Goal: Task Accomplishment & Management: Manage account settings

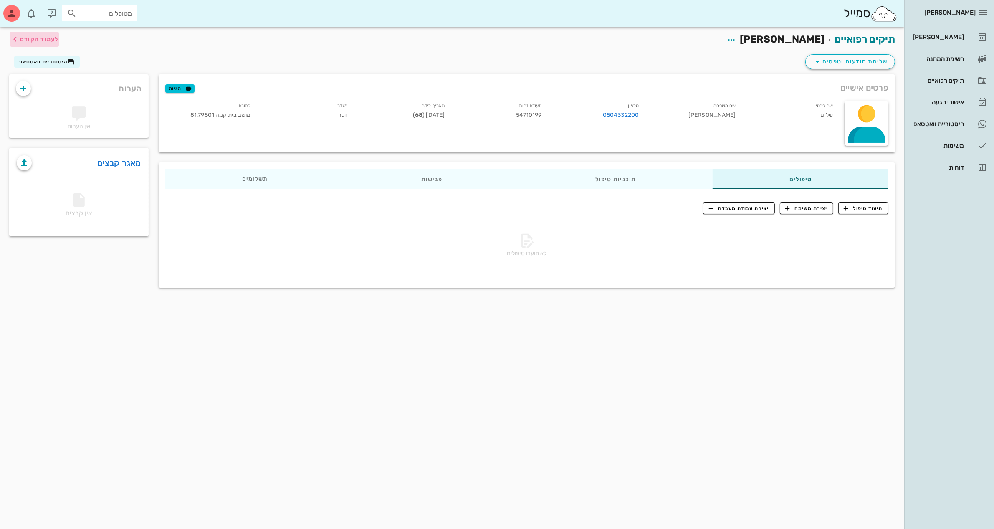
click at [49, 40] on span "לעמוד הקודם" at bounding box center [39, 39] width 39 height 7
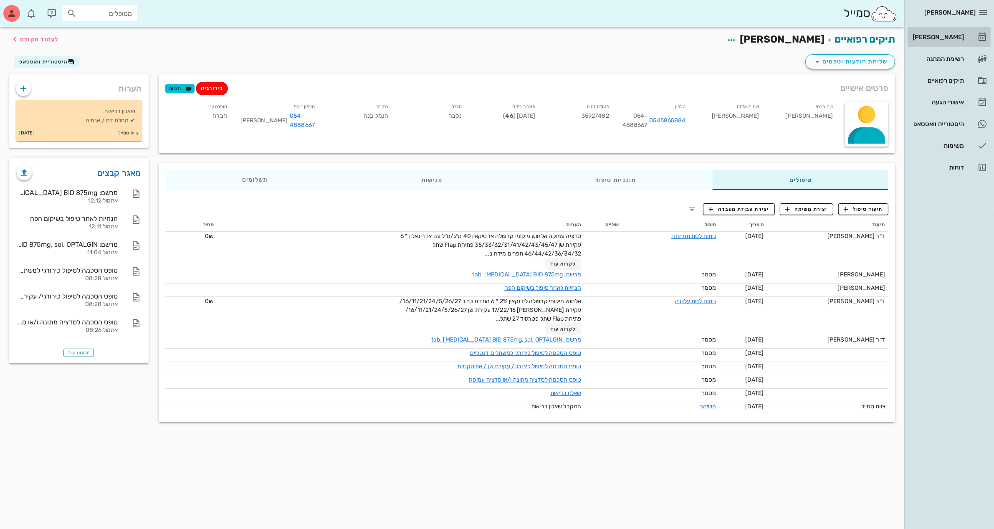
click at [942, 36] on div "[PERSON_NAME]" at bounding box center [937, 37] width 53 height 7
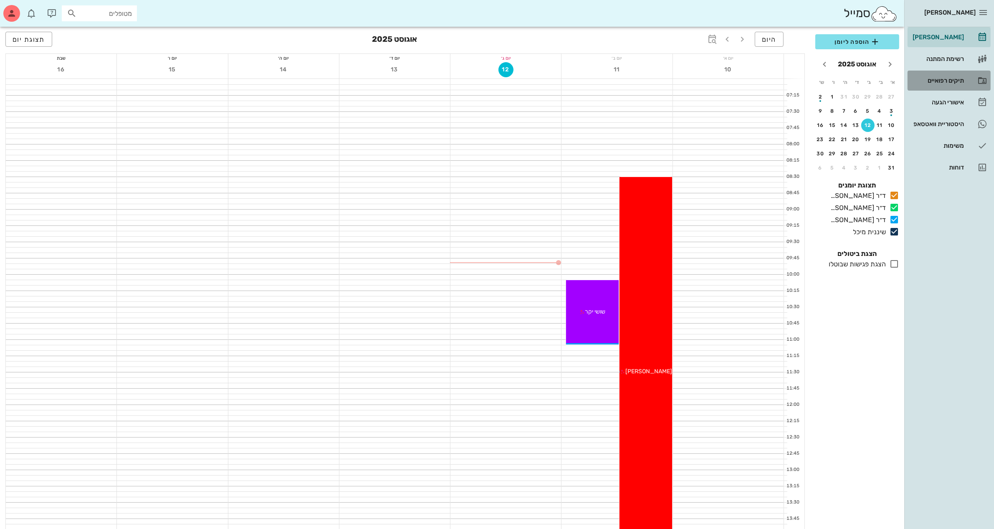
click at [945, 77] on div "תיקים רפואיים" at bounding box center [937, 80] width 53 height 7
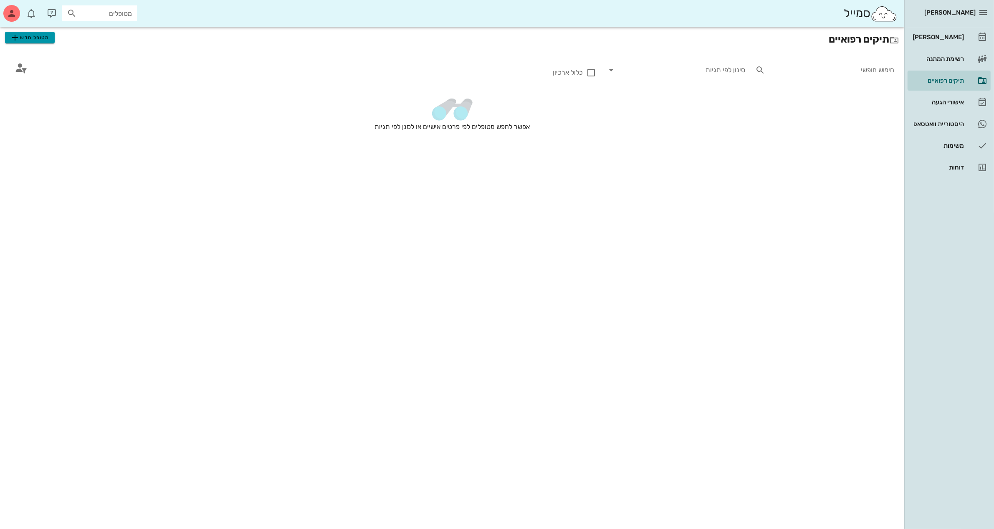
click at [42, 37] on span "מטופל חדש" at bounding box center [29, 38] width 39 height 10
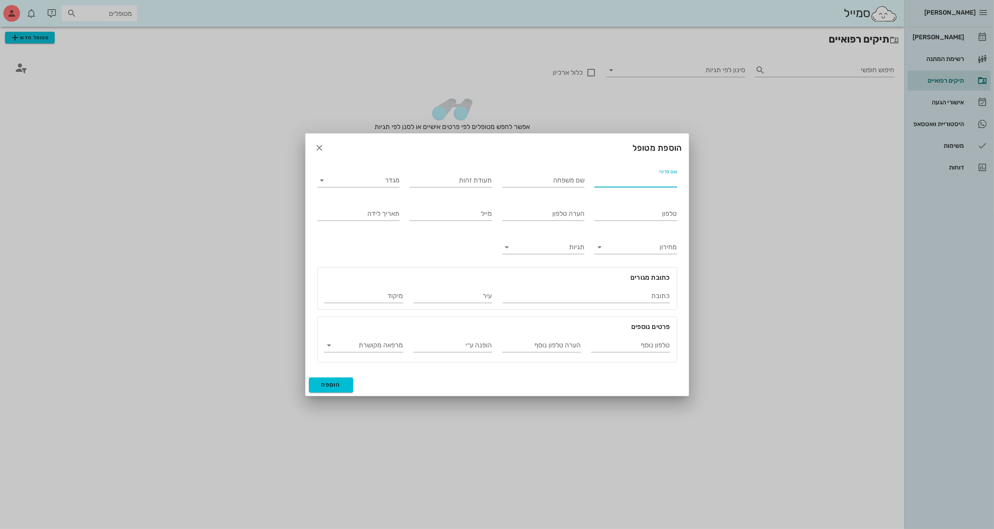
click at [609, 184] on input "שם פרטי" at bounding box center [636, 180] width 83 height 13
type input "[PERSON_NAME]"
click at [371, 181] on input "מגדר" at bounding box center [365, 180] width 69 height 13
click at [391, 186] on div "זכר" at bounding box center [358, 187] width 69 height 8
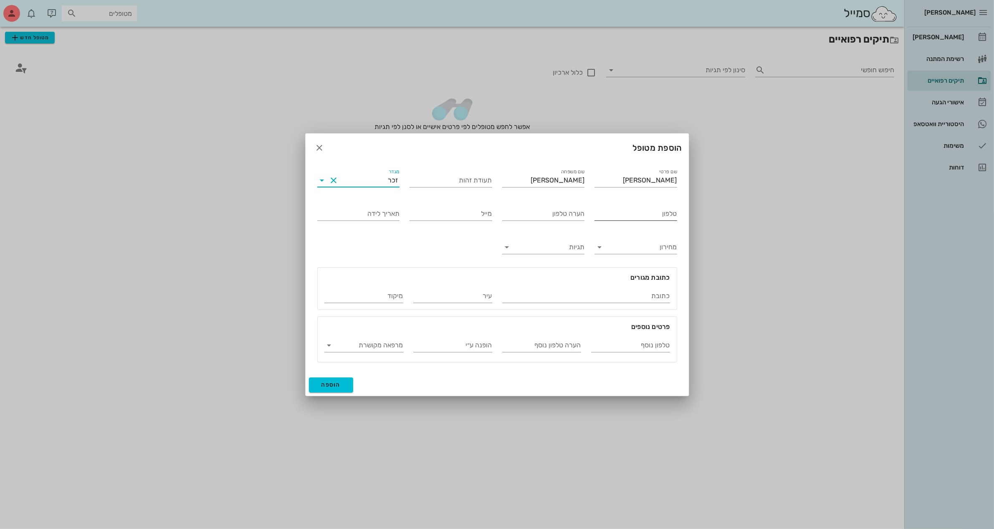
click at [642, 211] on input "טלפון" at bounding box center [636, 213] width 83 height 13
type input "052-8217771"
click at [599, 342] on input "טלפון נוסף" at bounding box center [630, 345] width 79 height 13
type input "052-8198535"
type input "[PERSON_NAME]"
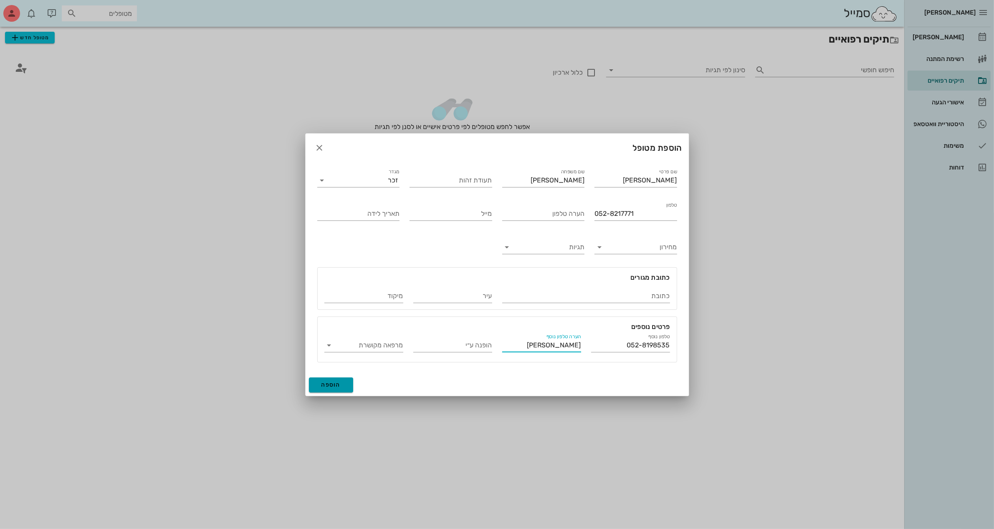
click at [328, 382] on span "הוספה" at bounding box center [332, 384] width 20 height 7
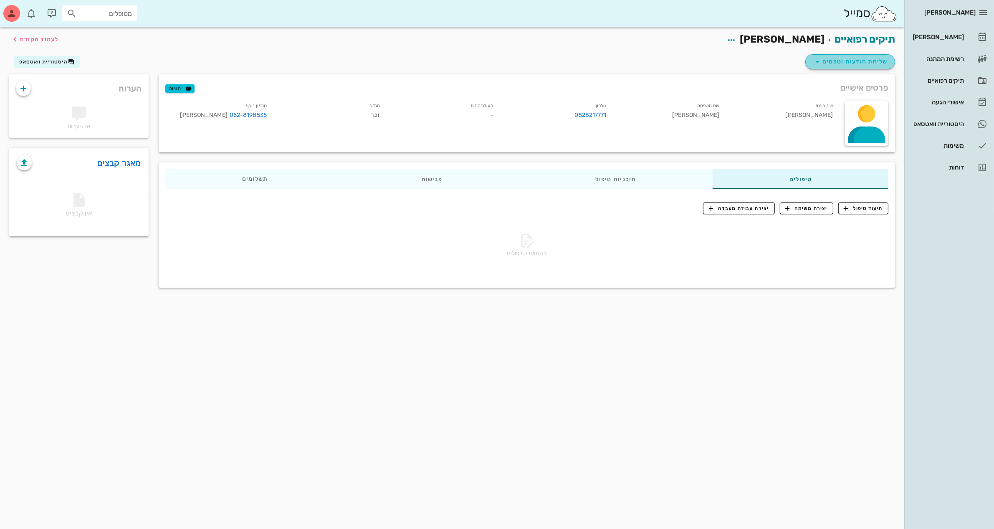
click at [852, 59] on span "שליחת הודעות וטפסים" at bounding box center [851, 62] width 76 height 10
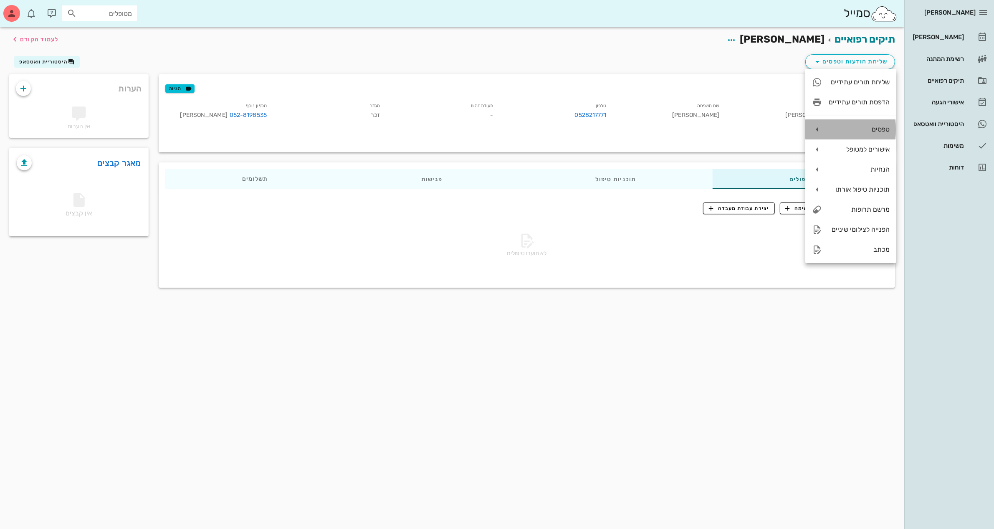
click at [828, 127] on div "טפסים" at bounding box center [851, 129] width 91 height 20
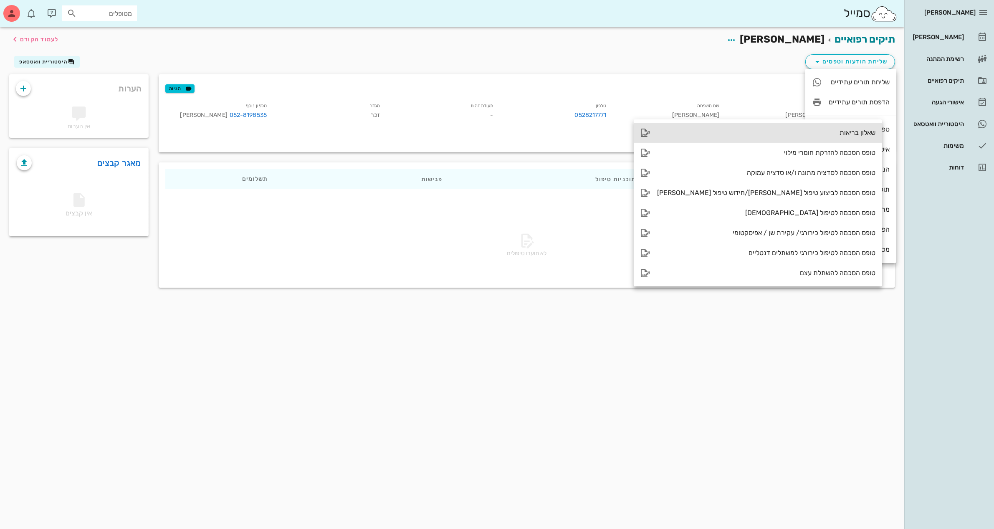
click at [744, 133] on div "שאלון בריאות" at bounding box center [766, 133] width 218 height 8
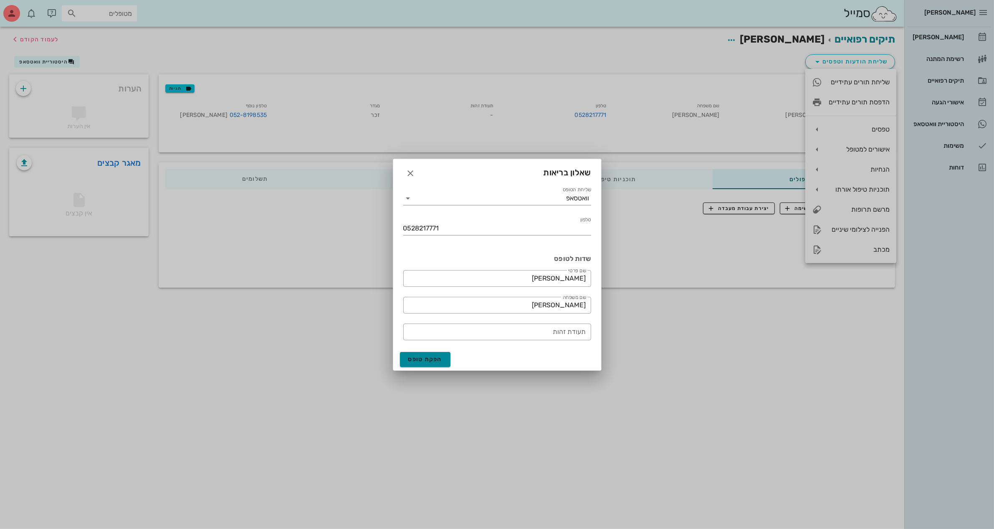
click at [427, 360] on span "הפקת טופס" at bounding box center [425, 359] width 34 height 7
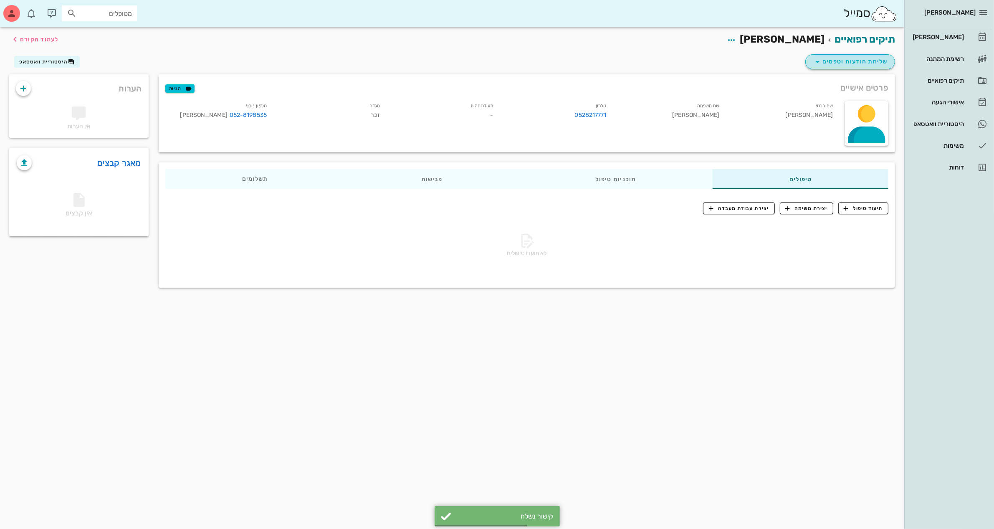
click at [838, 55] on button "שליחת הודעות וטפסים" at bounding box center [851, 61] width 90 height 15
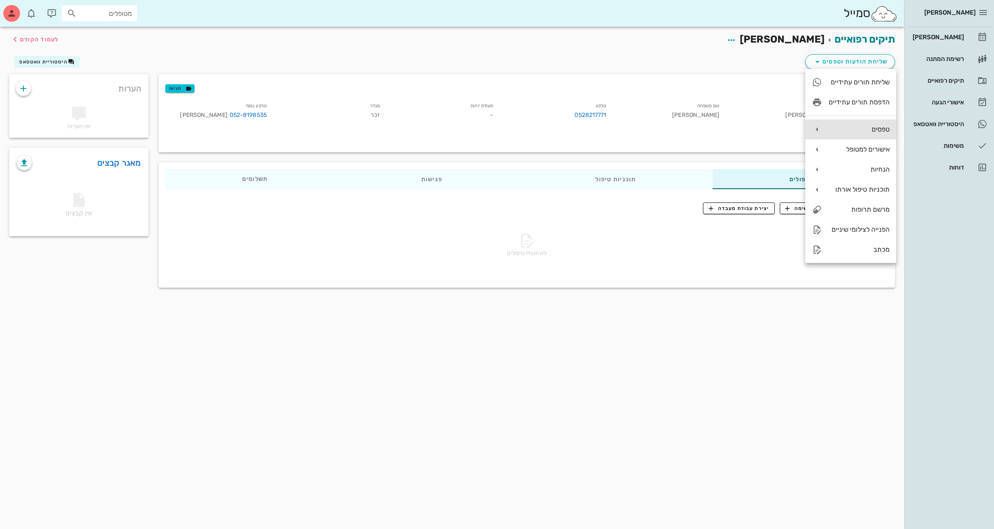
click at [860, 133] on div "טפסים" at bounding box center [859, 129] width 61 height 8
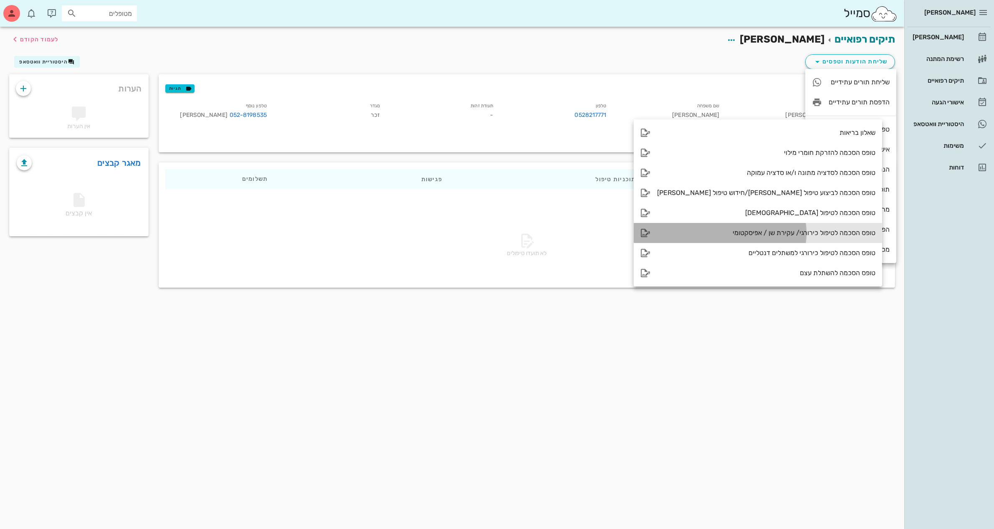
click at [738, 233] on div "טופס הסכמה לטיפול כירורגי/ עקירת שן / אפיסקטומי" at bounding box center [766, 233] width 218 height 8
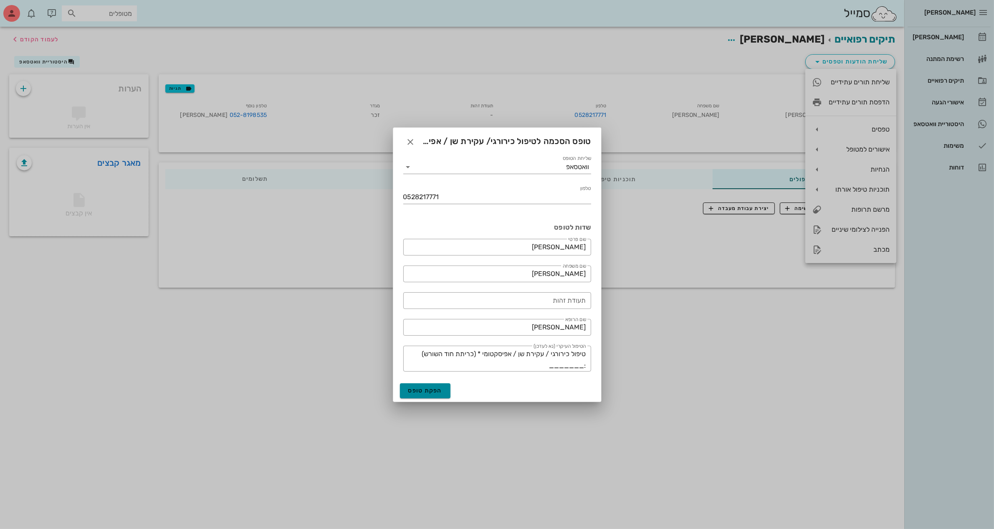
click at [426, 385] on button "הפקת טופס" at bounding box center [425, 390] width 51 height 15
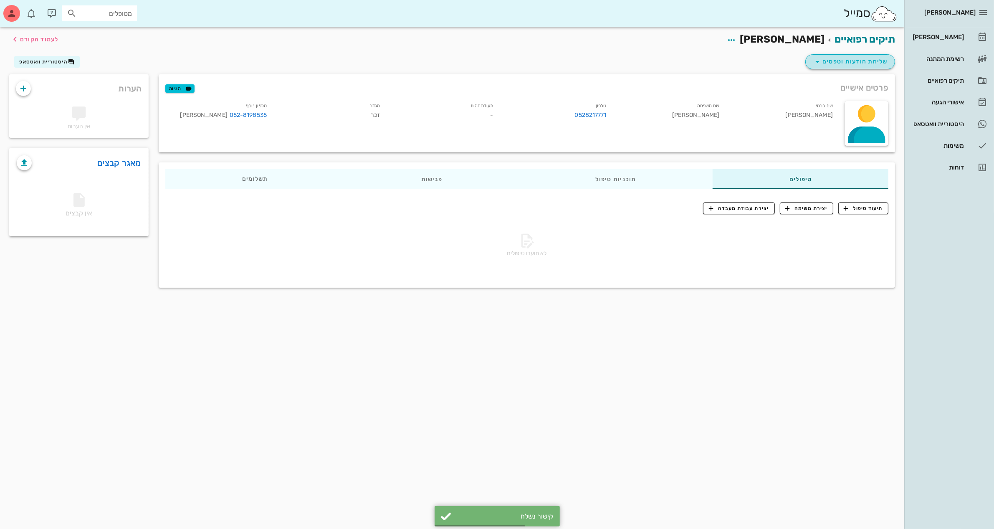
click at [860, 65] on span "שליחת הודעות וטפסים" at bounding box center [851, 62] width 76 height 10
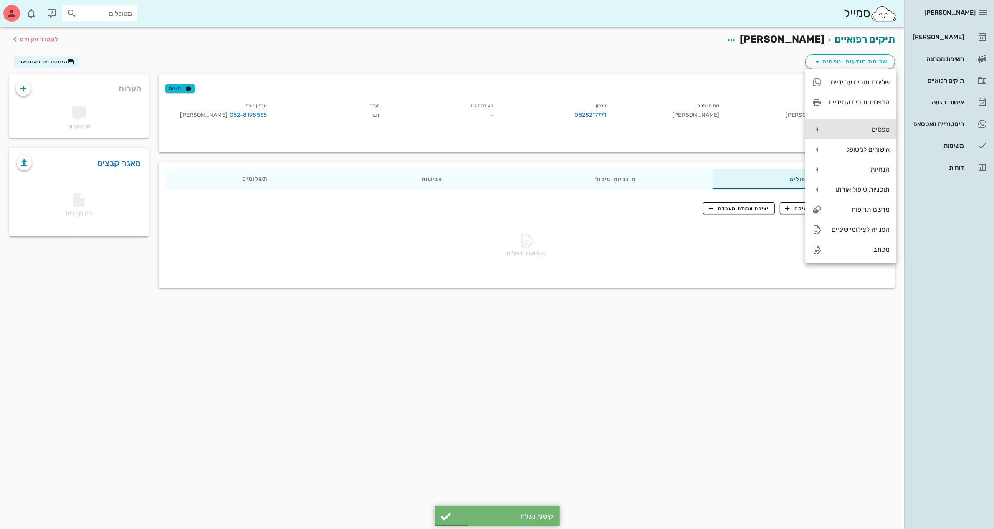
click at [869, 132] on div "טפסים" at bounding box center [859, 129] width 61 height 8
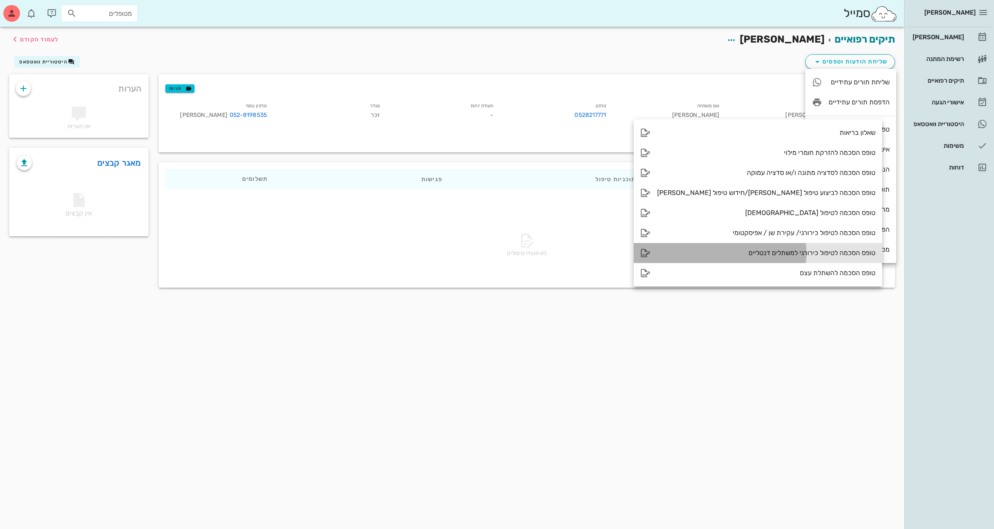
click at [740, 251] on div "טופס הסכמה לטיפול כירורגי למשתלים דנטליים" at bounding box center [766, 253] width 218 height 8
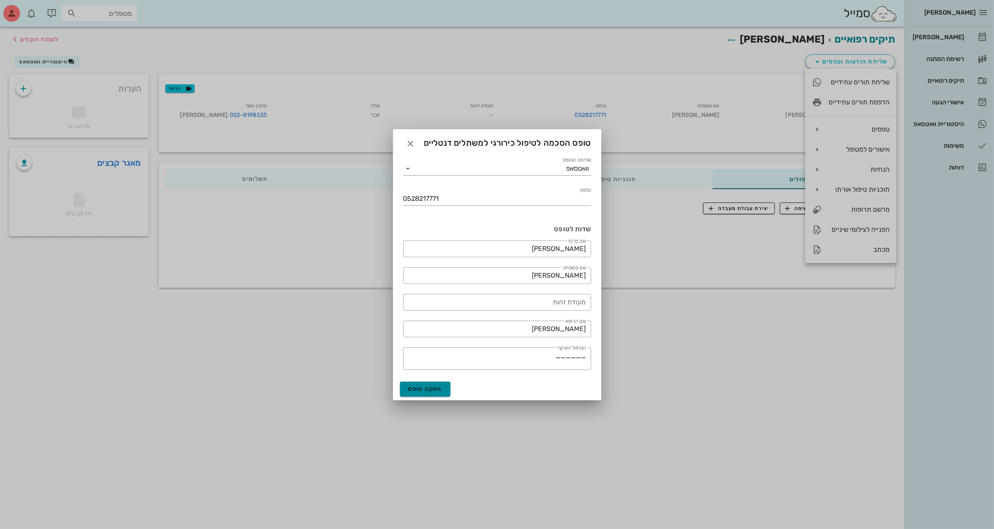
click at [419, 388] on span "הפקת טופס" at bounding box center [425, 389] width 34 height 7
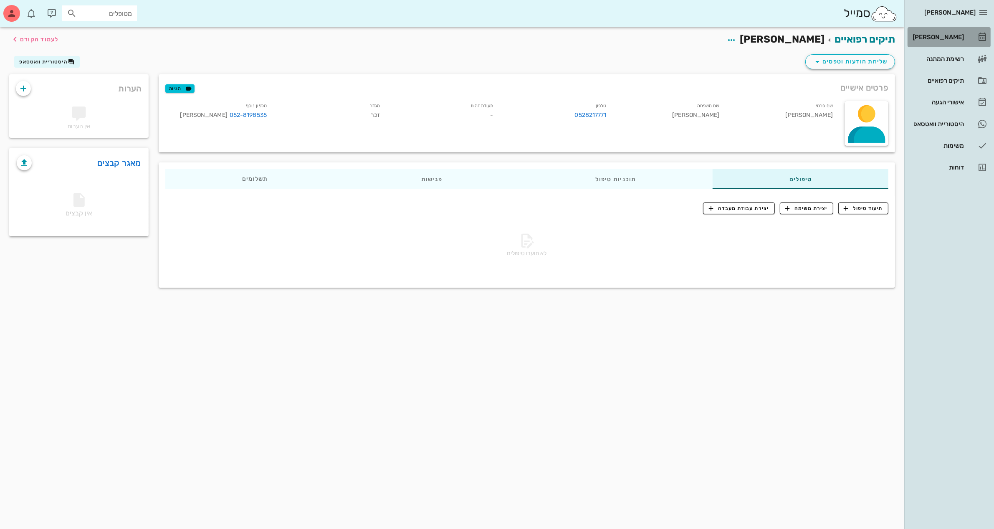
click at [957, 35] on div "[PERSON_NAME]" at bounding box center [937, 37] width 53 height 7
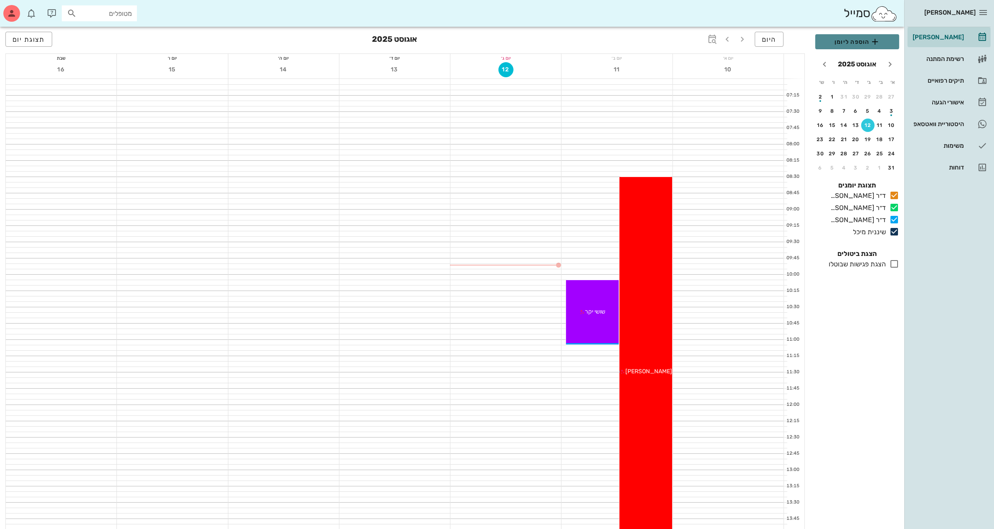
click at [857, 43] on span "הוספה ליומן" at bounding box center [857, 42] width 71 height 10
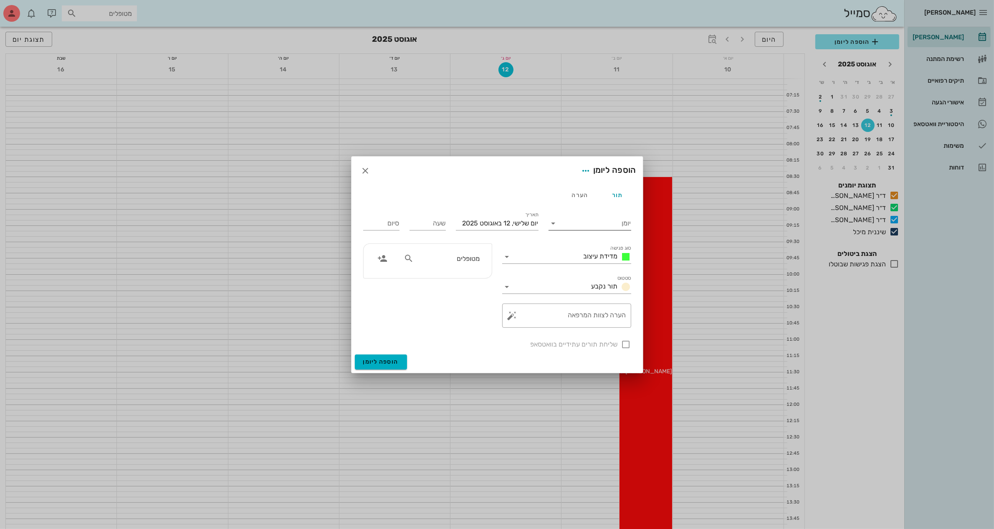
click at [554, 225] on icon at bounding box center [554, 223] width 10 height 10
click at [575, 230] on div "ד״ר [PERSON_NAME]" at bounding box center [589, 230] width 69 height 8
click at [432, 225] on input "שעה" at bounding box center [428, 223] width 36 height 13
type input "08:00"
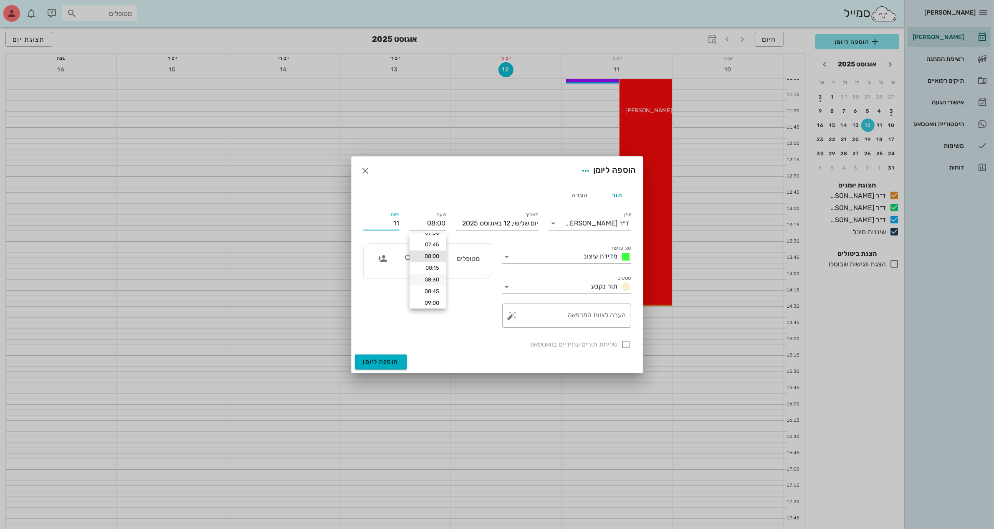
scroll to position [462, 0]
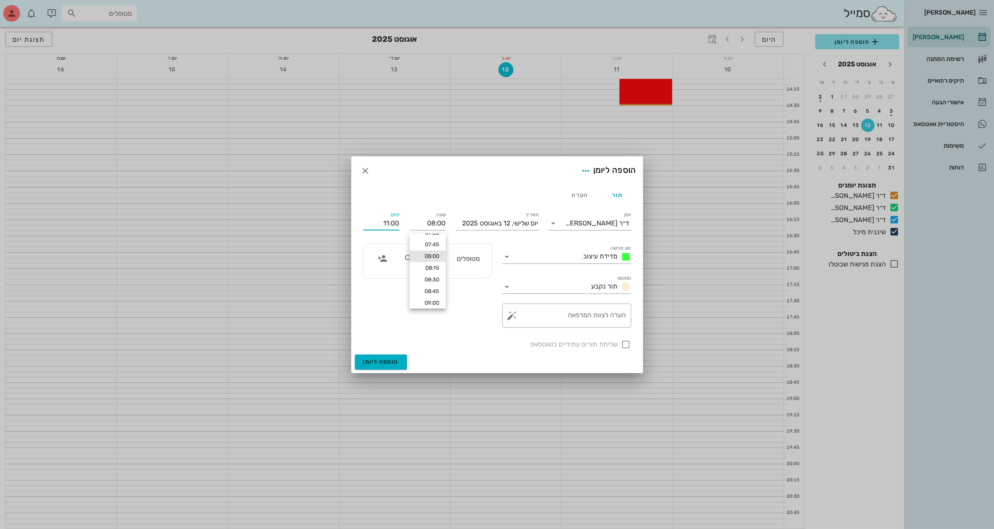
click at [355, 355] on button "הוספה ליומן" at bounding box center [381, 362] width 52 height 15
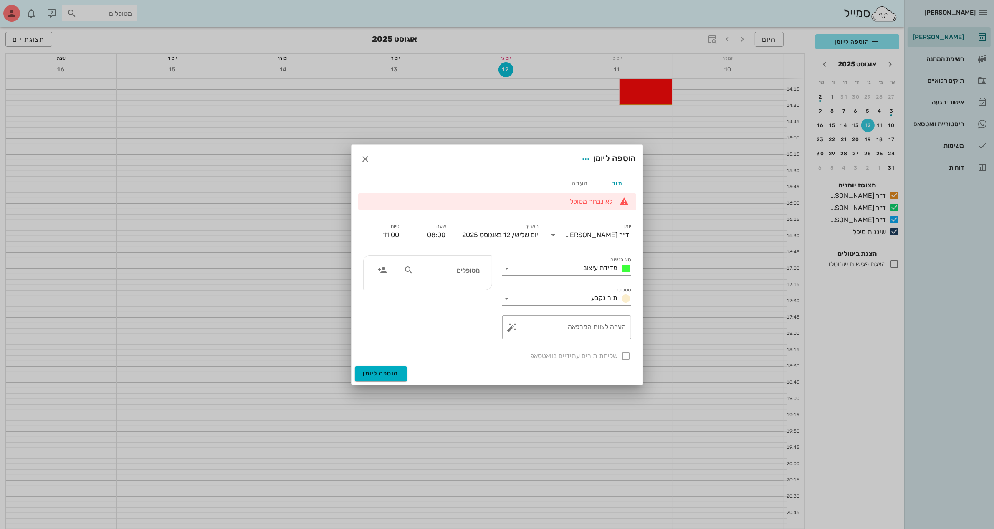
click at [572, 200] on li "לא נבחר מטופל" at bounding box center [494, 201] width 238 height 9
click at [587, 264] on span "מדידת עיצוב" at bounding box center [601, 268] width 34 height 8
click at [584, 328] on span "נתוח לסת תחתונה (4 שעות)" at bounding box center [567, 327] width 70 height 8
type input "12:00"
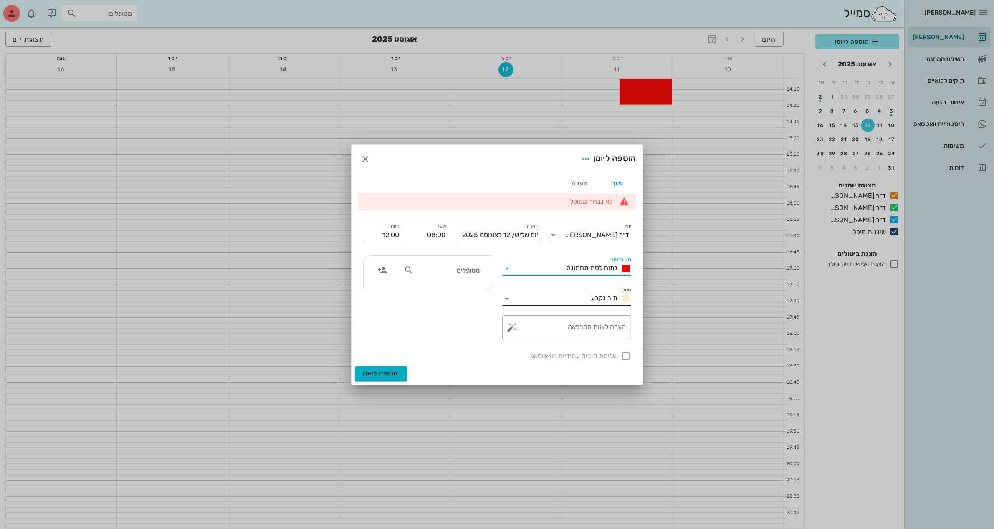
click at [507, 297] on icon at bounding box center [507, 299] width 10 height 10
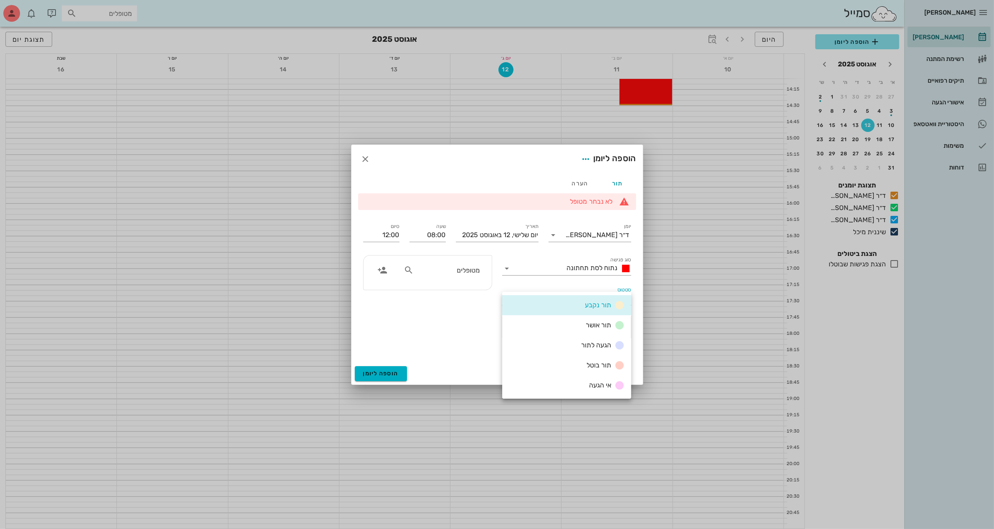
click at [533, 299] on div "תור נקבע" at bounding box center [566, 305] width 129 height 20
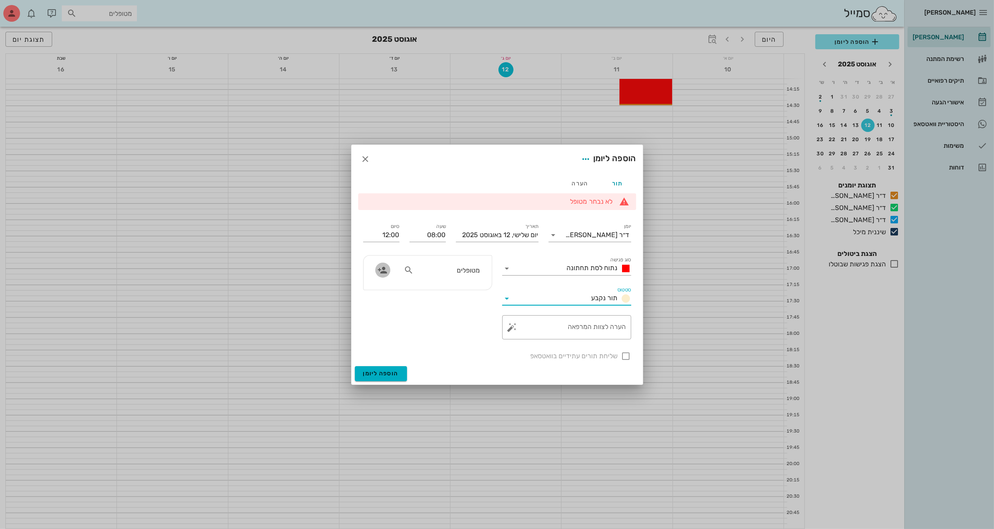
click at [379, 271] on icon "button" at bounding box center [383, 270] width 10 height 10
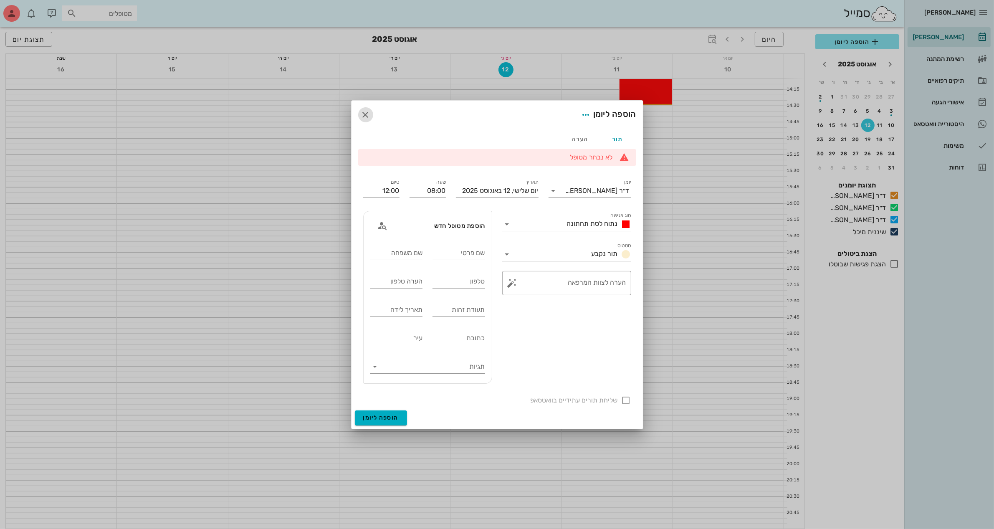
click at [368, 111] on icon "button" at bounding box center [366, 115] width 10 height 10
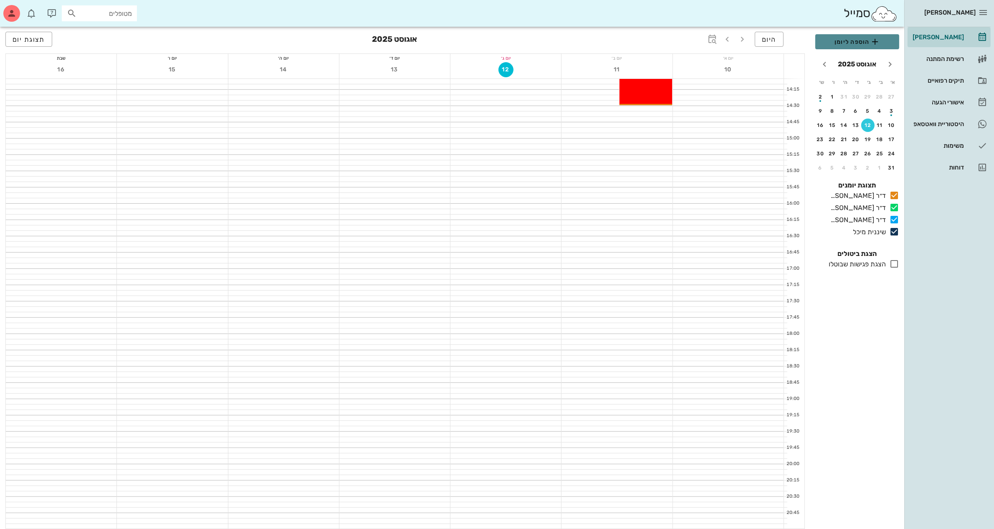
click at [846, 41] on span "הוספה ליומן" at bounding box center [857, 42] width 71 height 10
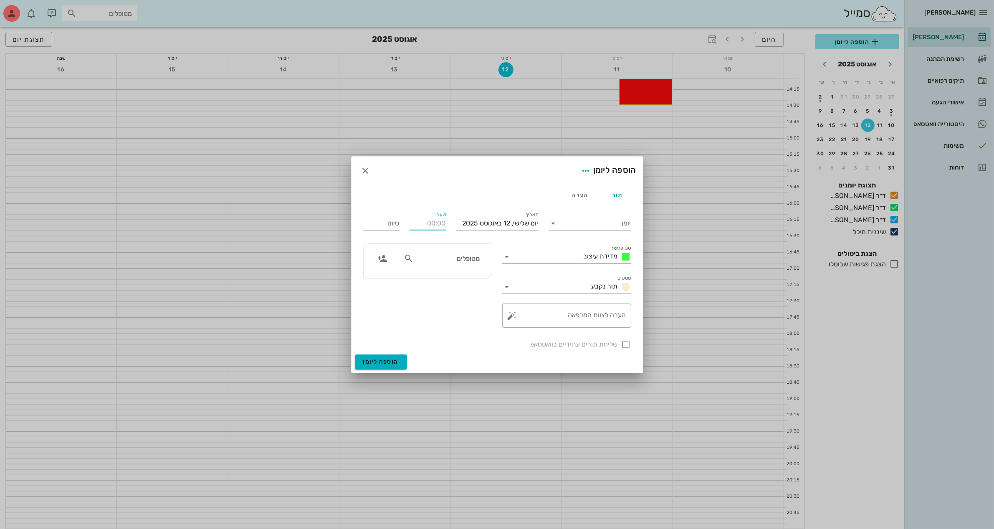
click at [436, 223] on div "שעה" at bounding box center [428, 223] width 36 height 13
type input "08:00"
click at [355, 355] on button "הוספה ליומן" at bounding box center [381, 362] width 52 height 15
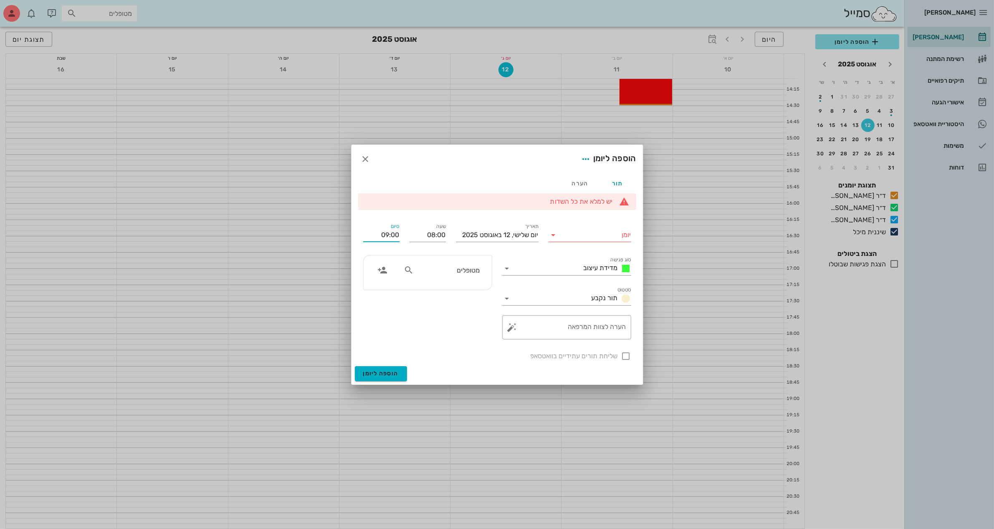
click at [379, 235] on input "09:00" at bounding box center [381, 234] width 36 height 13
type input "0"
click at [355, 366] on button "הוספה ליומן" at bounding box center [381, 373] width 52 height 15
click at [525, 268] on input "סוג פגישה" at bounding box center [547, 268] width 66 height 13
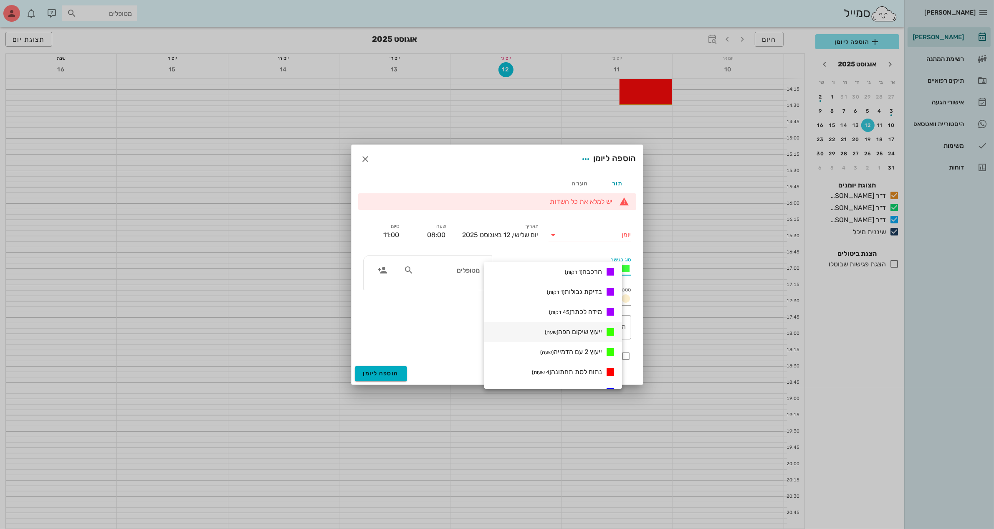
scroll to position [241, 0]
click at [551, 295] on small "(4 שעות)" at bounding box center [541, 295] width 19 height 6
type input "12:00"
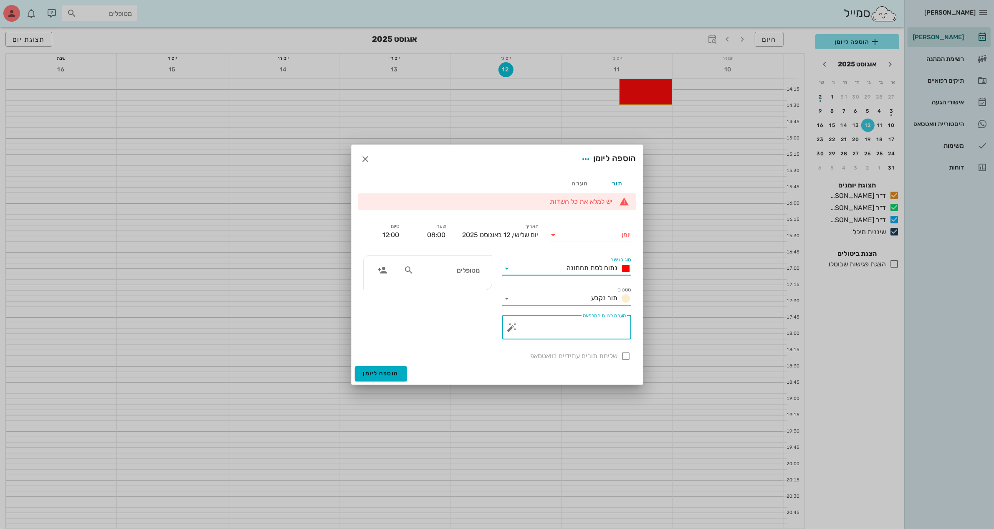
click at [542, 329] on textarea "הערה לצוות המרפאה" at bounding box center [570, 330] width 112 height 20
click at [581, 237] on input "יומן" at bounding box center [596, 234] width 71 height 13
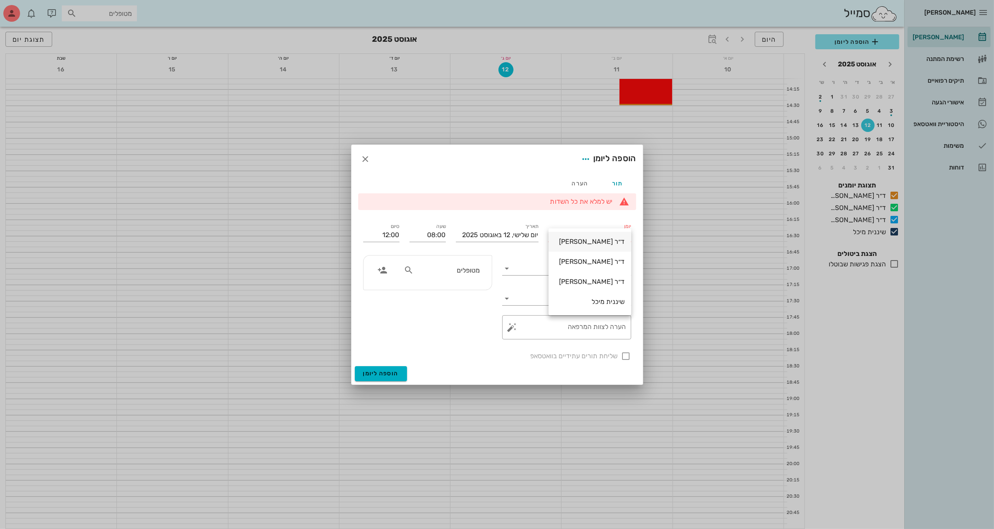
click at [578, 241] on div "ד״ר [PERSON_NAME]" at bounding box center [589, 242] width 69 height 8
click at [380, 270] on icon "button" at bounding box center [383, 270] width 10 height 10
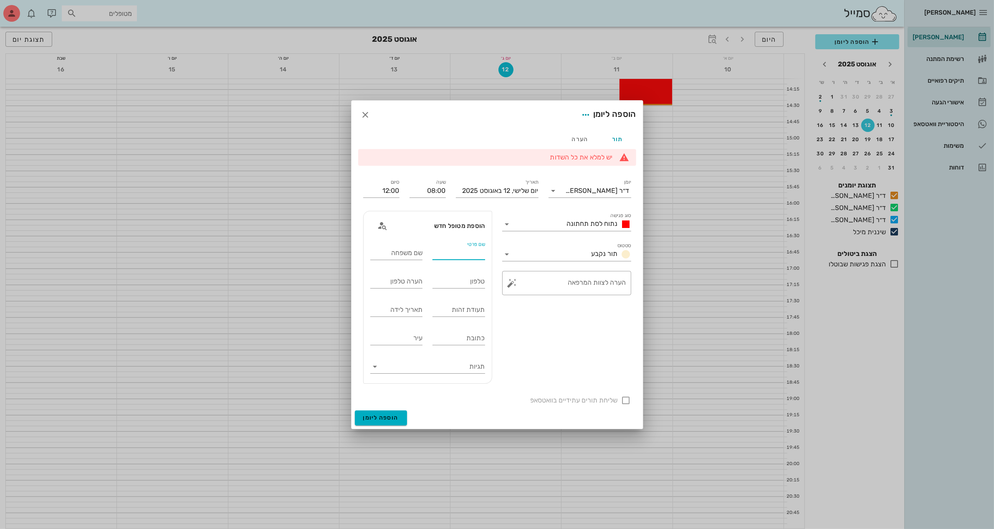
click at [458, 253] on input "שם פרטי" at bounding box center [459, 252] width 53 height 13
type input "[PERSON_NAME]"
click at [400, 254] on input "שם משפחה" at bounding box center [396, 252] width 53 height 13
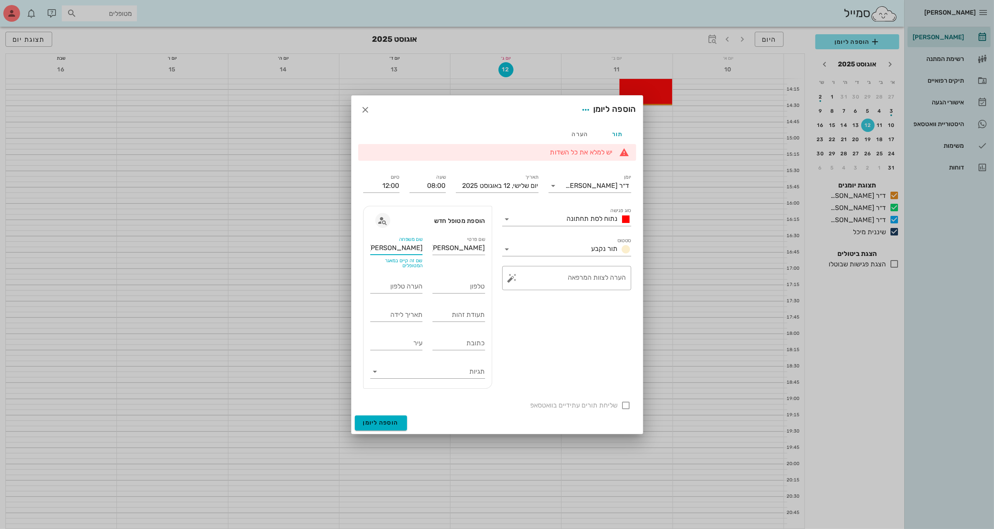
type input "[PERSON_NAME]"
click at [380, 220] on icon "button" at bounding box center [383, 221] width 10 height 10
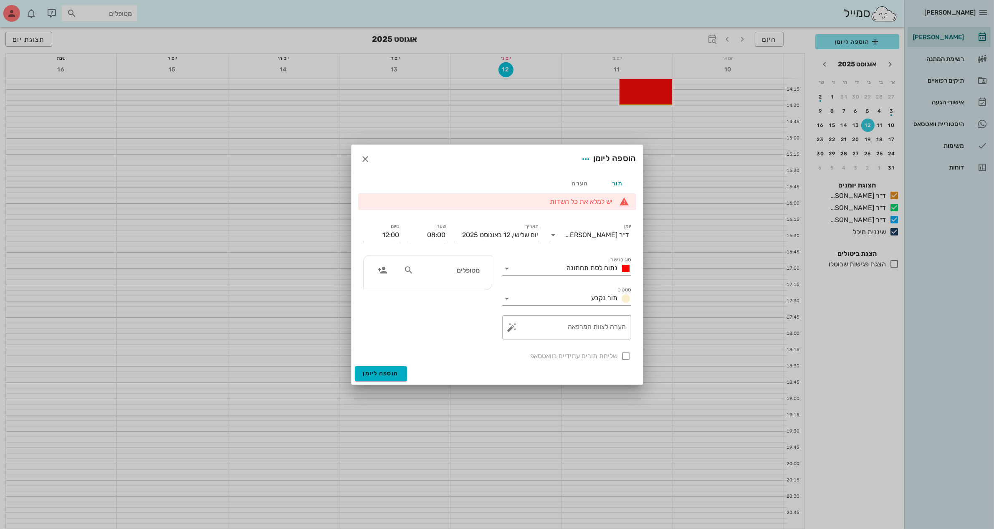
click at [407, 266] on icon at bounding box center [409, 270] width 10 height 10
click at [613, 155] on div "הוספה ליומן" at bounding box center [607, 159] width 58 height 15
click at [382, 370] on span "הוספה ליומן" at bounding box center [381, 373] width 36 height 7
click at [520, 202] on li "לא נבחר מטופל" at bounding box center [494, 201] width 238 height 9
click at [620, 180] on div "תור" at bounding box center [618, 183] width 38 height 20
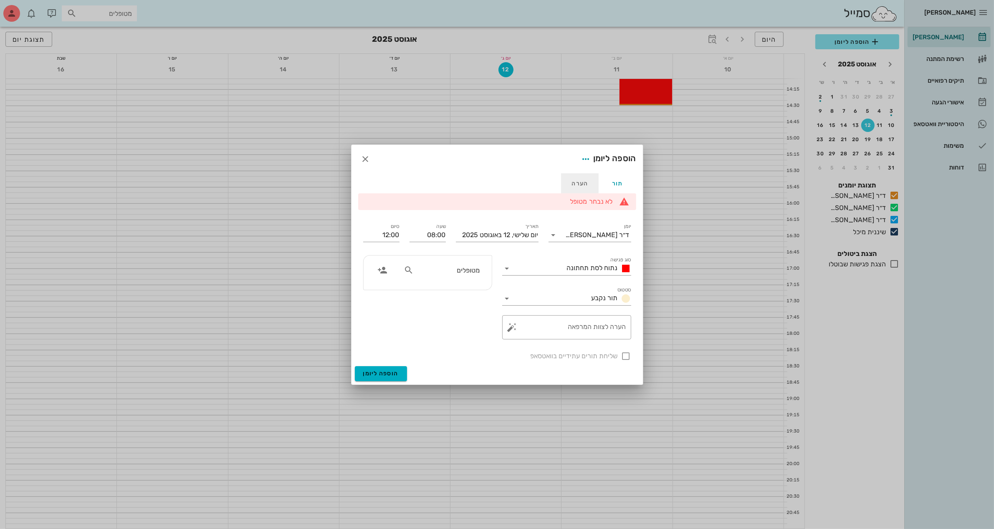
click at [582, 180] on div "הערה" at bounding box center [580, 183] width 38 height 20
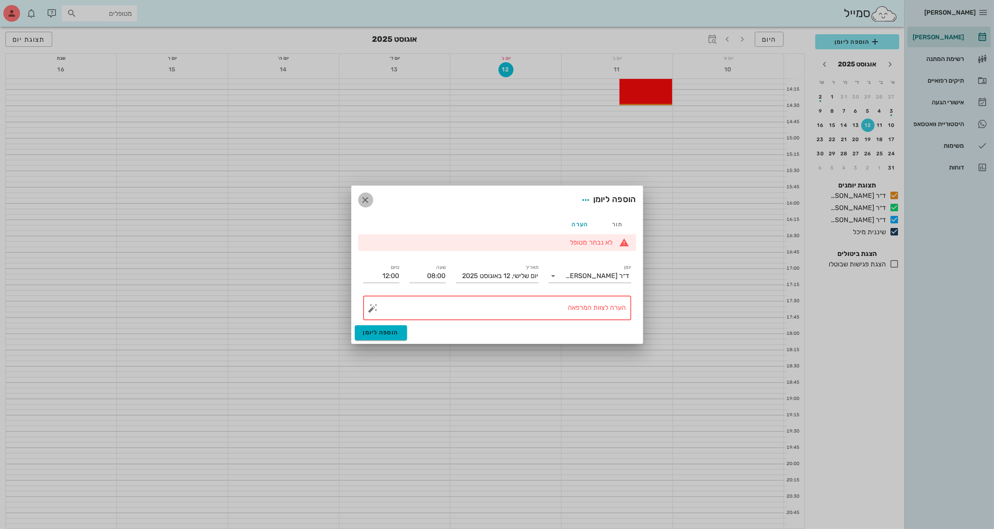
click at [367, 198] on icon "button" at bounding box center [366, 200] width 10 height 10
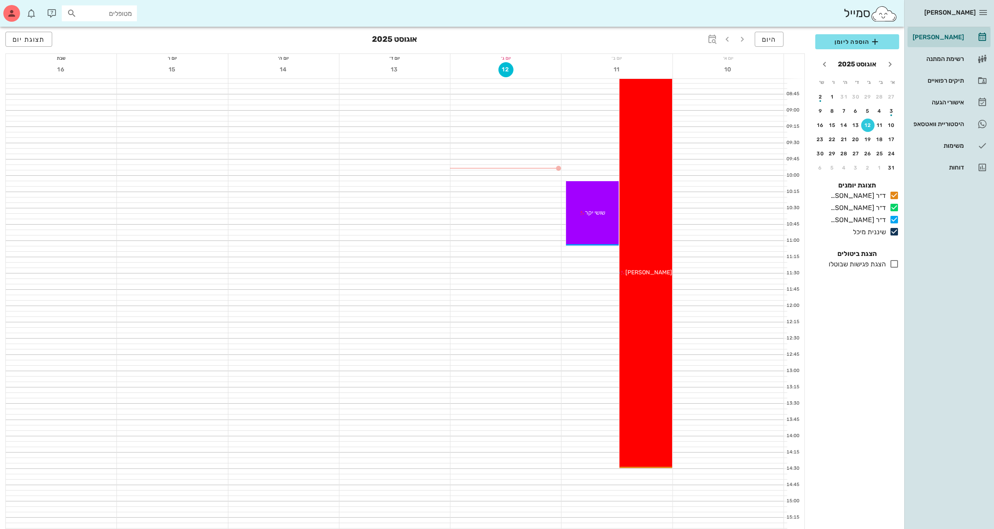
scroll to position [0, 0]
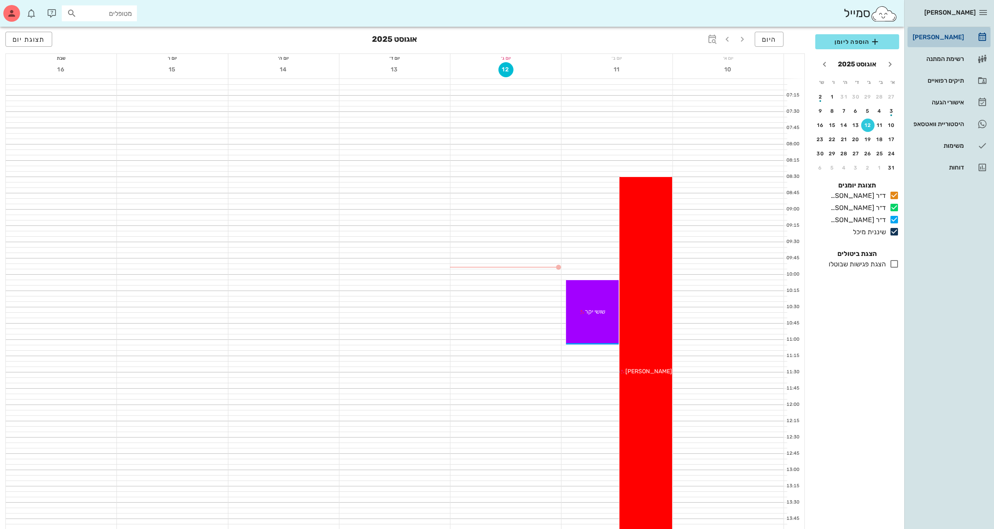
click at [942, 34] on div "[PERSON_NAME]" at bounding box center [937, 37] width 53 height 7
click at [945, 81] on div "תיקים רפואיים" at bounding box center [937, 80] width 53 height 7
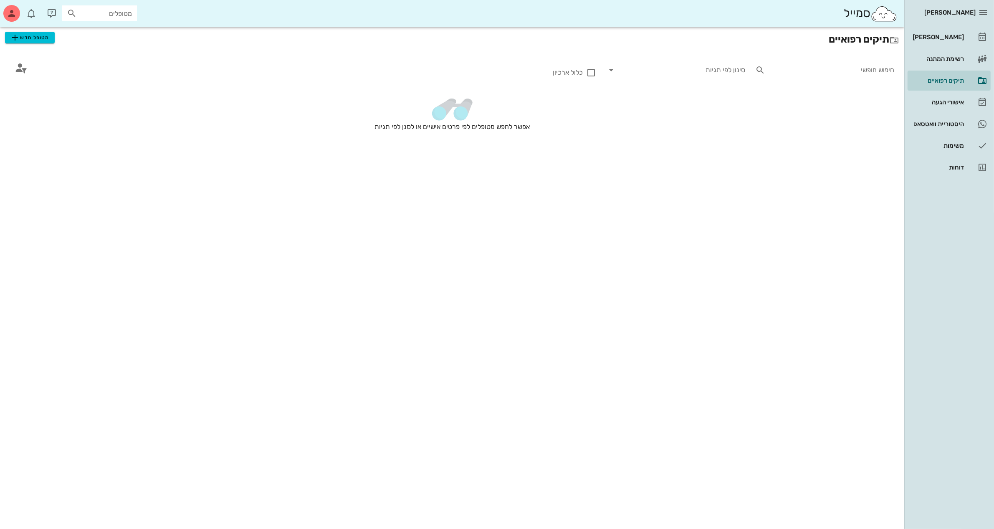
click at [771, 72] on input "חיפוש חופשי" at bounding box center [832, 69] width 126 height 13
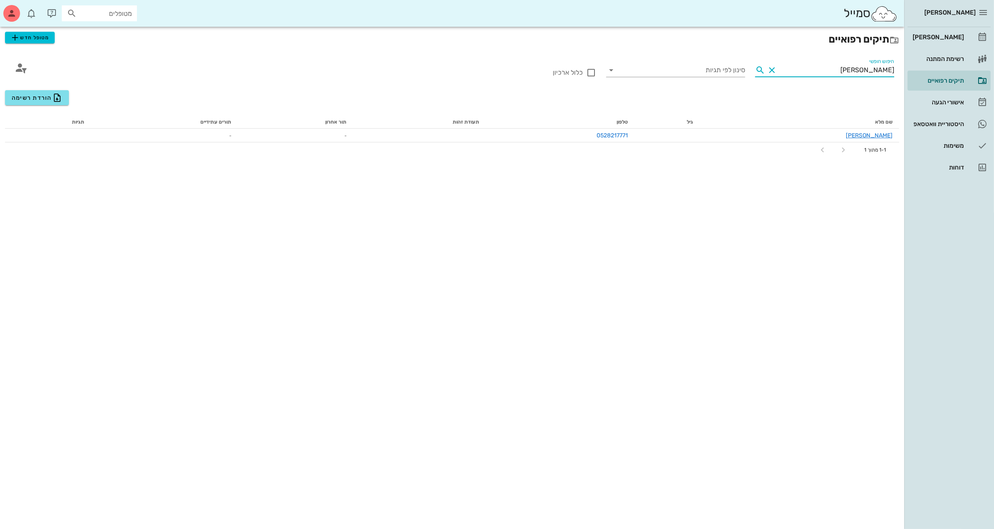
type input "[PERSON_NAME]"
click at [231, 122] on span "תורים עתידיים" at bounding box center [215, 122] width 31 height 6
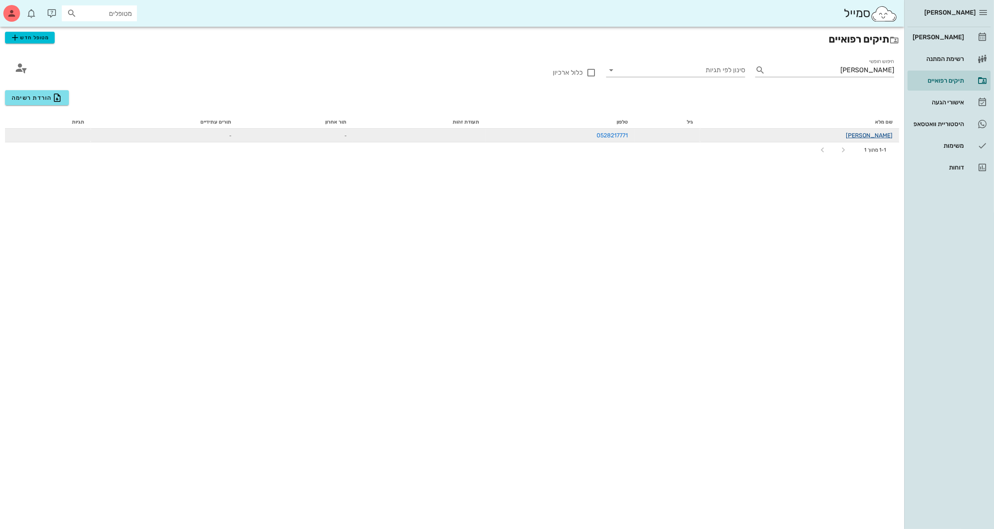
click at [878, 134] on link "[PERSON_NAME]" at bounding box center [869, 135] width 47 height 7
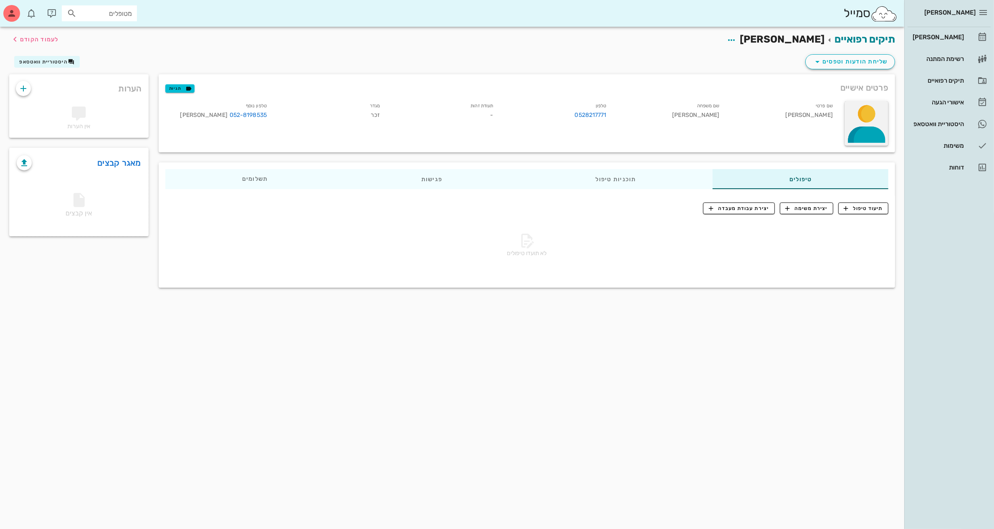
click at [873, 117] on div at bounding box center [867, 123] width 44 height 45
click at [727, 45] on div "תיקים רפואיים [PERSON_NAME] לעמוד הקודם" at bounding box center [452, 40] width 896 height 26
click at [814, 205] on span "יצירת משימה" at bounding box center [807, 209] width 43 height 8
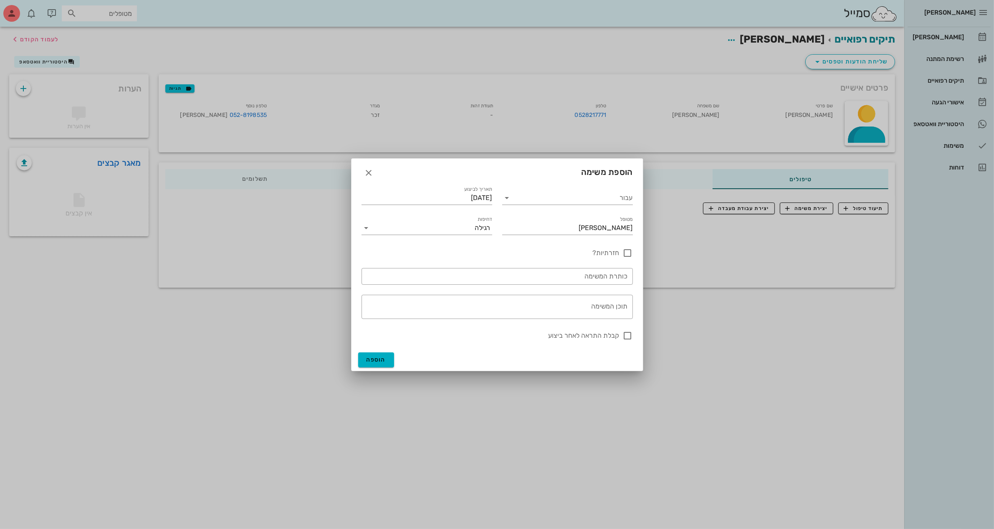
click at [857, 208] on div at bounding box center [497, 264] width 994 height 529
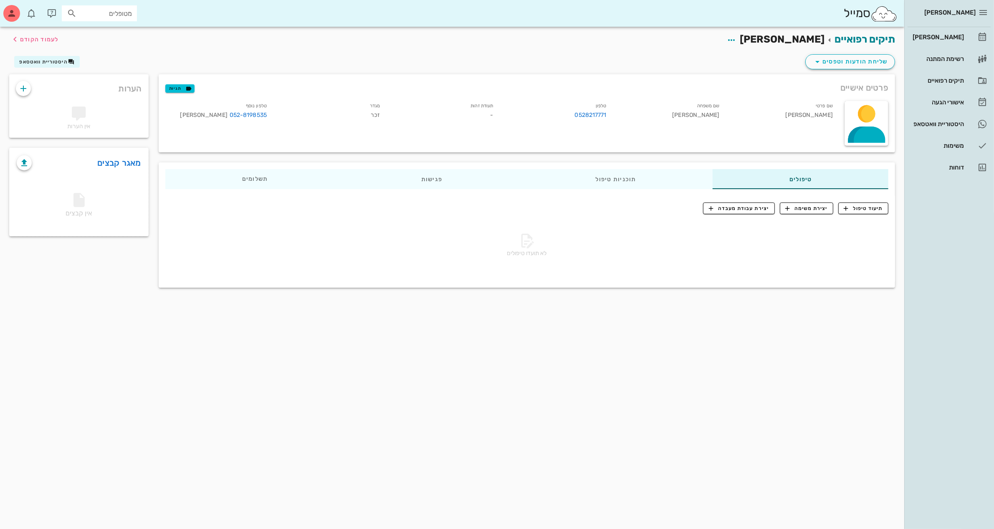
click at [717, 51] on div "תיקים רפואיים [PERSON_NAME] לעמוד הקודם" at bounding box center [452, 40] width 896 height 26
click at [698, 45] on div "תיקים רפואיים [PERSON_NAME] לעמוד הקודם" at bounding box center [452, 40] width 896 height 26
click at [941, 36] on div "[PERSON_NAME]" at bounding box center [937, 37] width 53 height 7
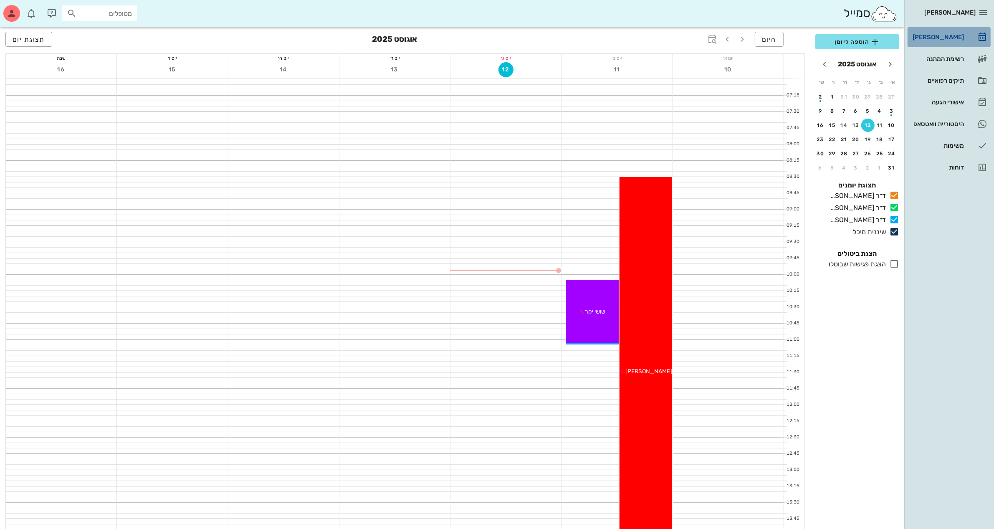
click at [933, 36] on div "[PERSON_NAME]" at bounding box center [937, 37] width 53 height 7
click at [938, 78] on div "תיקים רפואיים" at bounding box center [937, 80] width 53 height 7
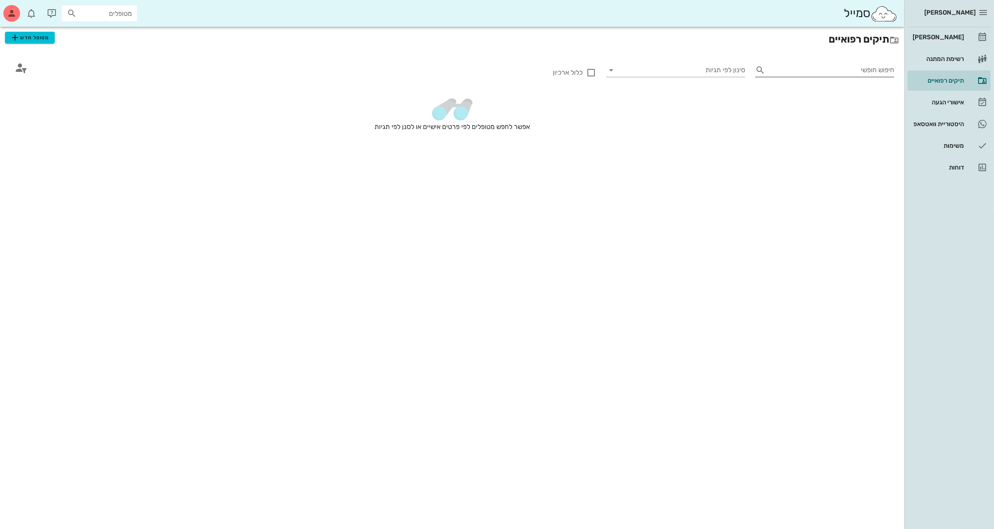
click at [786, 67] on input "חיפוש חופשי" at bounding box center [832, 69] width 126 height 13
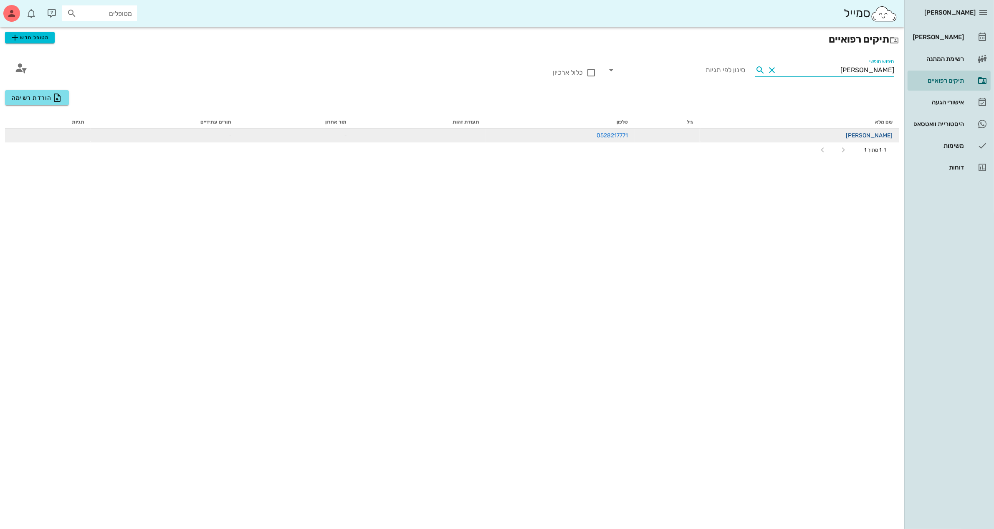
type input "[PERSON_NAME]"
click at [884, 136] on link "[PERSON_NAME]" at bounding box center [869, 135] width 47 height 7
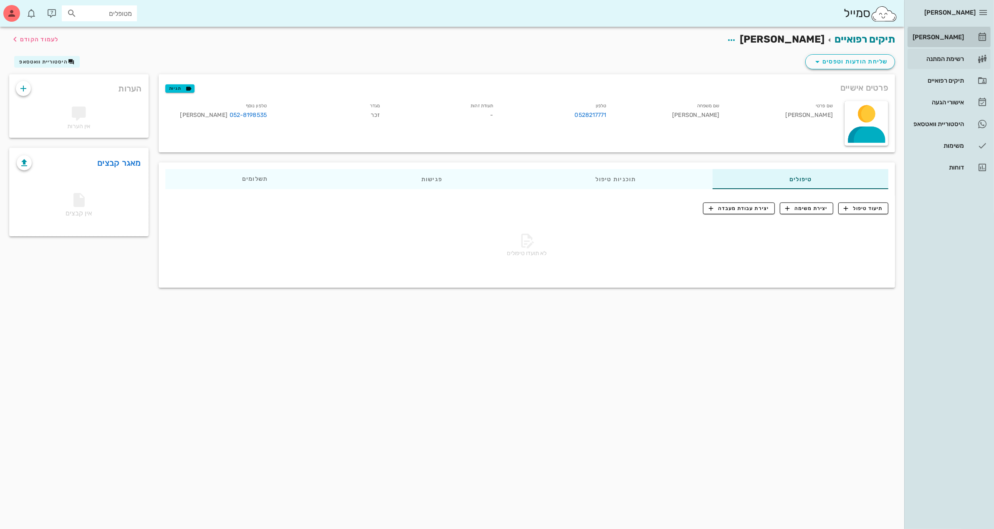
click at [948, 34] on div "[PERSON_NAME]" at bounding box center [937, 37] width 53 height 7
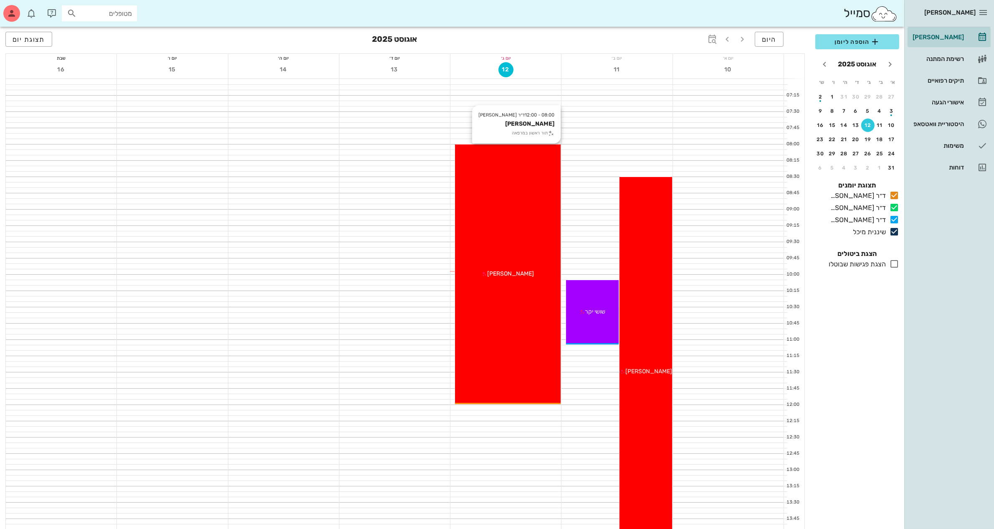
click at [510, 293] on div "08:00 - 12:00 ד״ר ג׳מיל [PERSON_NAME] [PERSON_NAME] תור ראשון במרפאה [PERSON_NA…" at bounding box center [508, 275] width 106 height 260
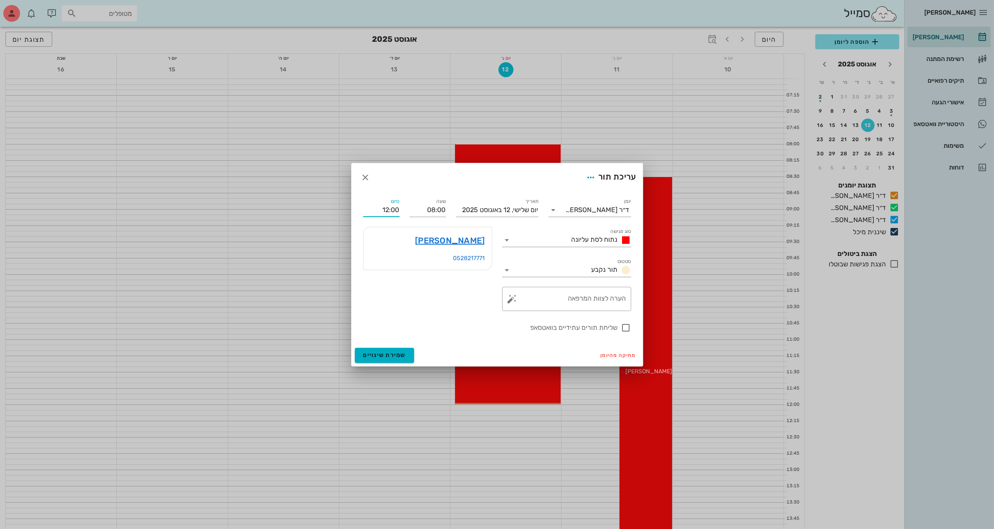
click at [389, 211] on input "12:00" at bounding box center [381, 209] width 36 height 13
click at [387, 209] on input "12:00" at bounding box center [381, 209] width 36 height 13
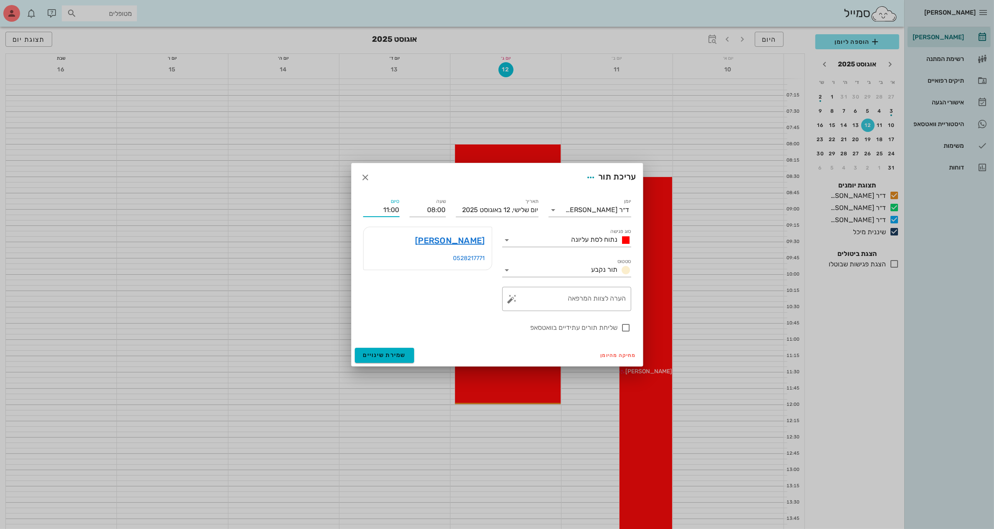
type input "11:00"
click at [355, 348] on button "שמירת שינויים" at bounding box center [385, 355] width 60 height 15
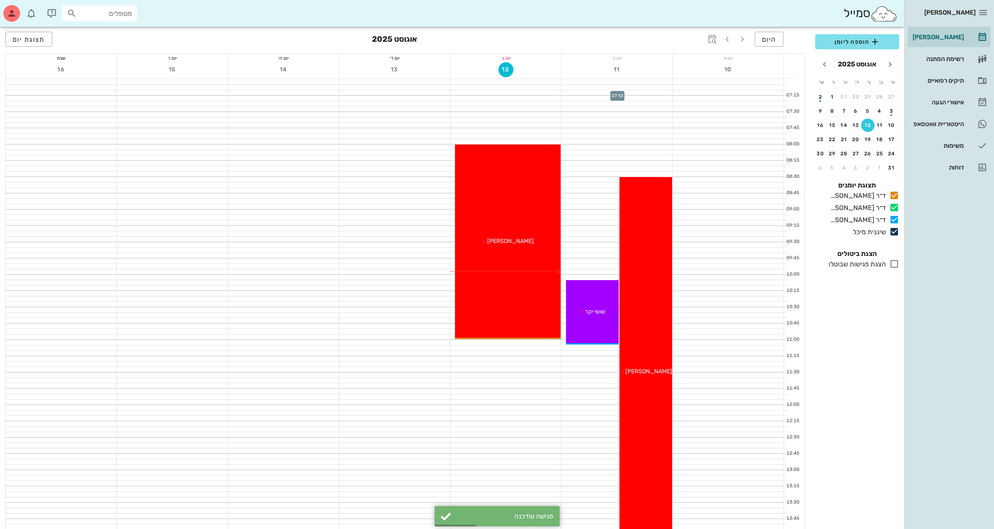
click at [594, 93] on div at bounding box center [617, 92] width 111 height 5
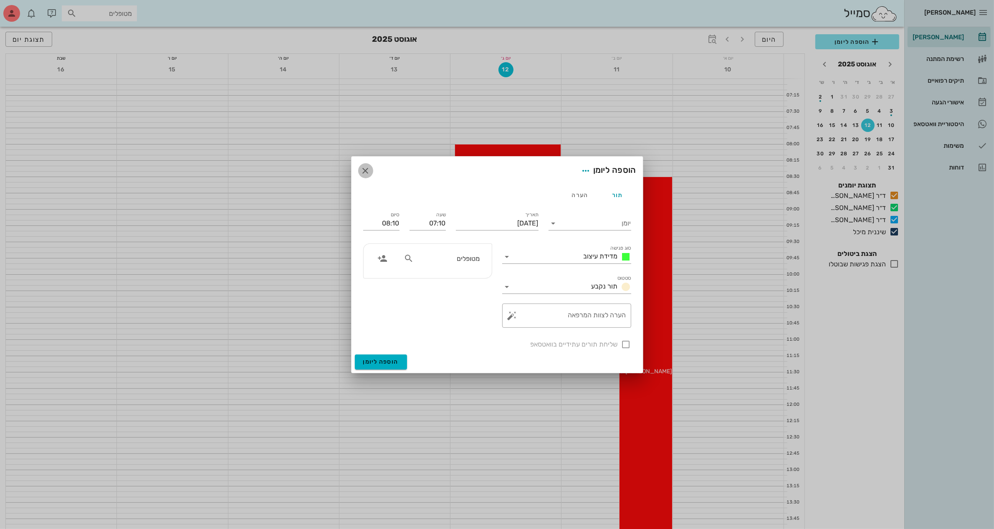
click at [367, 170] on icon "button" at bounding box center [366, 171] width 10 height 10
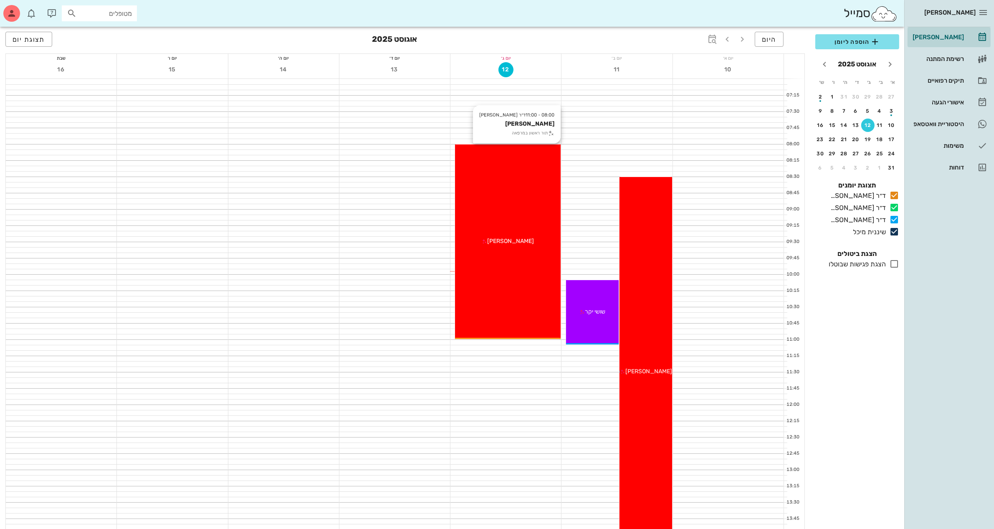
click at [503, 205] on div "08:00 - 11:00 ד״ר ג׳מיל [PERSON_NAME] [PERSON_NAME] תור ראשון במרפאה [PERSON_NA…" at bounding box center [508, 242] width 106 height 195
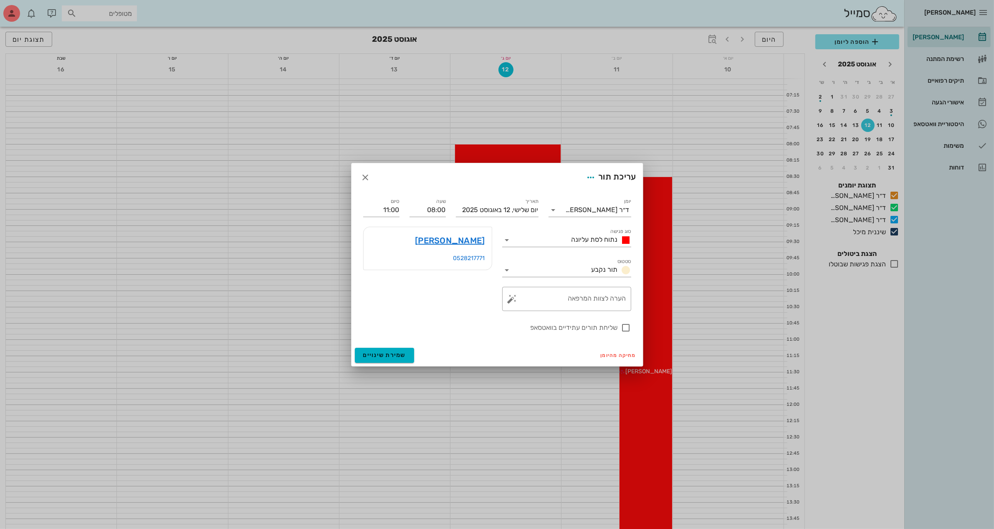
click at [502, 107] on div at bounding box center [497, 264] width 994 height 529
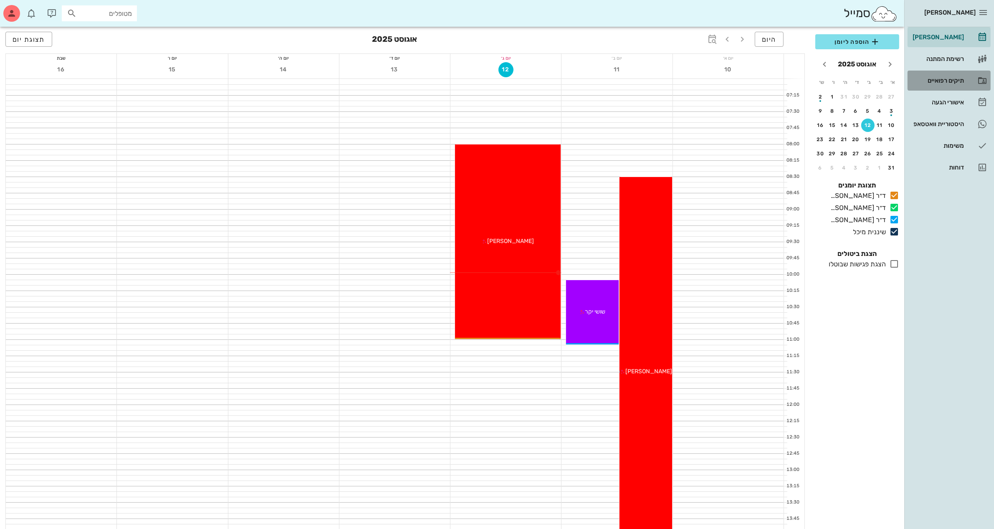
click at [931, 76] on div "תיקים רפואיים" at bounding box center [937, 80] width 53 height 13
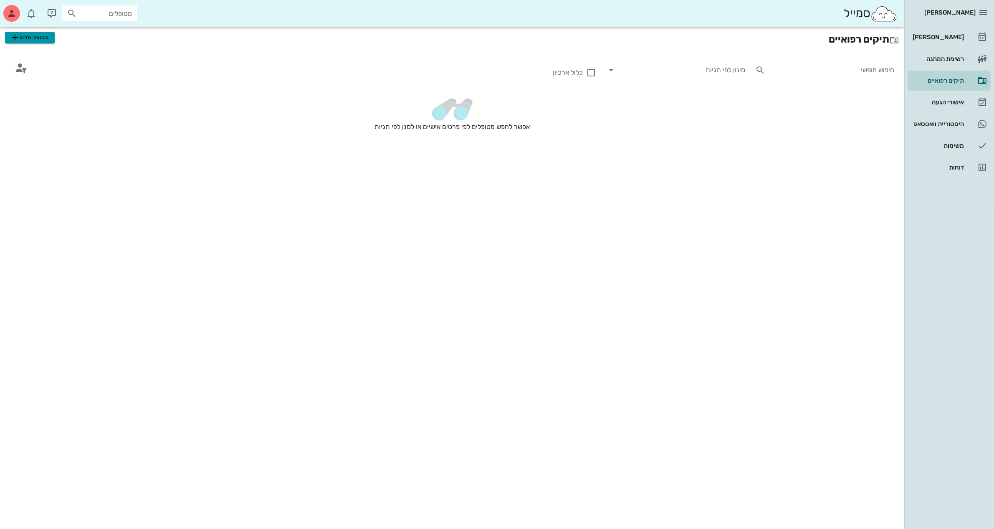
click at [31, 36] on span "מטופל חדש" at bounding box center [29, 38] width 39 height 10
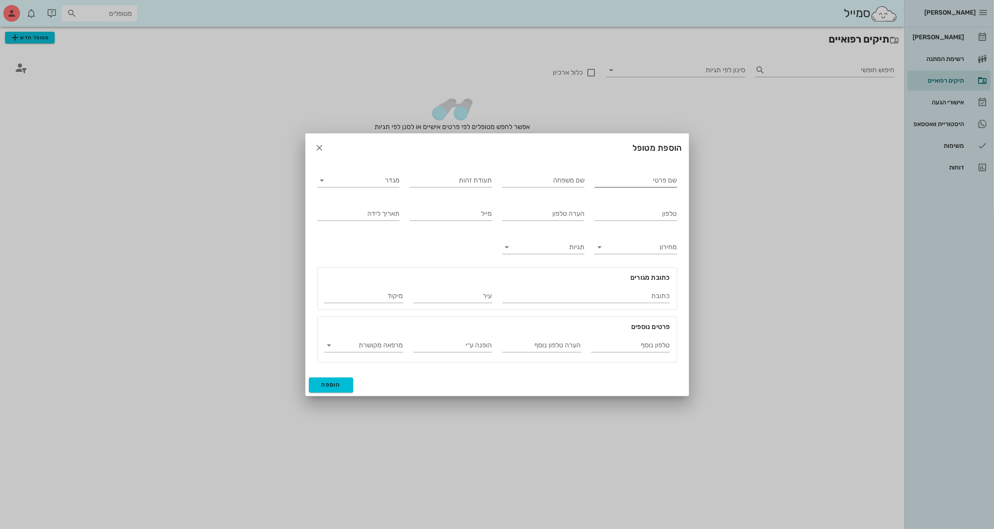
click at [614, 179] on input "שם פרטי" at bounding box center [636, 180] width 83 height 13
type input "[PERSON_NAME]"
type input "אנדריאסי"
click at [629, 216] on input "טלפון" at bounding box center [636, 213] width 83 height 13
type input "052-2393919"
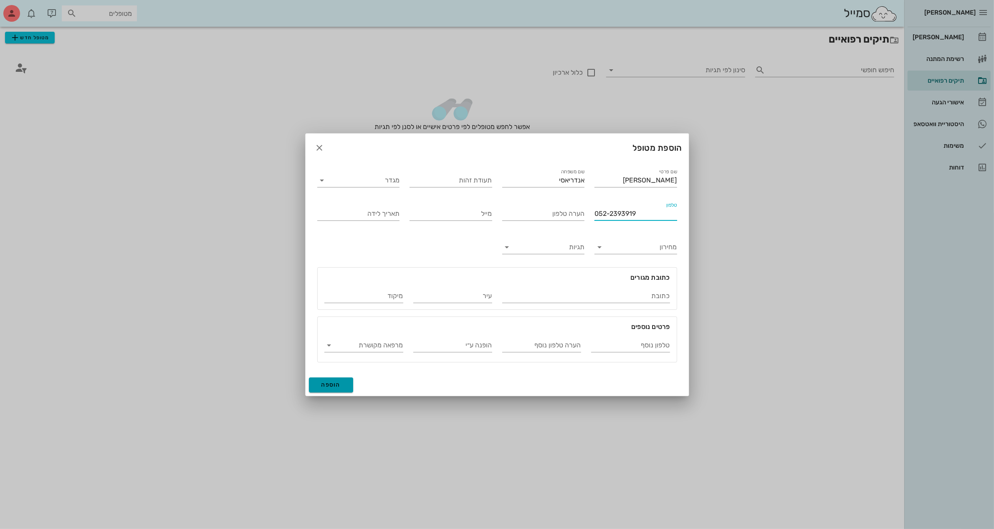
click at [326, 384] on span "הוספה" at bounding box center [332, 384] width 20 height 7
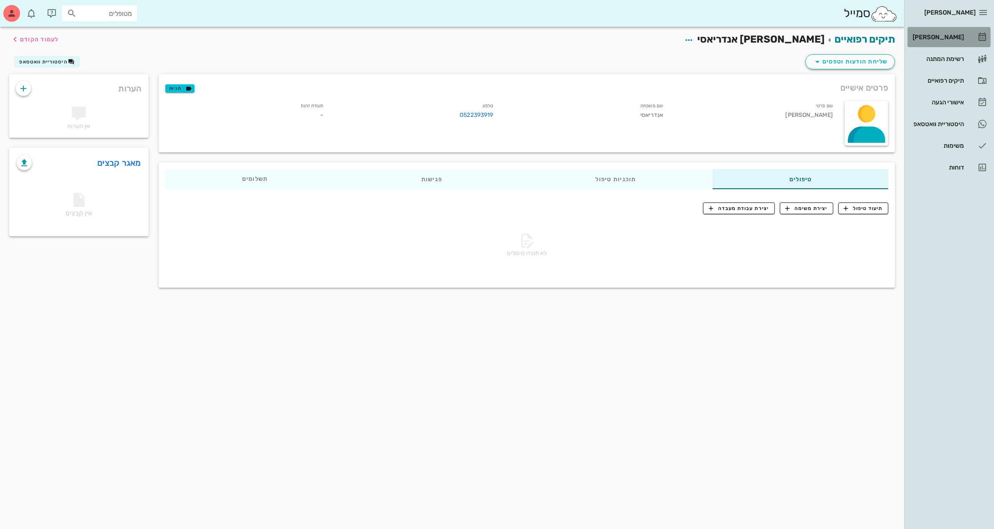
click at [944, 34] on div "[PERSON_NAME]" at bounding box center [937, 37] width 53 height 7
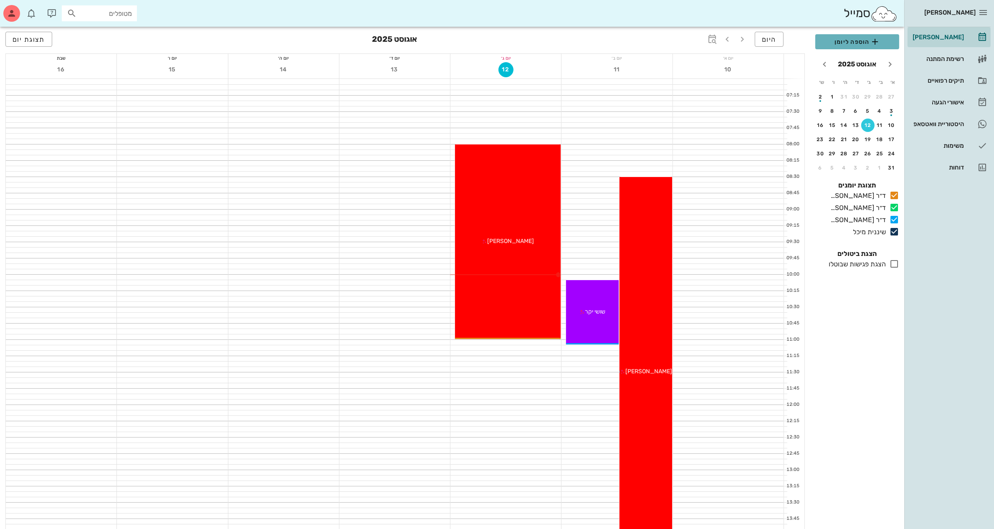
click at [861, 41] on span "הוספה ליומן" at bounding box center [857, 42] width 71 height 10
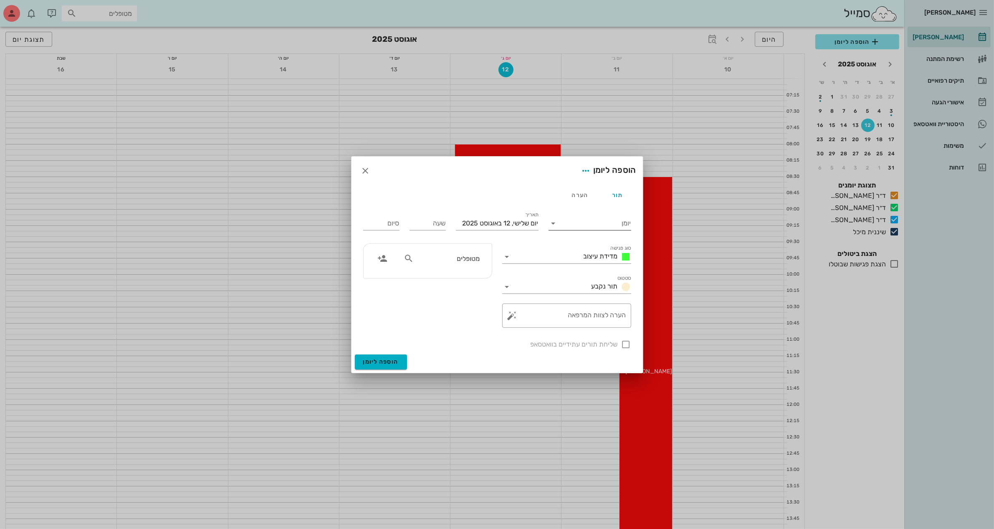
click at [555, 221] on icon at bounding box center [554, 223] width 10 height 10
click at [605, 249] on div "ד״ר [PERSON_NAME]" at bounding box center [589, 250] width 69 height 8
click at [439, 222] on div "שעה" at bounding box center [428, 223] width 36 height 13
type input "08:00"
click at [355, 355] on button "הוספה ליומן" at bounding box center [381, 362] width 52 height 15
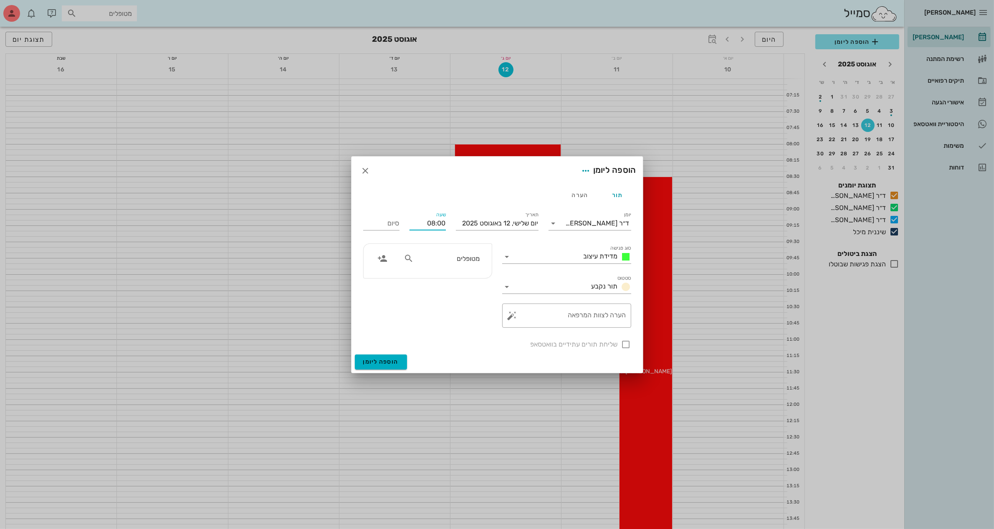
type input "09:00"
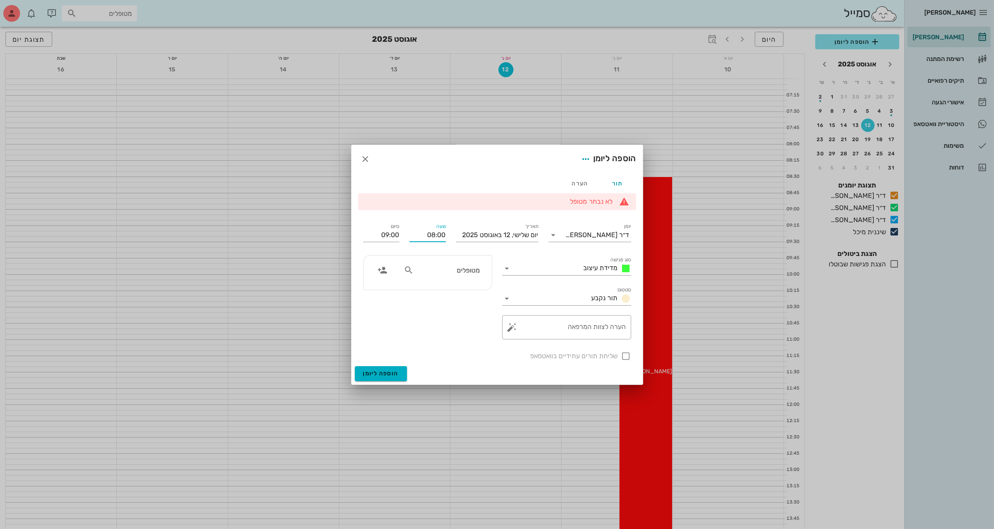
click at [566, 203] on li "לא נבחר מטופל" at bounding box center [494, 201] width 238 height 9
click at [507, 269] on icon at bounding box center [507, 269] width 10 height 10
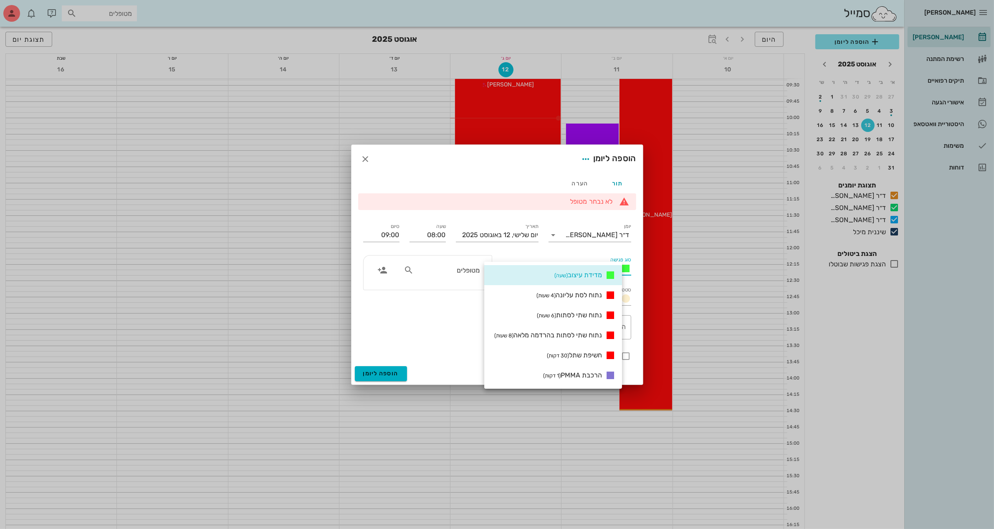
click at [468, 190] on div "תור הערה" at bounding box center [497, 183] width 278 height 20
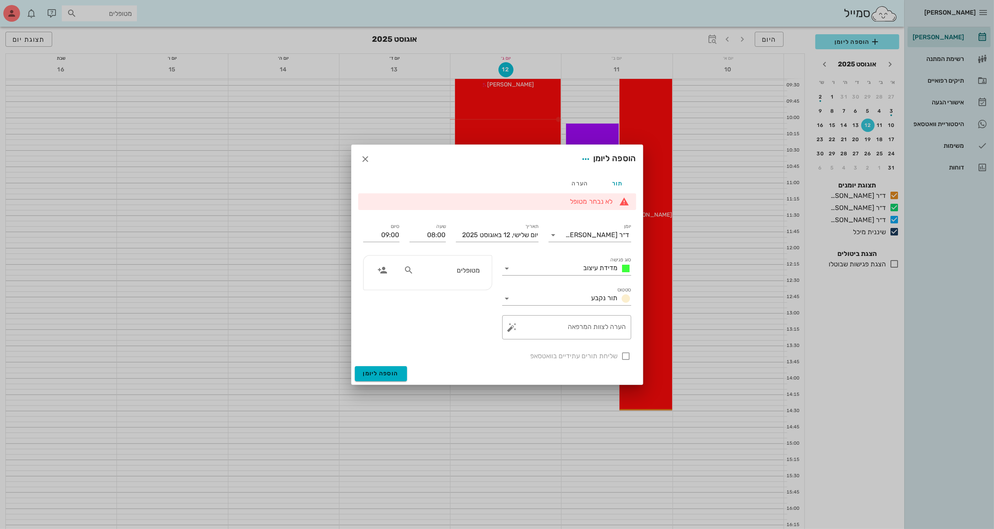
click at [410, 272] on icon at bounding box center [409, 270] width 10 height 10
type input "[PERSON_NAME]"
click at [451, 289] on div "[PERSON_NAME] אנדריאסי" at bounding box center [452, 288] width 92 height 7
click at [565, 268] on input "סוג פגישה" at bounding box center [547, 268] width 66 height 13
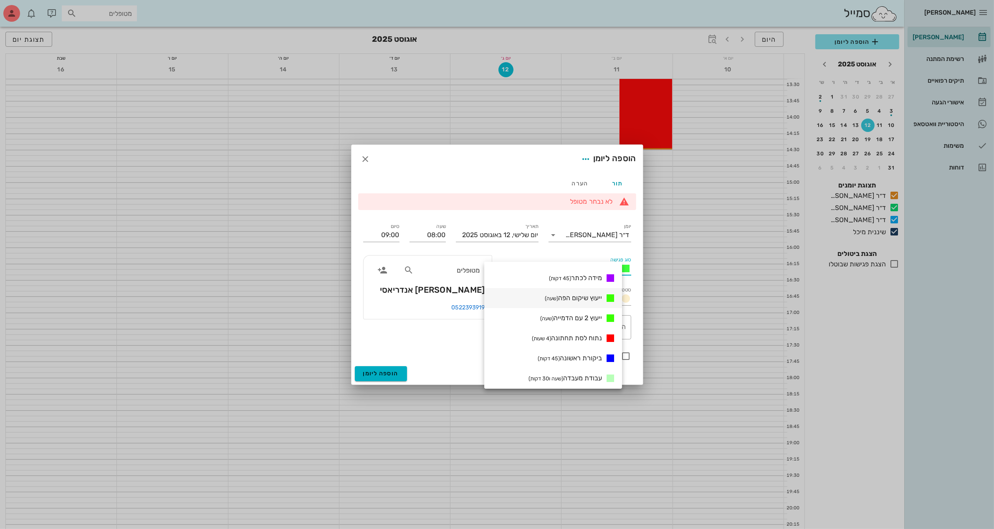
scroll to position [241, 0]
click at [583, 345] on div "עבודת מעבדה (שעה ו30 דקות)" at bounding box center [553, 335] width 138 height 20
type input "09:30"
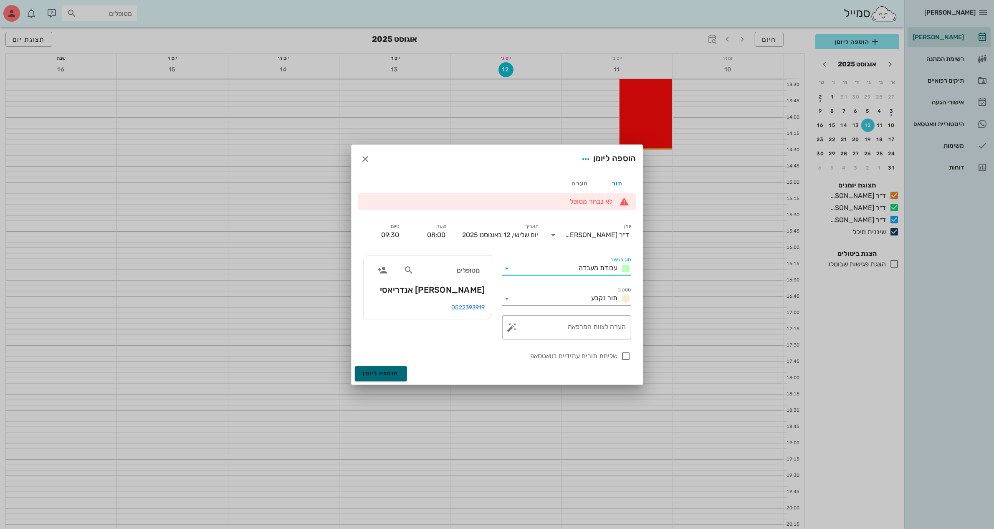
click at [384, 373] on span "הוספה ליומן" at bounding box center [381, 373] width 36 height 7
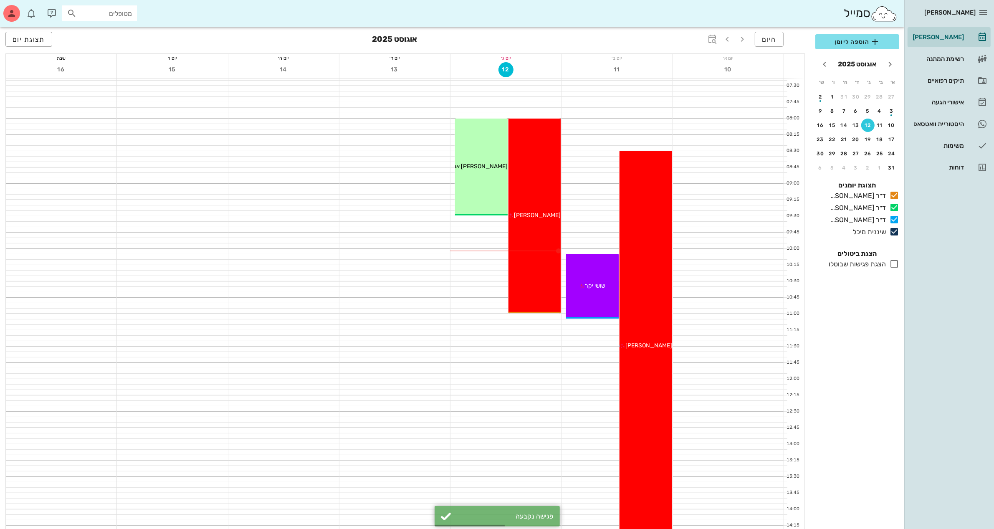
scroll to position [0, 0]
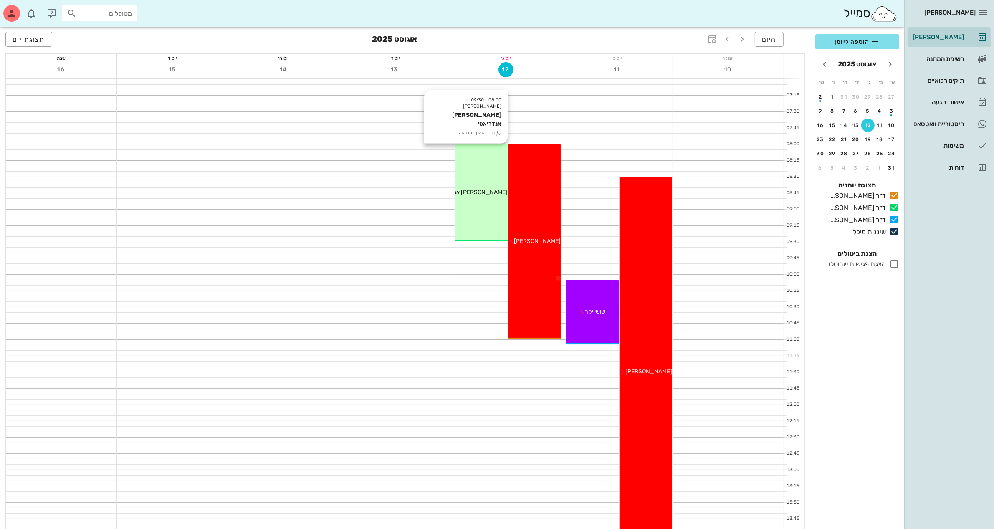
click at [487, 184] on div "08:00 - 09:30 ד״ר [PERSON_NAME] תור ראשון במרפאה [PERSON_NAME] אנדריאסי" at bounding box center [481, 193] width 53 height 97
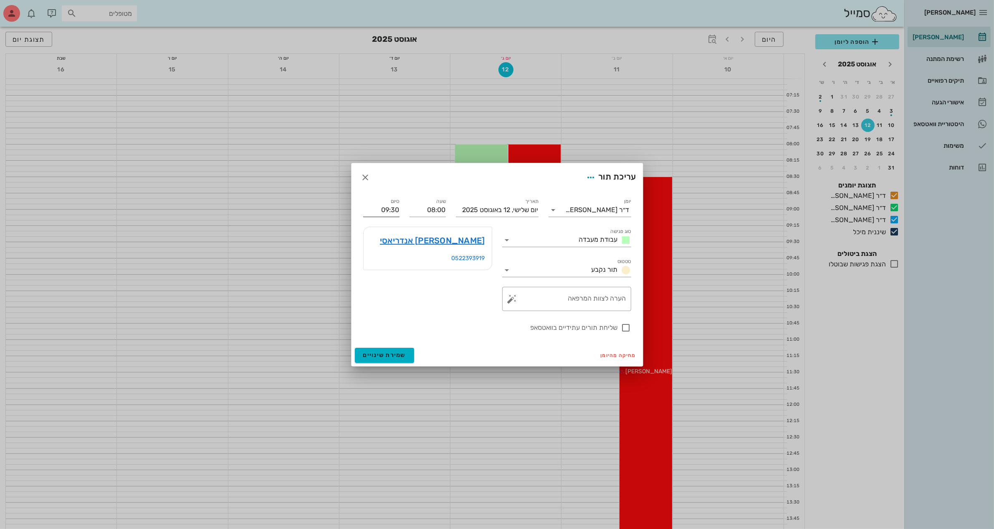
click at [390, 205] on input "09:30" at bounding box center [381, 209] width 36 height 13
click at [391, 209] on input "09:30" at bounding box center [381, 209] width 36 height 13
click at [383, 261] on div "09:00 (שעה)" at bounding box center [358, 261] width 51 height 7
type input "09:00"
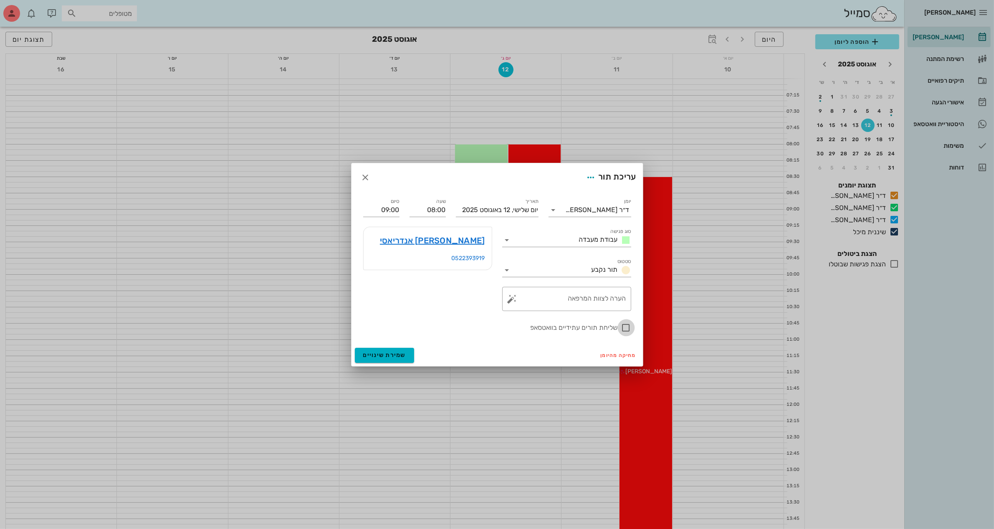
click at [627, 327] on div at bounding box center [626, 328] width 14 height 14
click at [538, 292] on textarea "הערה לצוות המרפאה" at bounding box center [570, 301] width 112 height 20
click at [625, 328] on div at bounding box center [626, 328] width 14 height 14
click at [434, 329] on label "שליחת תורים עתידיים בוואטסאפ" at bounding box center [490, 328] width 255 height 8
checkbox input "true"
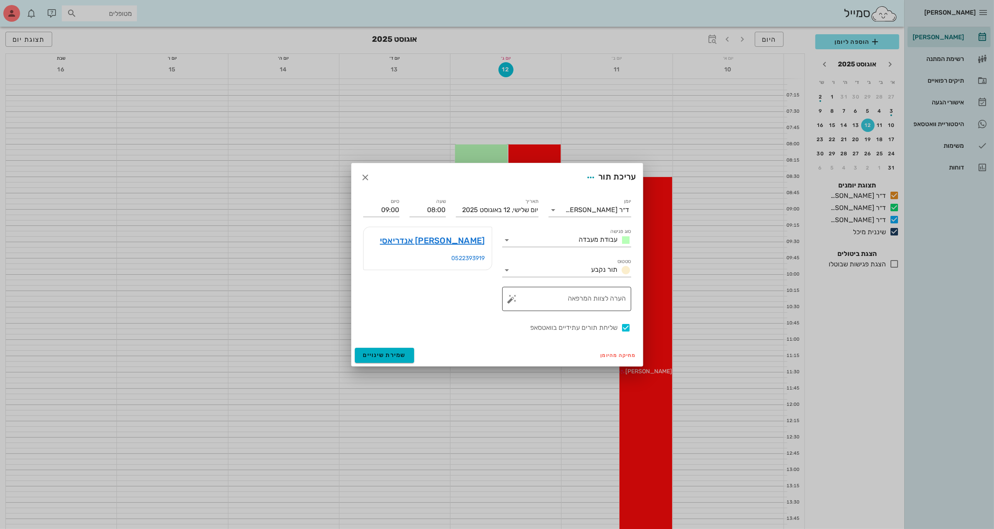
click at [542, 301] on textarea "הערה לצוות המרפאה" at bounding box center [570, 301] width 112 height 20
type textarea "סדים"
click at [503, 239] on icon at bounding box center [507, 240] width 10 height 10
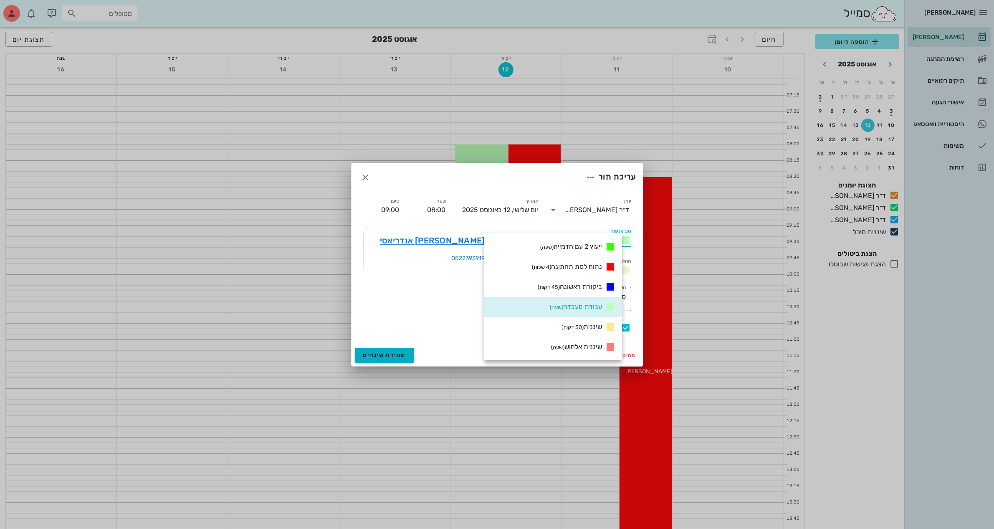
scroll to position [209, 0]
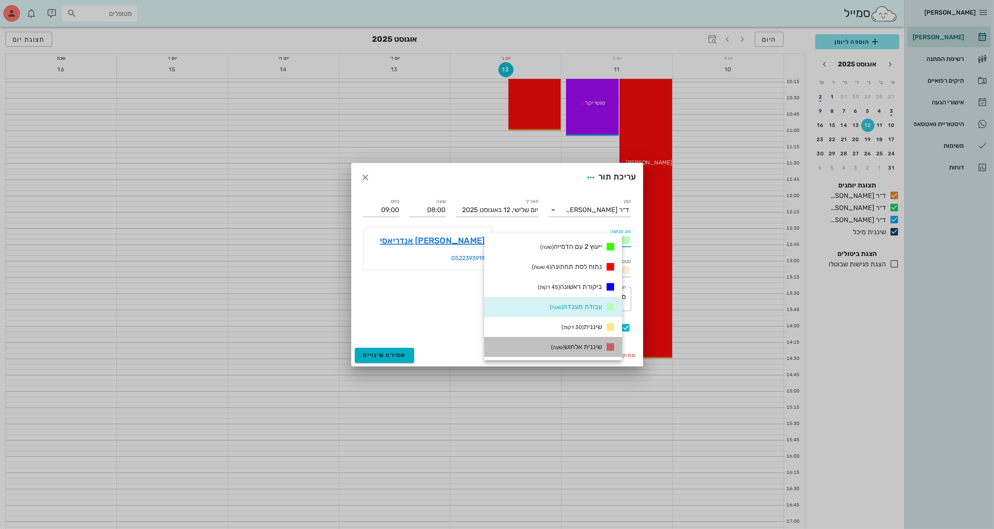
click at [602, 345] on span "שיננית אלחוש (שעה)" at bounding box center [576, 347] width 51 height 8
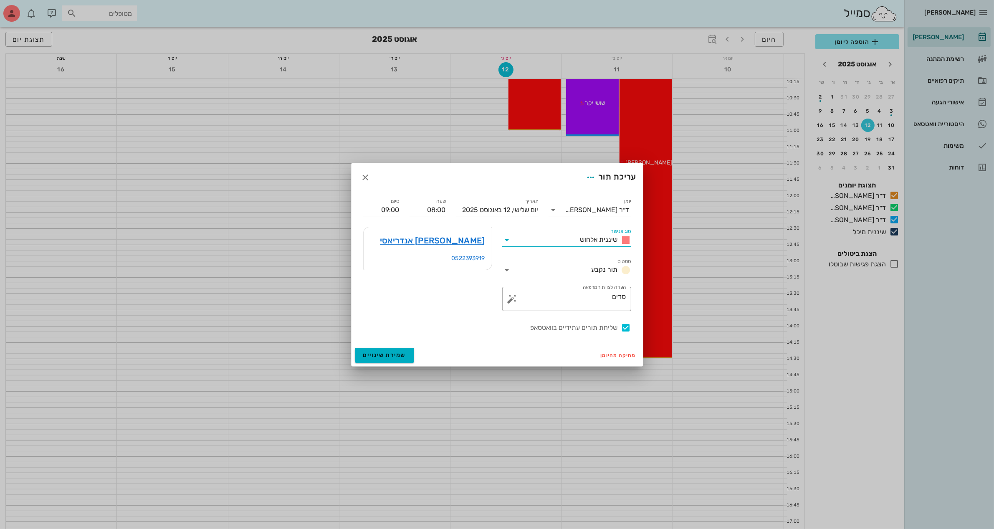
click at [505, 241] on icon at bounding box center [507, 240] width 10 height 10
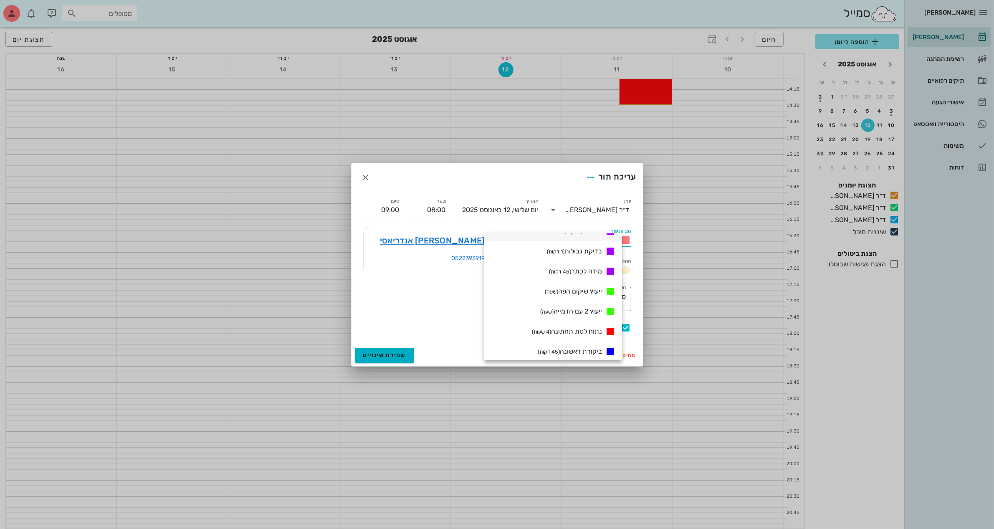
scroll to position [241, 0]
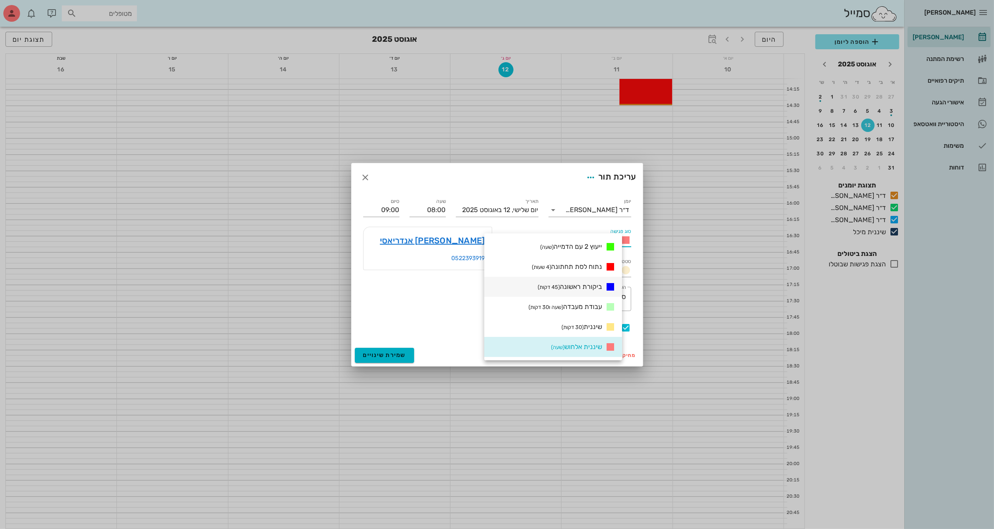
click at [587, 285] on span "ביקורת ראשונה (45 דקות)" at bounding box center [570, 287] width 64 height 8
type input "08:45"
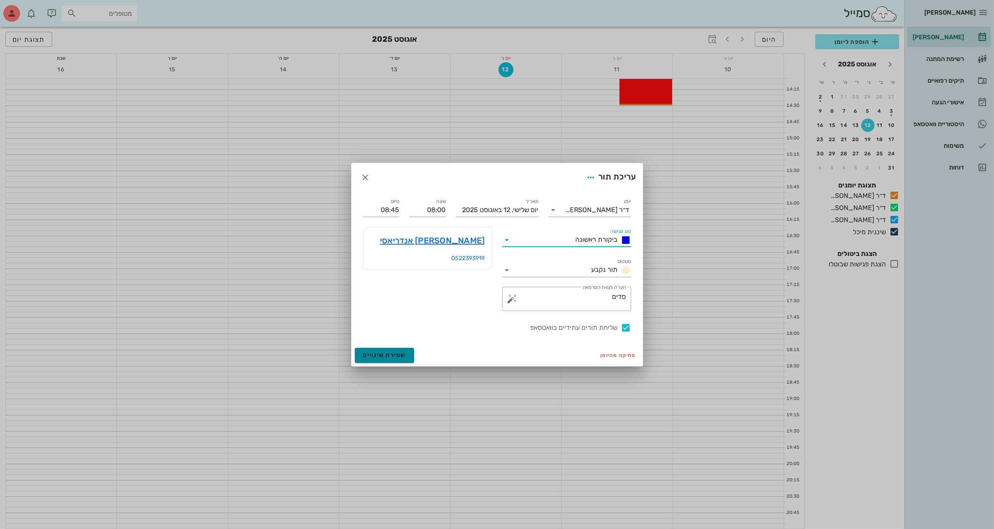
click at [383, 354] on span "שמירת שינויים" at bounding box center [384, 355] width 43 height 7
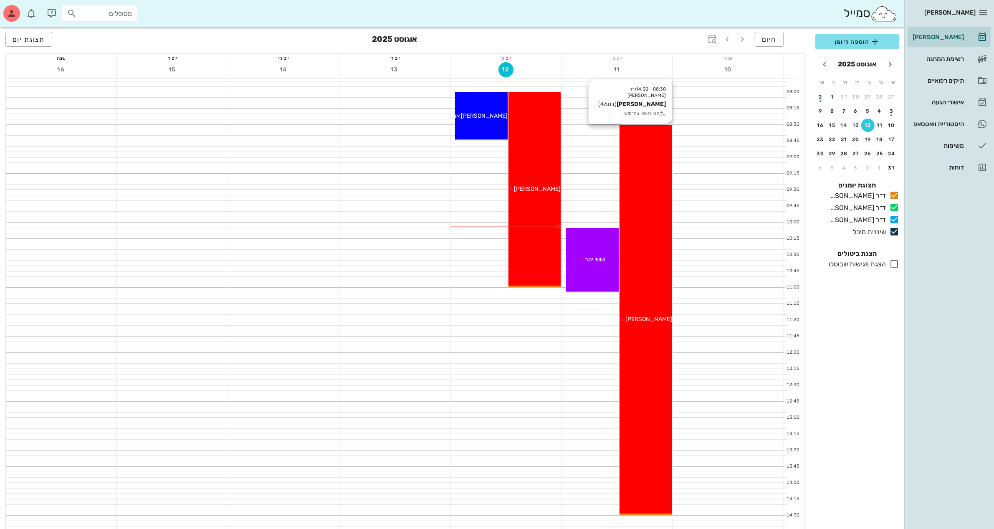
scroll to position [0, 0]
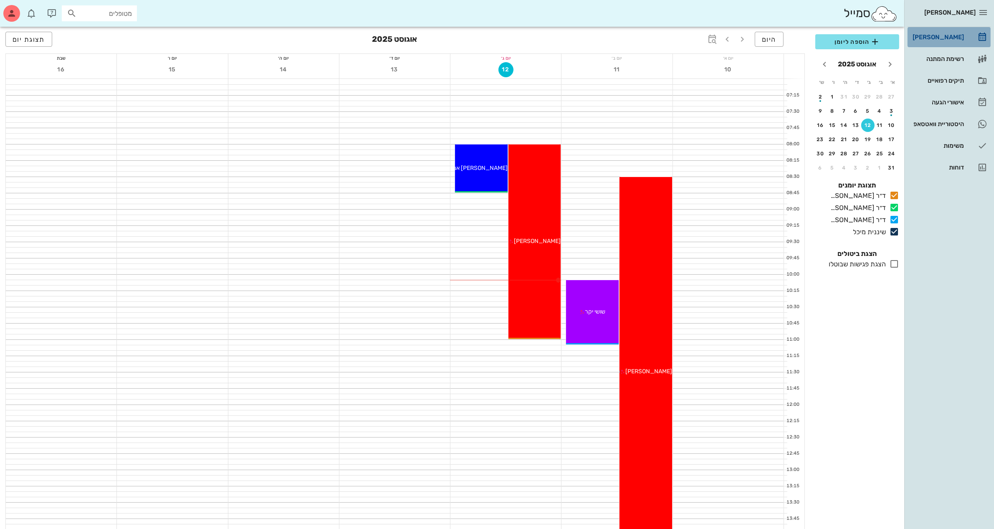
click at [949, 34] on div "[PERSON_NAME]" at bounding box center [937, 37] width 53 height 7
click at [958, 126] on div "היסטוריית וואטסאפ" at bounding box center [937, 124] width 53 height 7
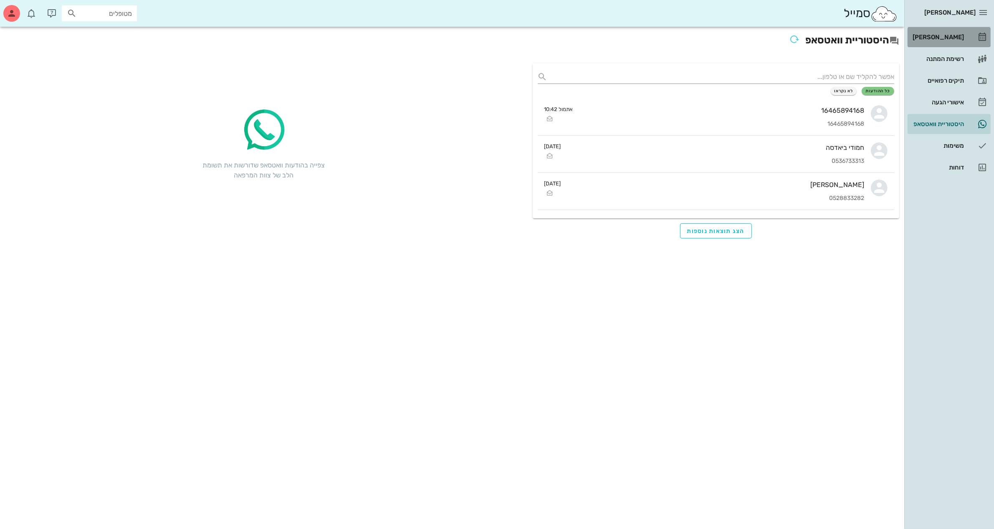
click at [946, 38] on div "[PERSON_NAME]" at bounding box center [937, 37] width 53 height 7
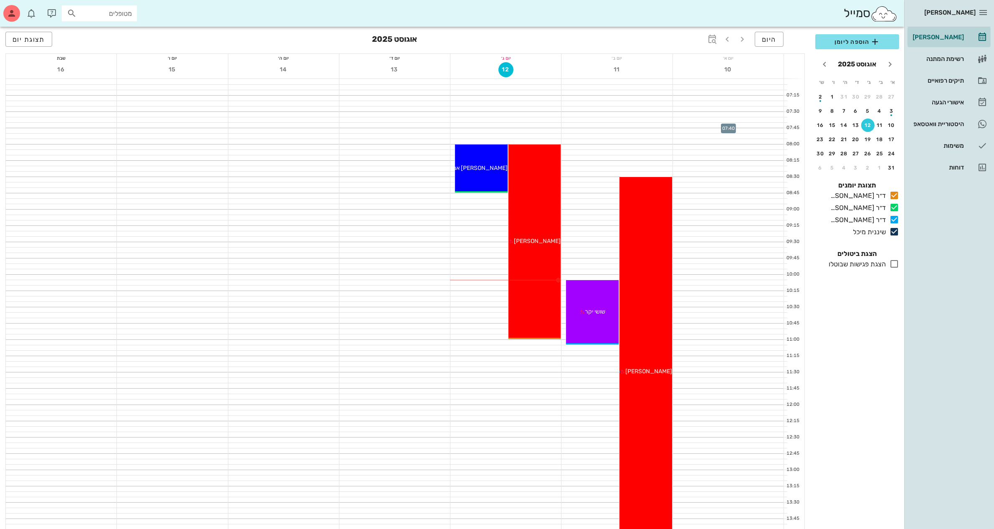
click at [683, 124] on div at bounding box center [728, 125] width 111 height 5
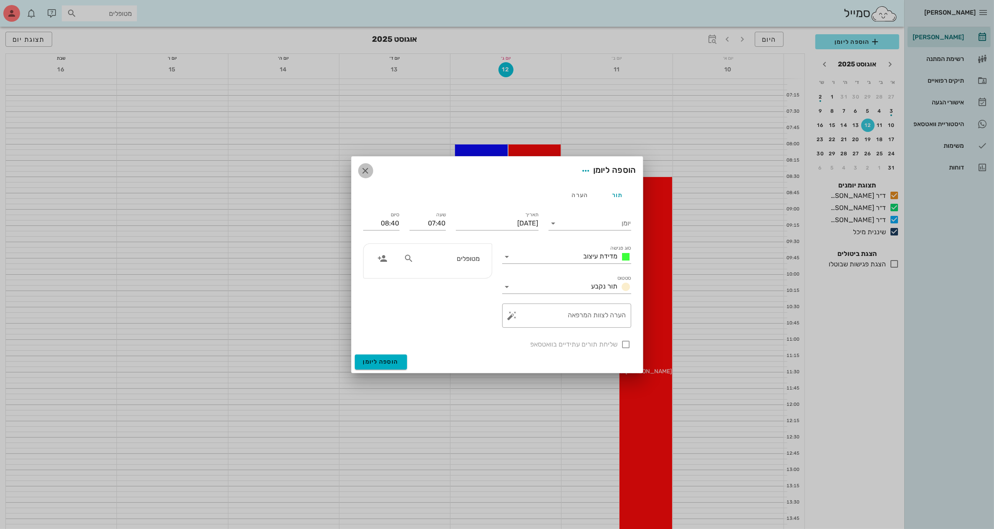
click at [366, 172] on icon "button" at bounding box center [366, 171] width 10 height 10
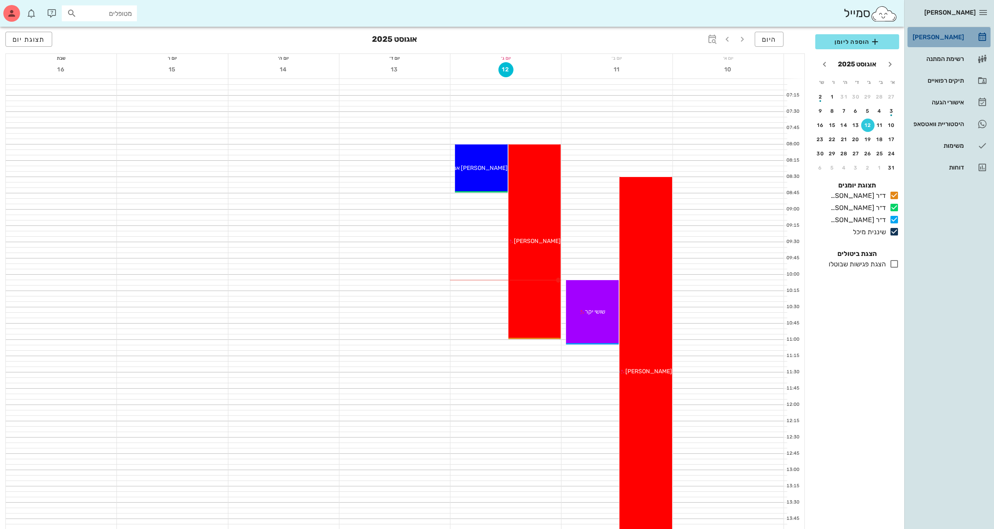
click at [944, 34] on div "[PERSON_NAME]" at bounding box center [937, 37] width 53 height 7
click at [108, 15] on input "מטופלים" at bounding box center [105, 13] width 53 height 11
type input "[PERSON_NAME]"
click at [103, 35] on div "[PERSON_NAME]" at bounding box center [109, 31] width 82 height 7
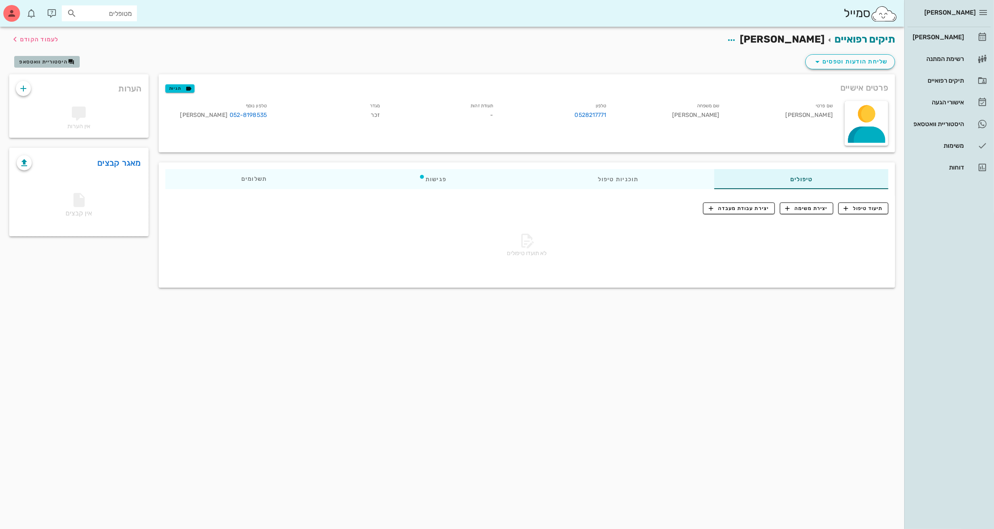
click at [42, 61] on span "היסטוריית וואטסאפ" at bounding box center [43, 62] width 48 height 6
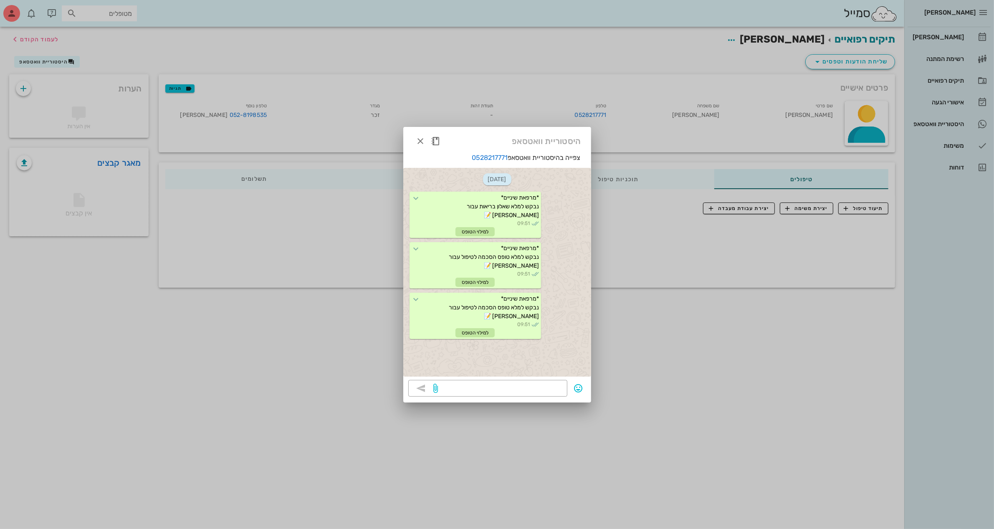
click at [656, 49] on div at bounding box center [497, 264] width 994 height 529
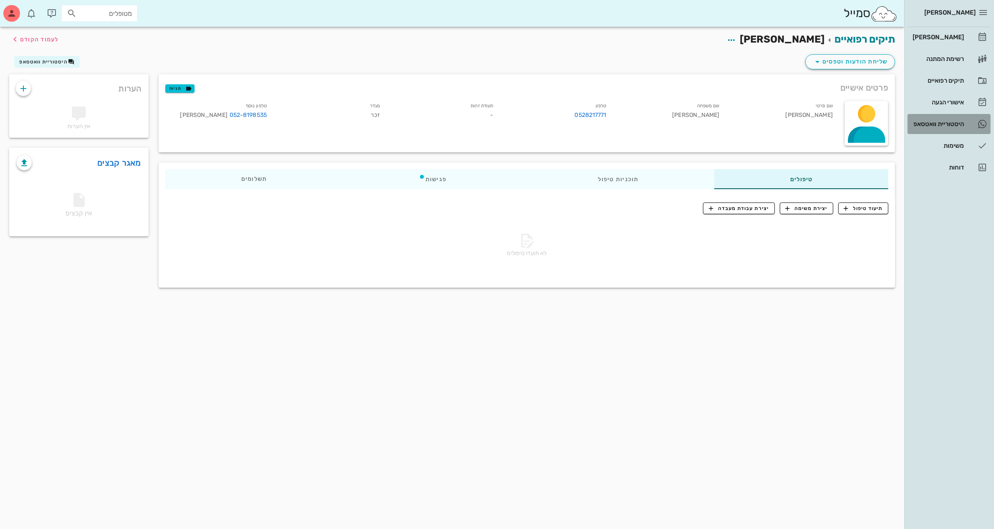
click at [936, 121] on div "היסטוריית וואטסאפ" at bounding box center [937, 124] width 53 height 7
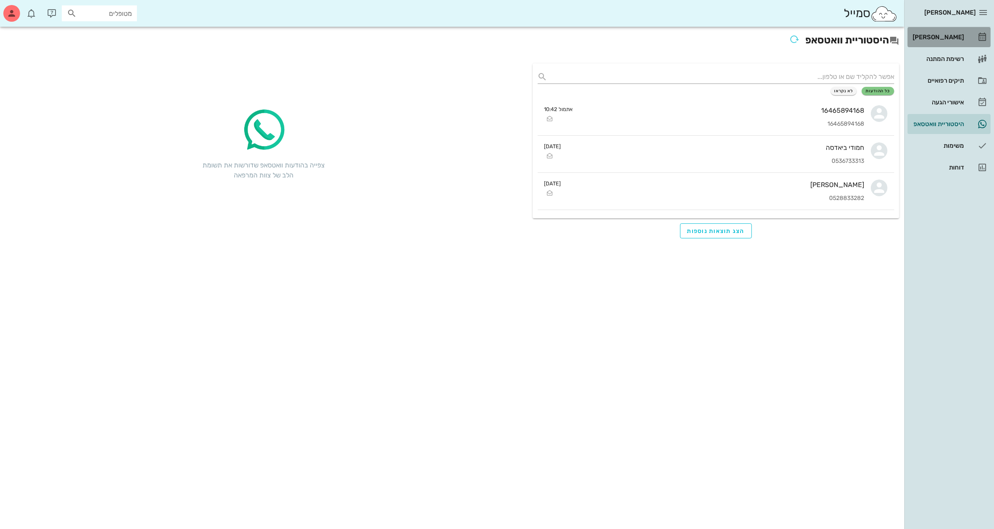
click at [948, 33] on div "[PERSON_NAME]" at bounding box center [937, 36] width 53 height 13
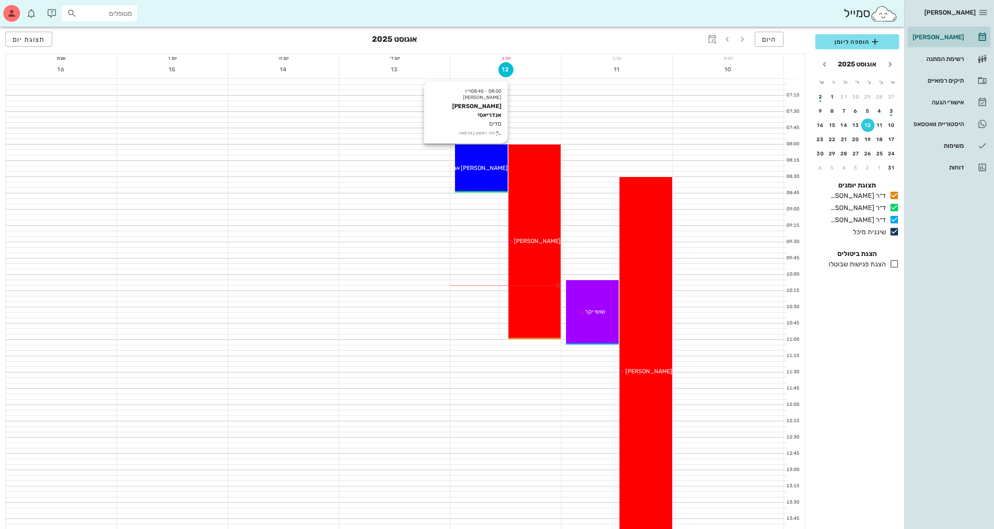
click at [477, 159] on div "08:00 - 08:45 ד״ר [PERSON_NAME] סדים תור ראשון במרפאה [PERSON_NAME] אנדריאסי" at bounding box center [481, 169] width 53 height 48
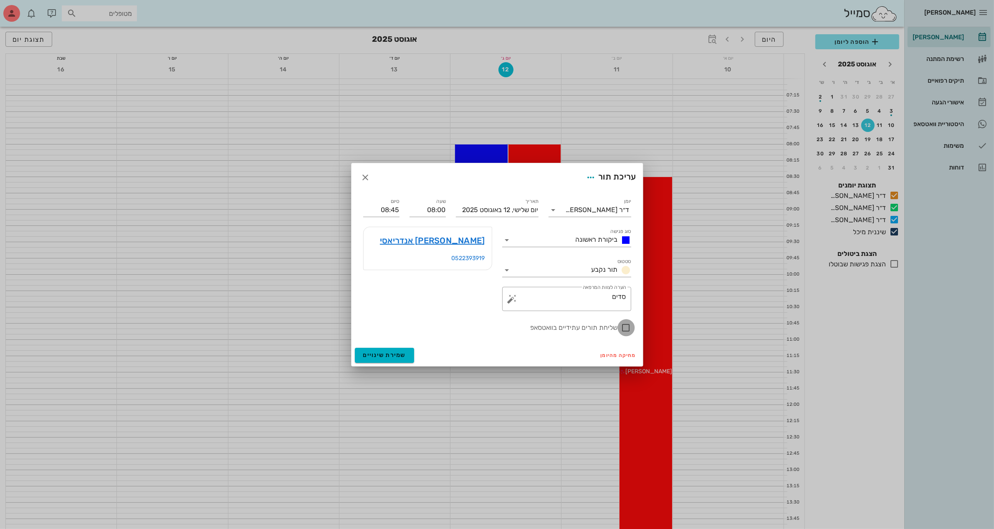
click at [627, 327] on div at bounding box center [626, 328] width 14 height 14
checkbox input "true"
click at [395, 212] on input "08:45" at bounding box center [381, 209] width 36 height 13
click at [384, 258] on div "09:00 (שעה)" at bounding box center [358, 261] width 51 height 7
type input "09:00"
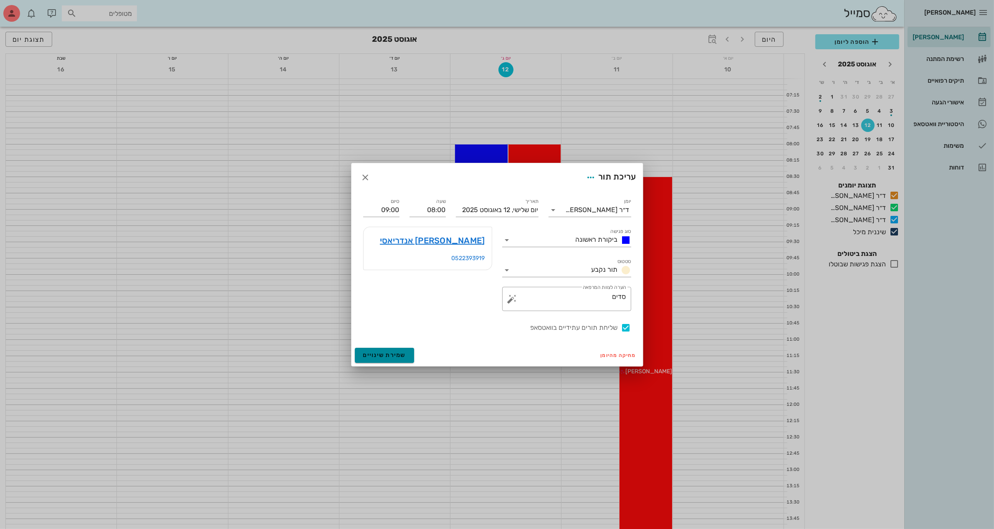
click at [387, 355] on span "שמירת שינויים" at bounding box center [384, 355] width 43 height 7
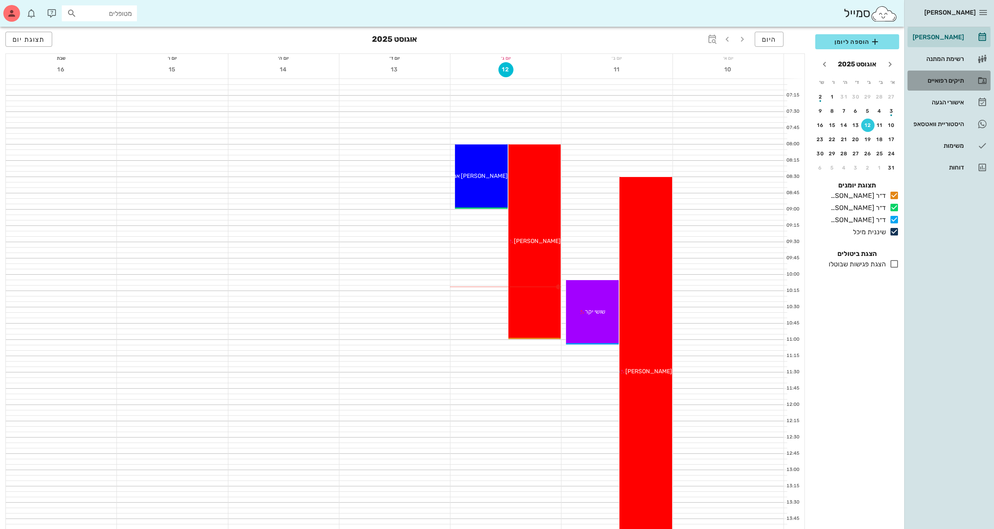
click at [933, 79] on div "תיקים רפואיים" at bounding box center [937, 80] width 53 height 7
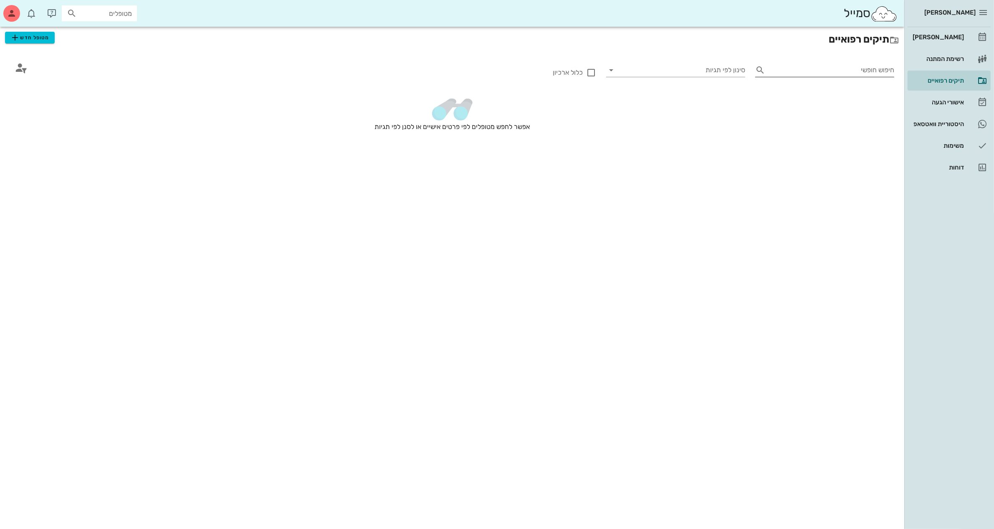
click at [779, 66] on input "חיפוש חופשי" at bounding box center [832, 69] width 126 height 13
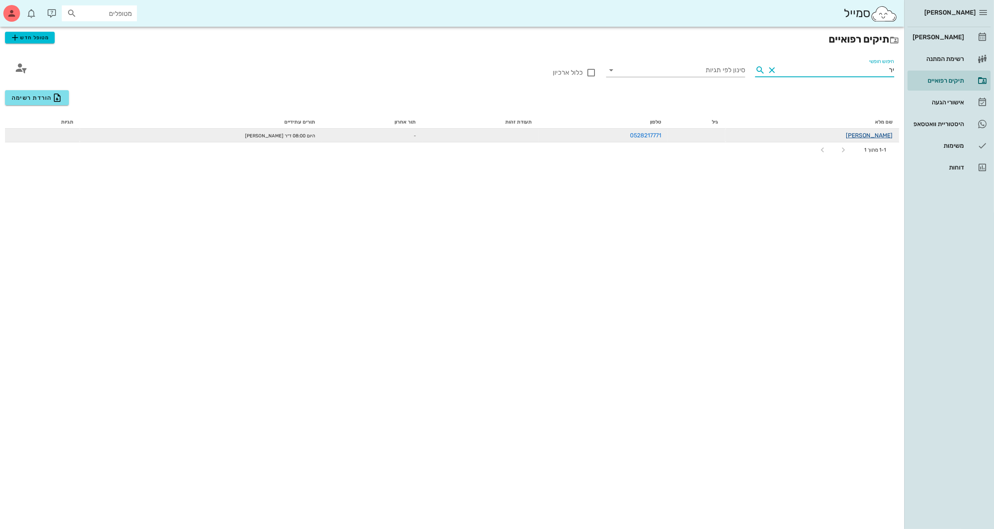
type input "יר"
click at [885, 135] on link "[PERSON_NAME]" at bounding box center [869, 135] width 47 height 7
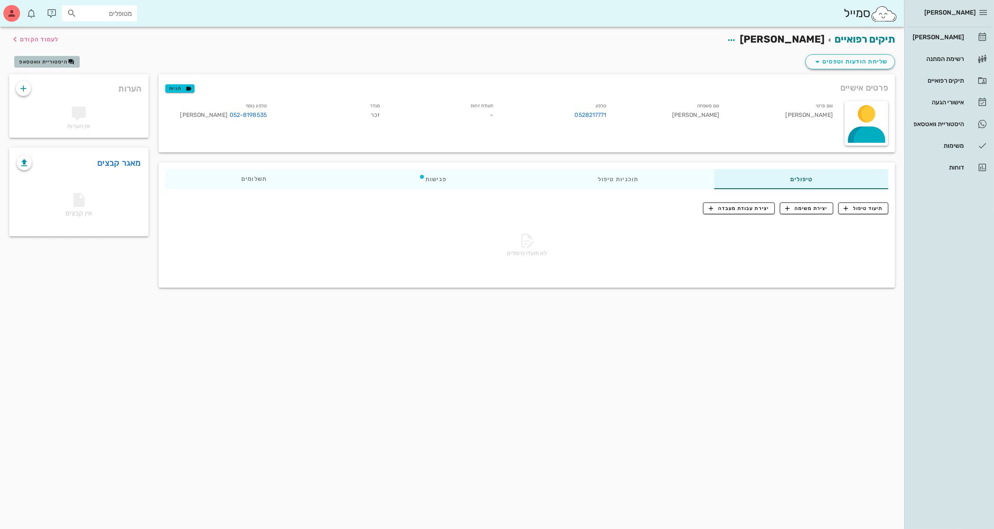
click at [42, 59] on span "היסטוריית וואטסאפ" at bounding box center [43, 62] width 48 height 6
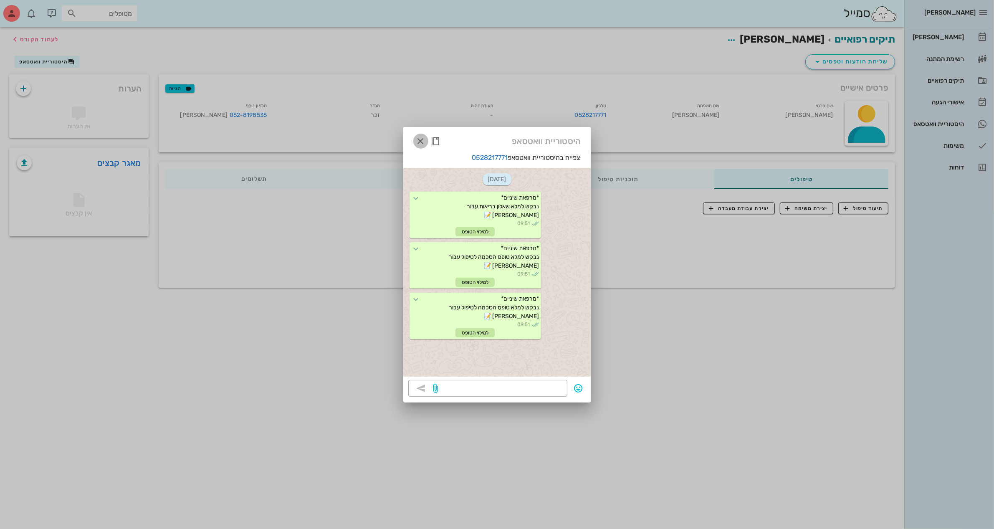
click at [423, 140] on icon "button" at bounding box center [421, 141] width 10 height 10
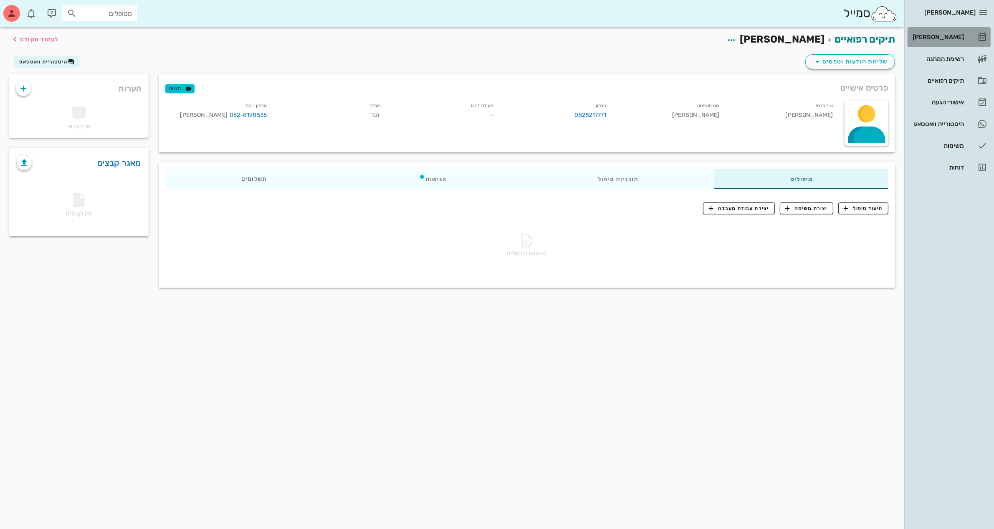
click at [944, 36] on div "[PERSON_NAME]" at bounding box center [937, 37] width 53 height 7
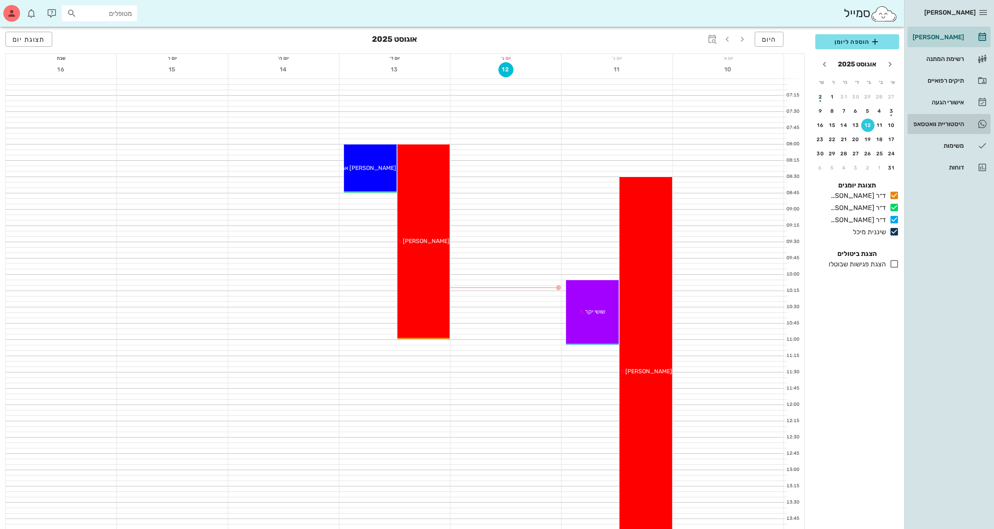
click at [921, 121] on div "היסטוריית וואטסאפ" at bounding box center [937, 124] width 53 height 7
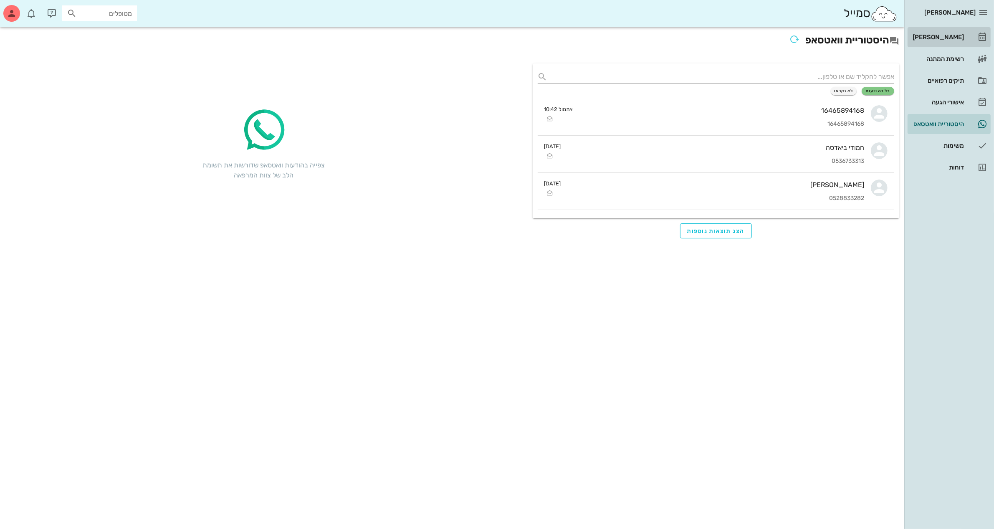
click at [946, 35] on div "[PERSON_NAME]" at bounding box center [937, 37] width 53 height 7
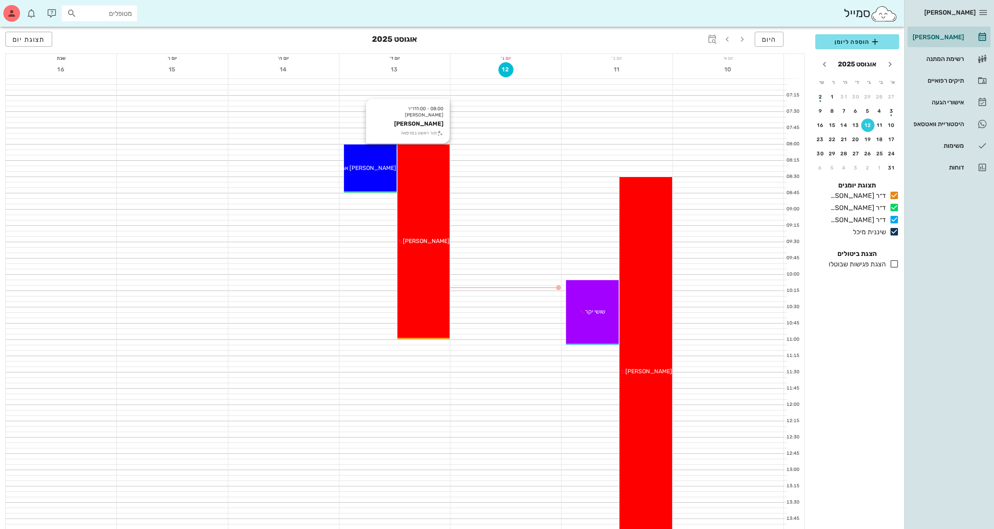
click at [420, 168] on div "08:00 - 11:00 ד״ר ג׳מיל [PERSON_NAME] [PERSON_NAME] תור ראשון במרפאה [PERSON_NA…" at bounding box center [424, 242] width 53 height 195
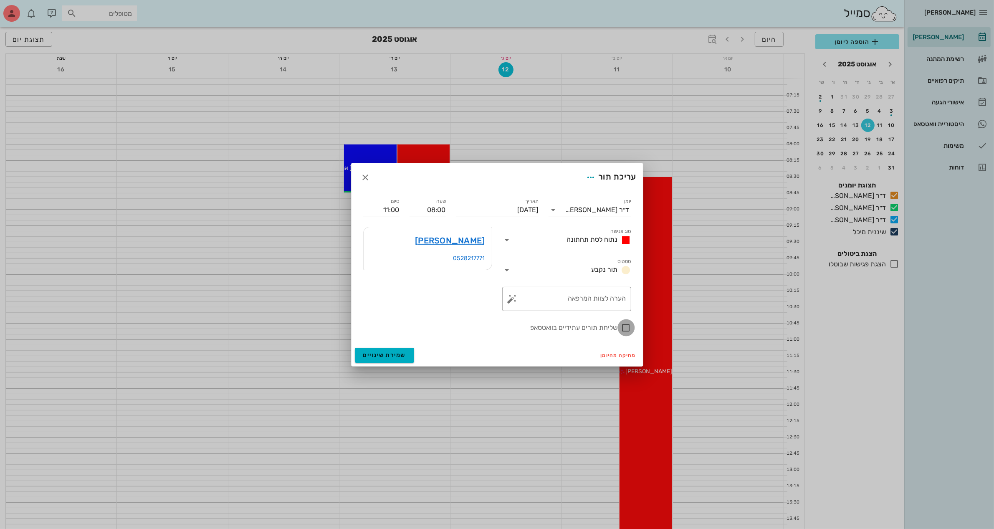
click at [624, 326] on div at bounding box center [626, 328] width 14 height 14
checkbox input "true"
click at [386, 353] on span "שמירת שינויים" at bounding box center [384, 355] width 43 height 7
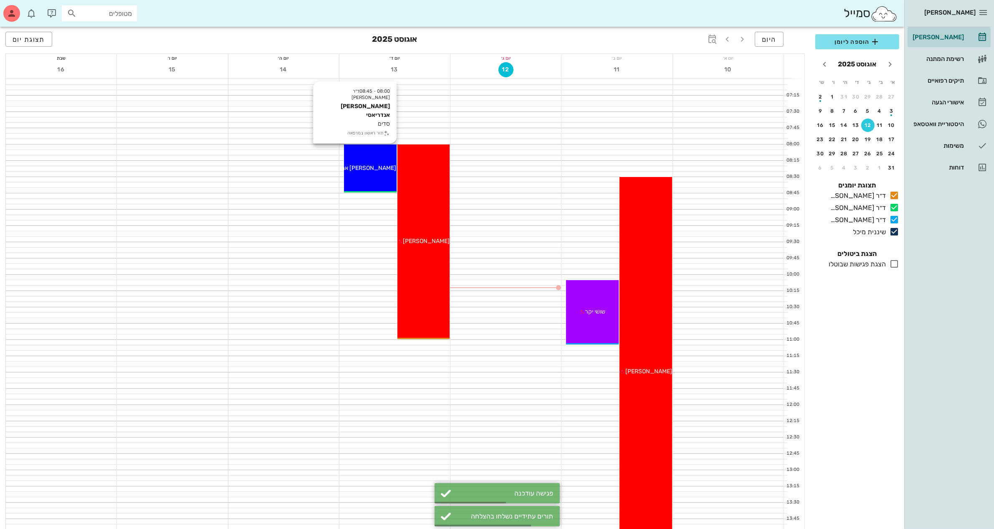
click at [366, 162] on div "08:00 - 08:45 ד״ר [PERSON_NAME] סדים תור ראשון במרפאה [PERSON_NAME] אנדריאסי" at bounding box center [370, 169] width 53 height 48
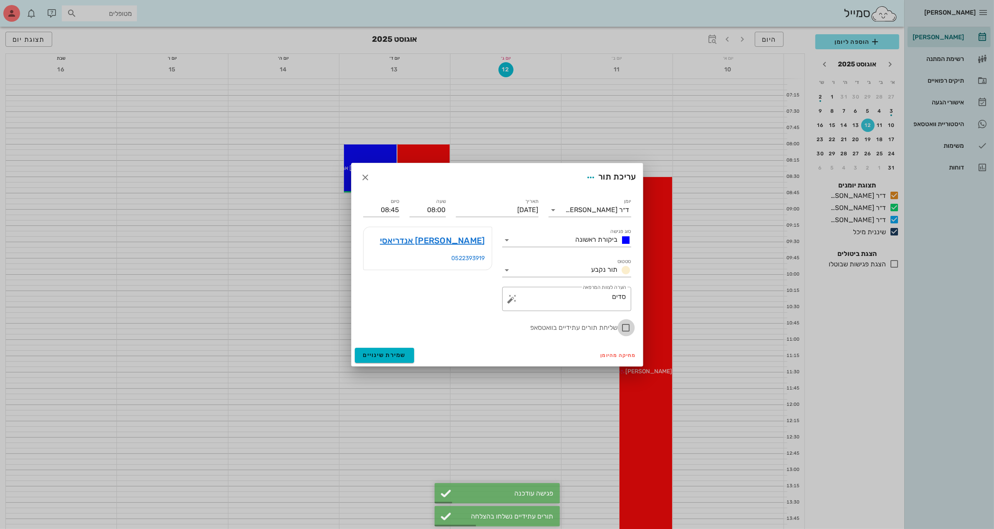
click at [625, 330] on div at bounding box center [626, 328] width 14 height 14
checkbox input "true"
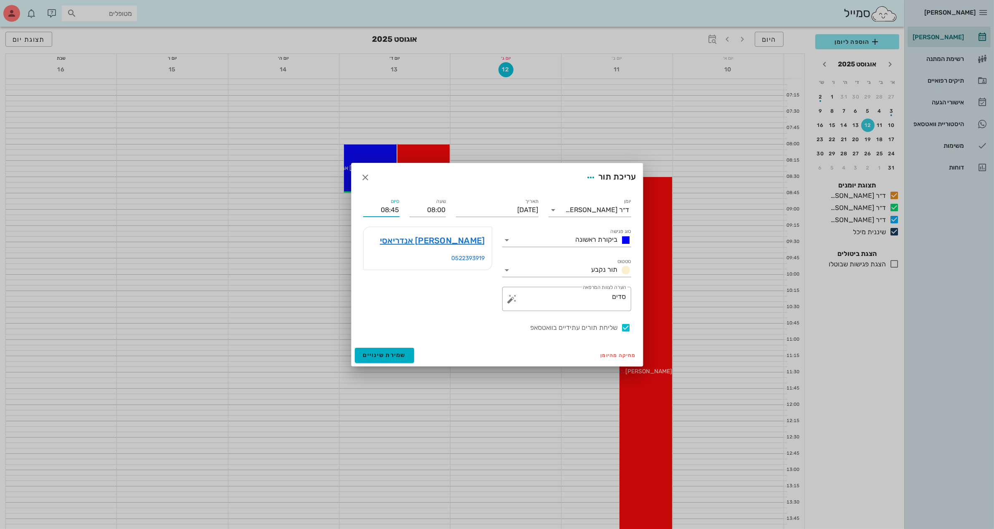
click at [389, 206] on input "08:45" at bounding box center [381, 209] width 36 height 13
click at [384, 258] on div "09:00 (שעה)" at bounding box center [358, 261] width 51 height 7
type input "09:00"
click at [368, 178] on icon "button" at bounding box center [366, 177] width 10 height 10
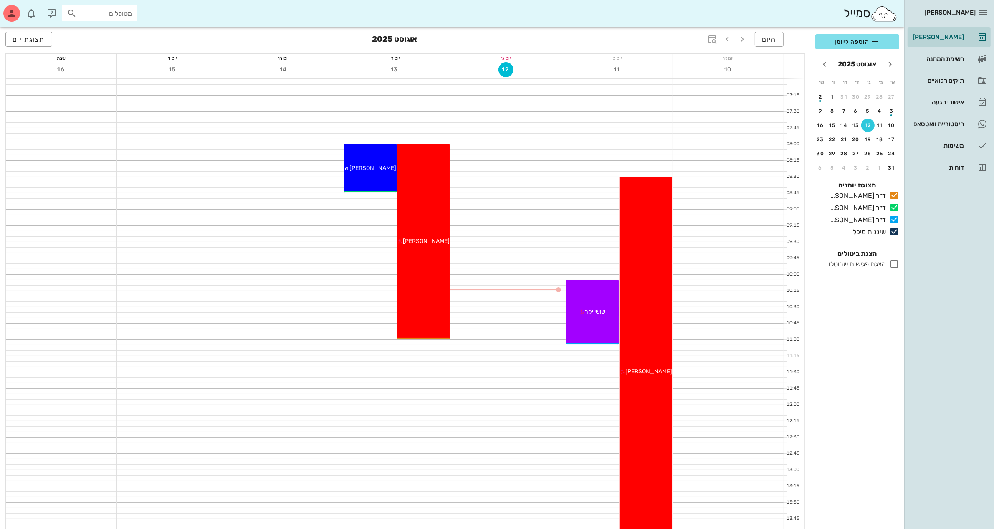
click at [230, 8] on div "סמייל מטופלים" at bounding box center [452, 13] width 905 height 27
click at [941, 35] on div "[PERSON_NAME]" at bounding box center [937, 37] width 53 height 7
click at [938, 77] on div "תיקים רפואיים" at bounding box center [937, 80] width 53 height 7
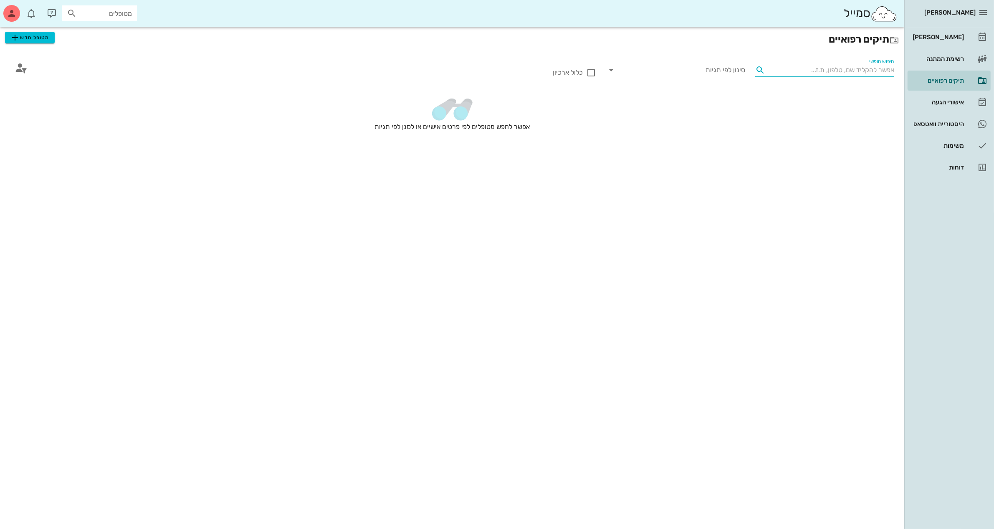
click at [786, 68] on input "חיפוש חופשי" at bounding box center [832, 69] width 126 height 13
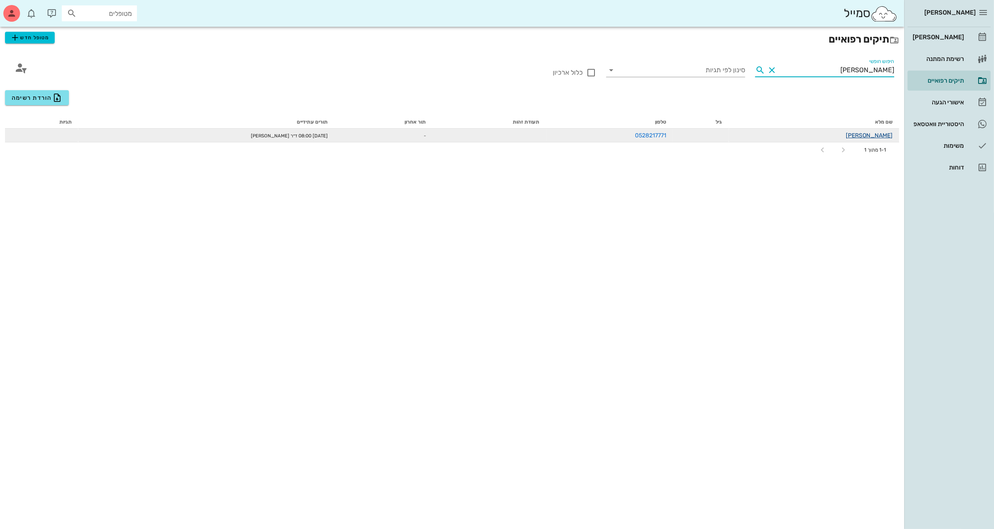
type input "[PERSON_NAME]"
click at [881, 136] on link "[PERSON_NAME]" at bounding box center [869, 135] width 47 height 7
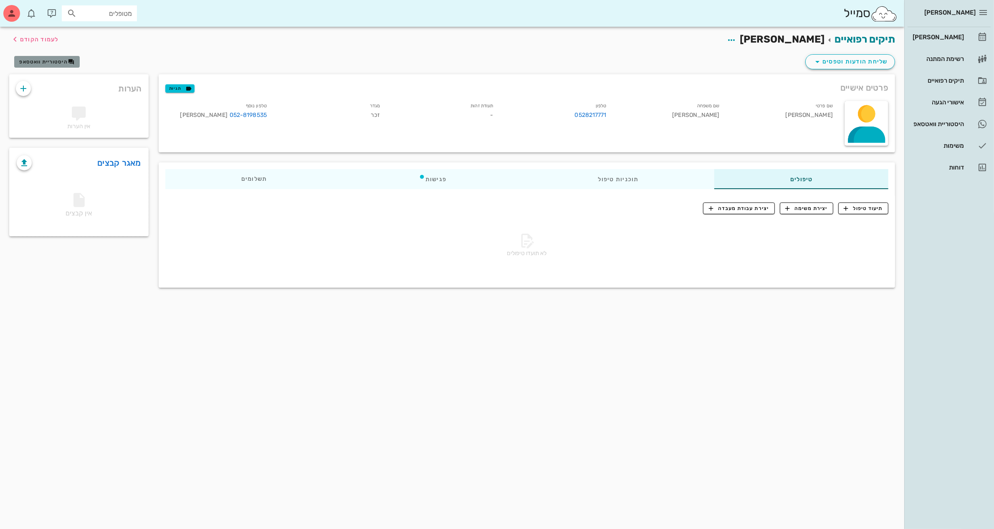
click at [39, 59] on span "היסטוריית וואטסאפ" at bounding box center [43, 62] width 48 height 6
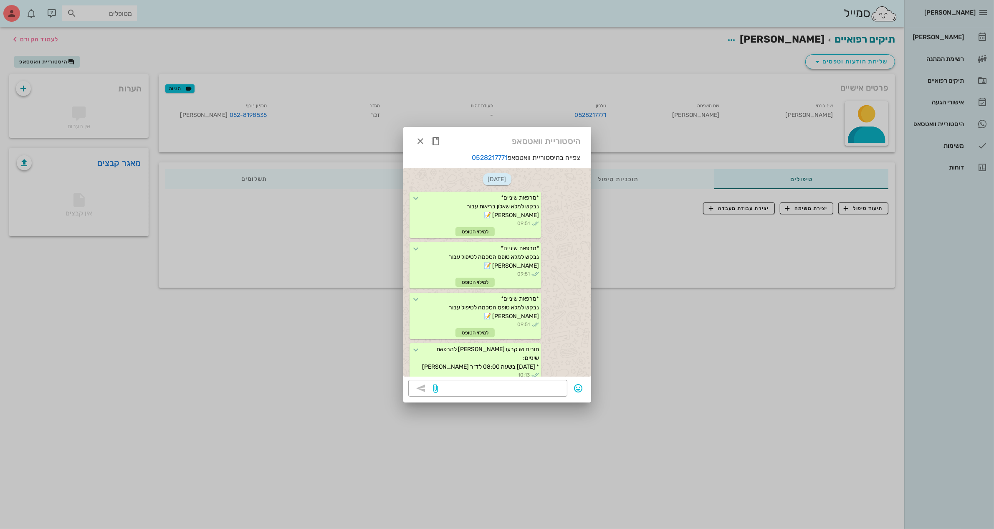
scroll to position [7, 0]
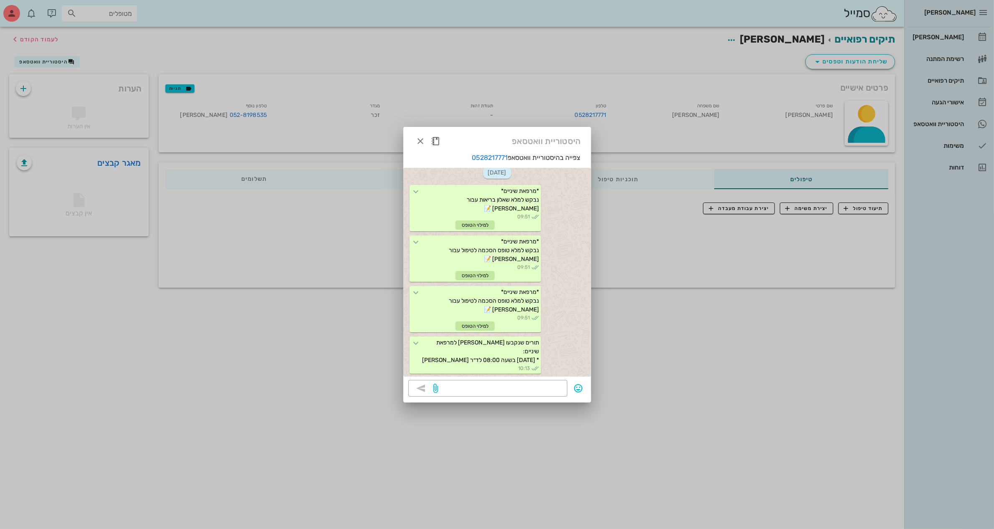
drag, startPoint x: 584, startPoint y: 70, endPoint x: 585, endPoint y: 65, distance: 4.7
click at [585, 70] on div at bounding box center [497, 264] width 994 height 529
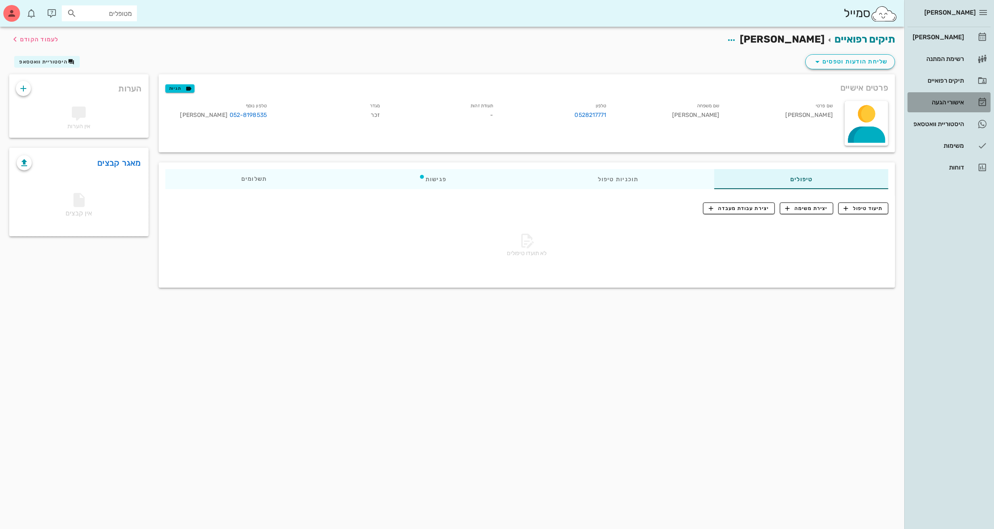
click at [947, 101] on div "אישורי הגעה" at bounding box center [937, 102] width 53 height 7
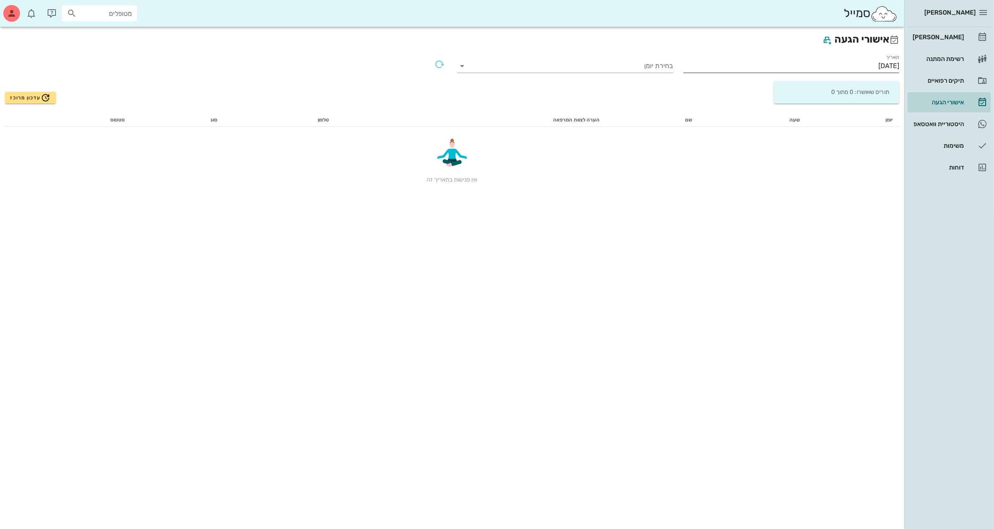
click at [866, 65] on input "[DATE]" at bounding box center [792, 65] width 216 height 13
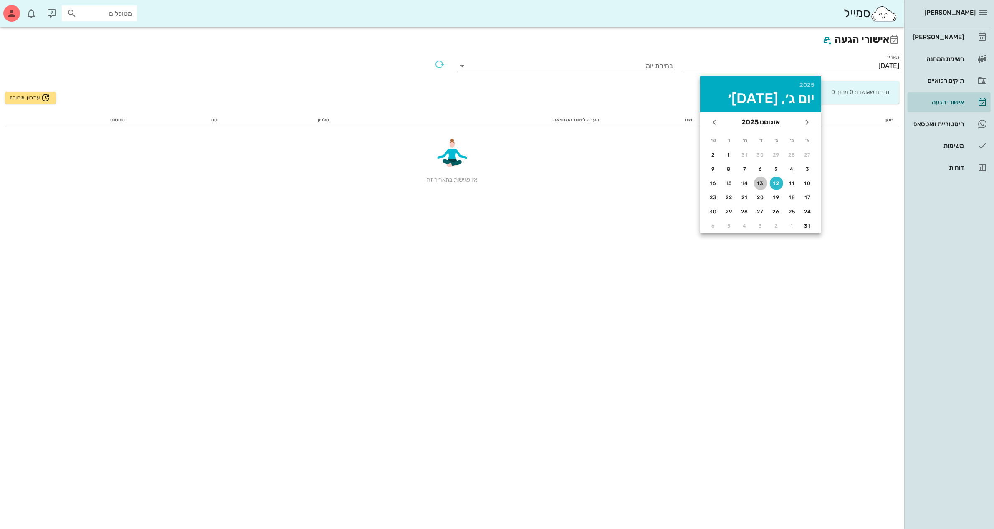
click at [760, 180] on div "13" at bounding box center [760, 183] width 13 height 6
type input "[DATE]"
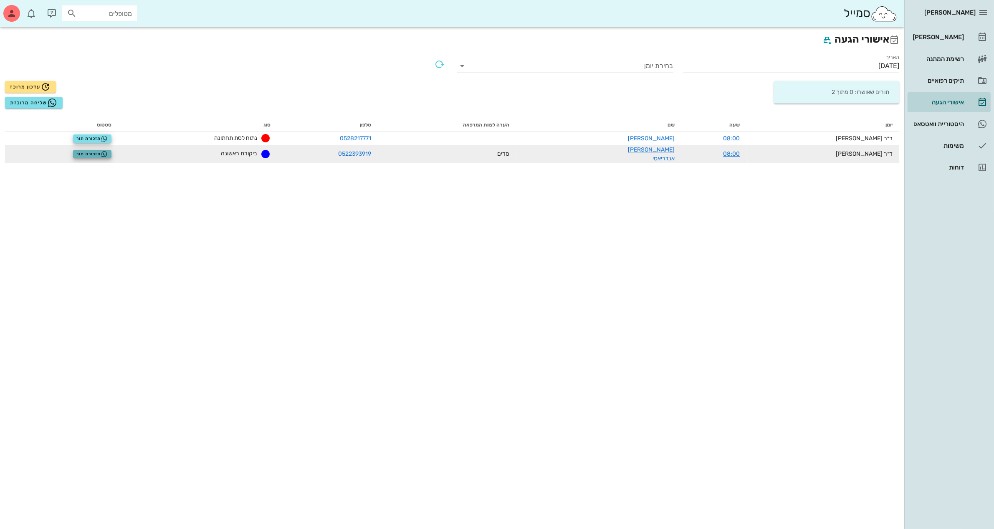
click at [106, 152] on span "תזכורת תור" at bounding box center [91, 154] width 31 height 7
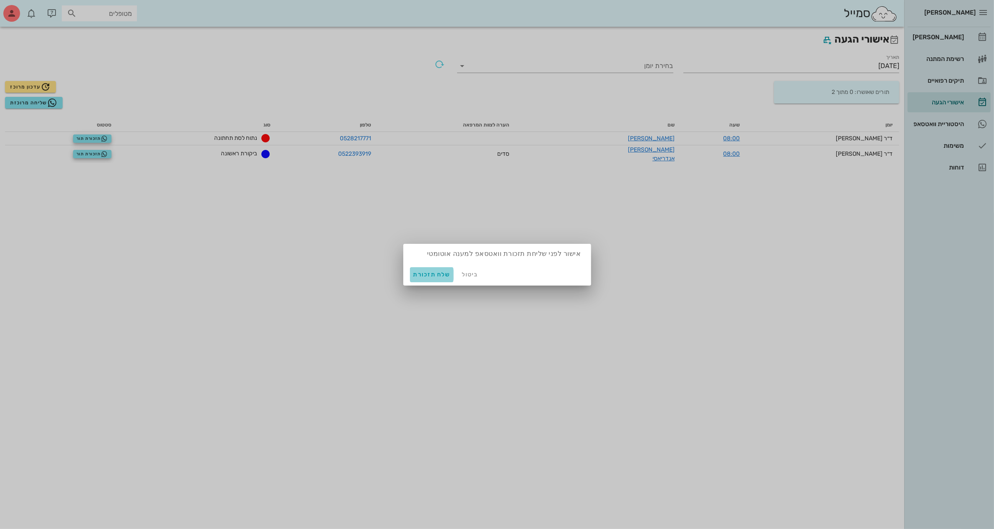
click at [432, 274] on span "שלח תזכורת" at bounding box center [431, 274] width 37 height 7
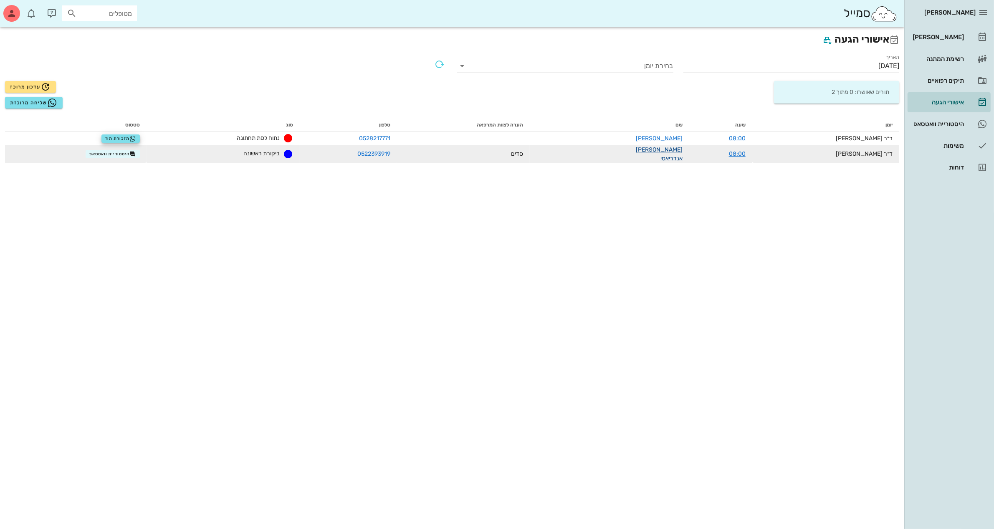
click at [670, 151] on link "[PERSON_NAME] אנדריאסי" at bounding box center [659, 154] width 47 height 16
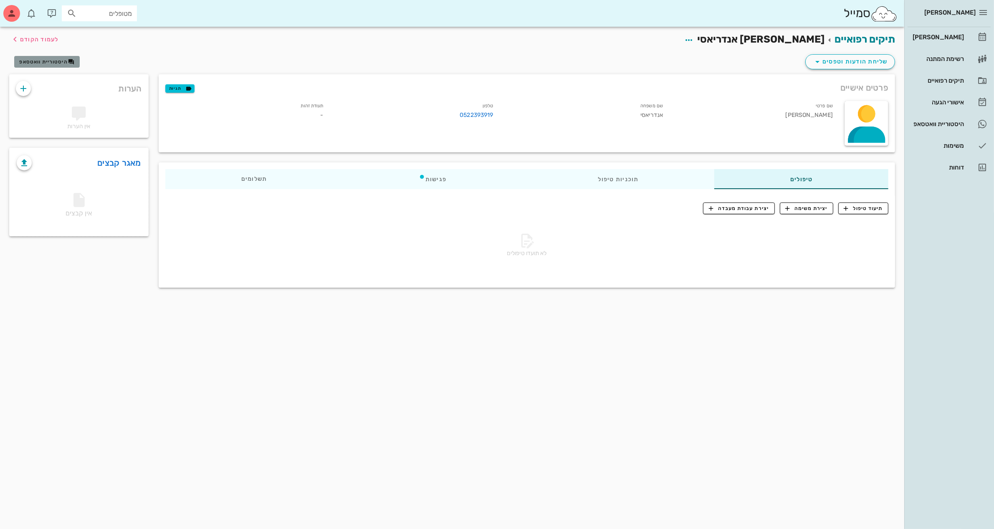
click at [60, 59] on span "היסטוריית וואטסאפ" at bounding box center [43, 62] width 48 height 6
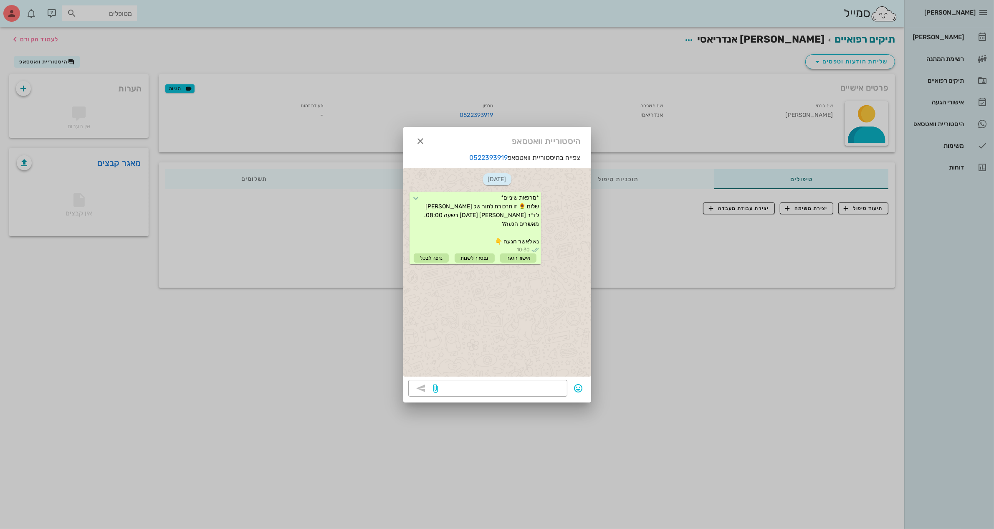
click at [945, 38] on div at bounding box center [497, 264] width 994 height 529
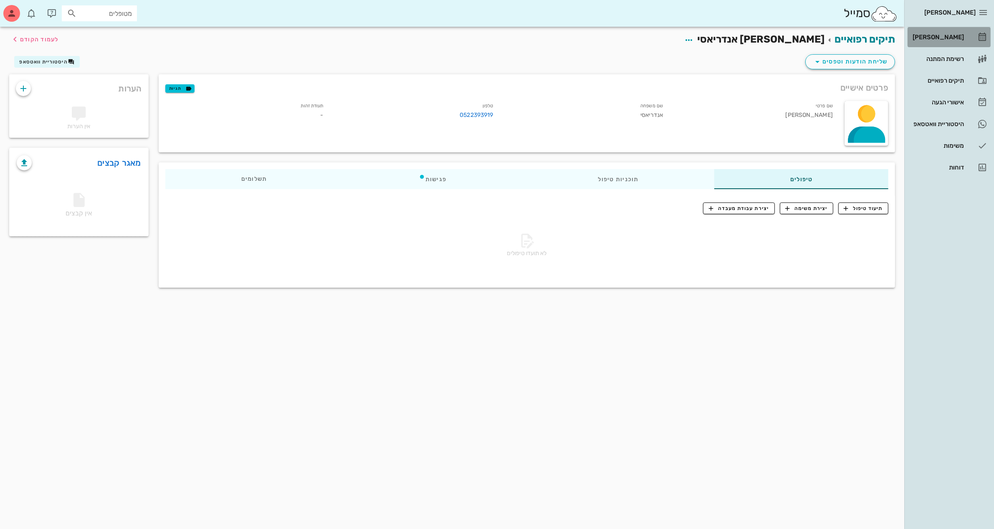
click at [945, 38] on div "[PERSON_NAME]" at bounding box center [937, 37] width 53 height 7
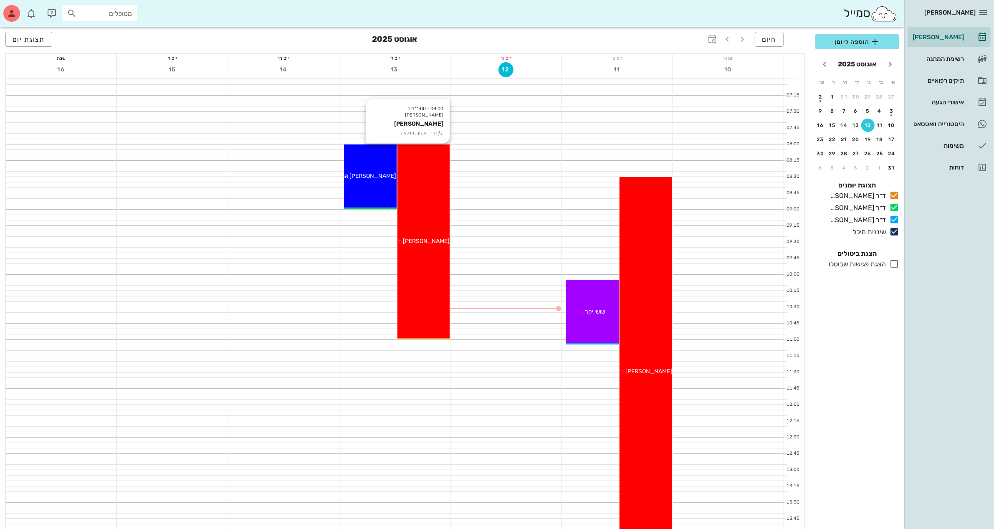
click at [432, 188] on div "08:00 - 11:00 ד״ר ג׳מיל [PERSON_NAME] [PERSON_NAME] תור ראשון במרפאה [PERSON_NA…" at bounding box center [424, 242] width 53 height 195
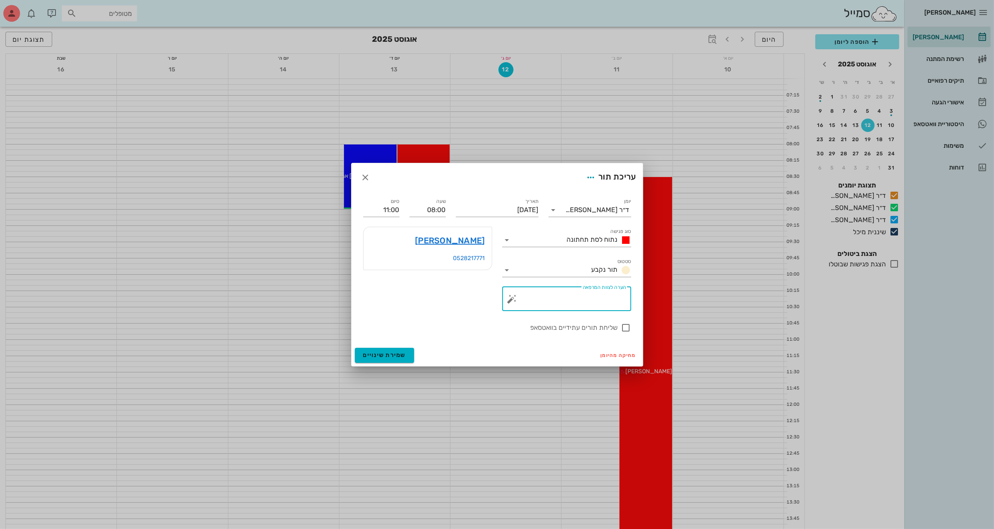
click at [560, 297] on textarea "הערה לצוות המרפאה" at bounding box center [570, 301] width 112 height 20
click at [510, 295] on button "button" at bounding box center [512, 299] width 10 height 10
click at [606, 299] on textarea "הערה לצוות המרפאה" at bounding box center [570, 301] width 112 height 20
type textarea "לסת תחתונה"
click at [383, 357] on span "שמירת שינויים" at bounding box center [384, 355] width 43 height 7
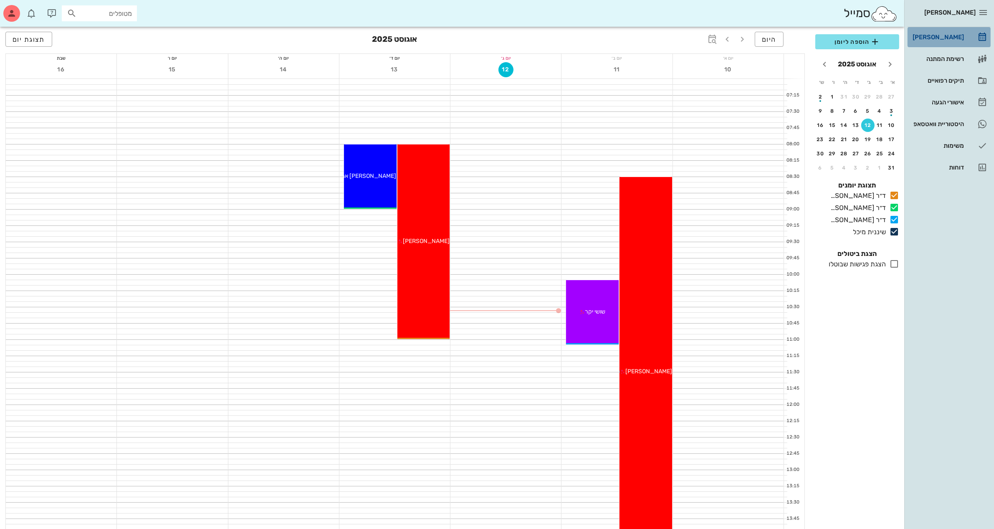
click at [938, 36] on div "[PERSON_NAME]" at bounding box center [937, 37] width 53 height 7
click at [946, 81] on div "תיקים רפואיים" at bounding box center [937, 80] width 53 height 7
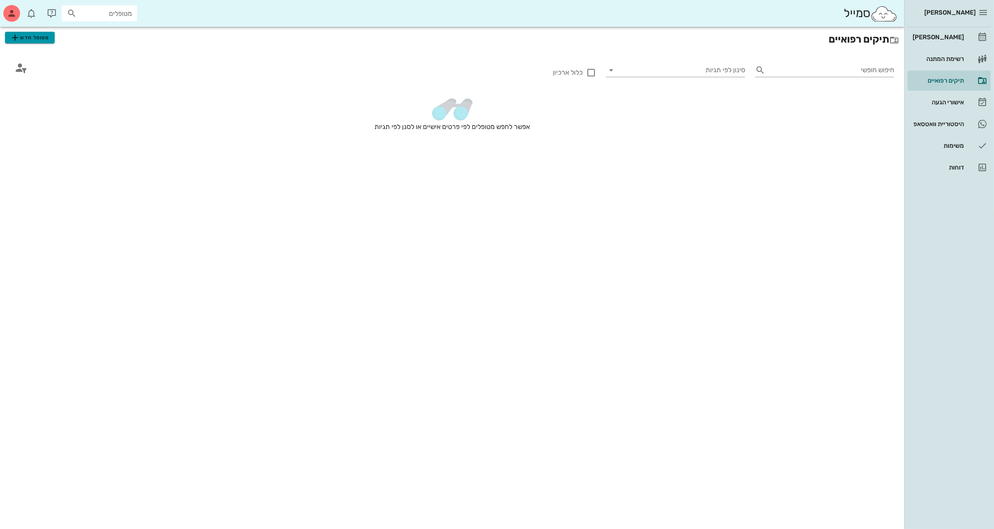
click at [37, 43] on button "מטופל חדש" at bounding box center [30, 38] width 50 height 12
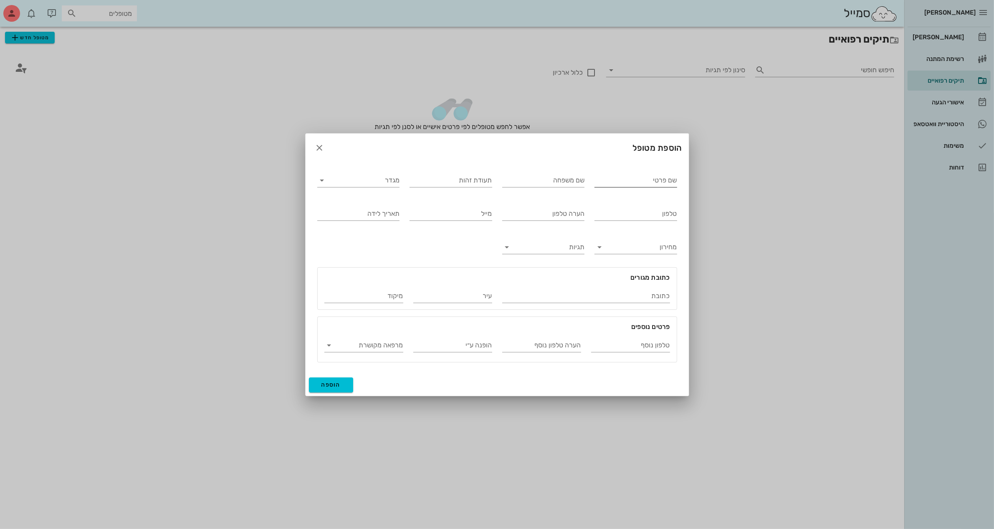
click at [615, 184] on input "שם פרטי" at bounding box center [636, 180] width 83 height 13
type input "[PERSON_NAME]"
type input "אמיתי"
click at [648, 218] on input "טלפון" at bounding box center [636, 213] width 83 height 13
type input "052-6564146"
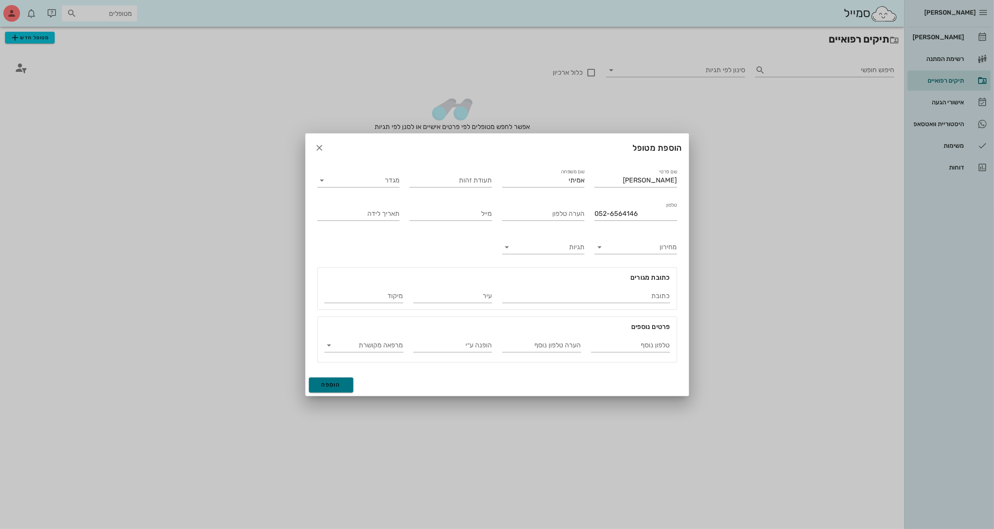
click at [327, 387] on span "הוספה" at bounding box center [332, 384] width 20 height 7
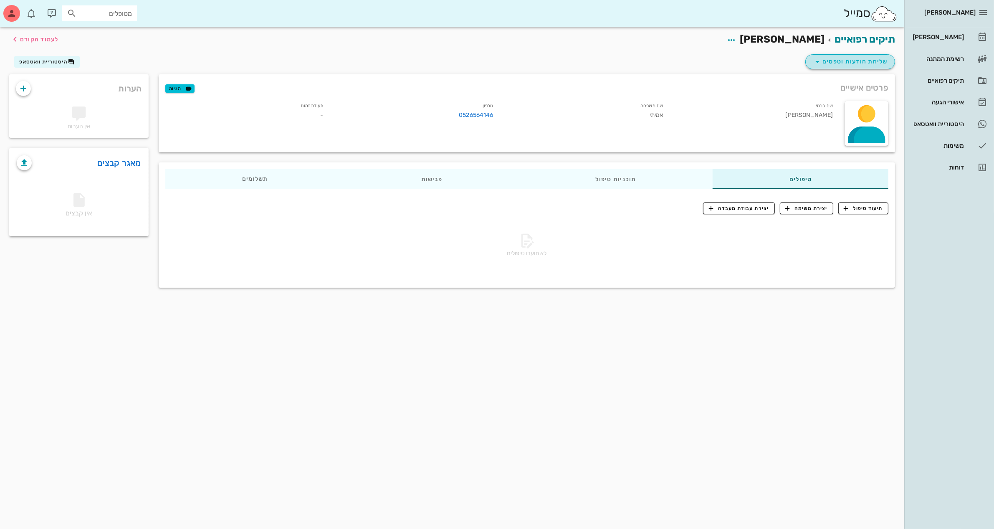
click at [849, 59] on span "שליחת הודעות וטפסים" at bounding box center [851, 62] width 76 height 10
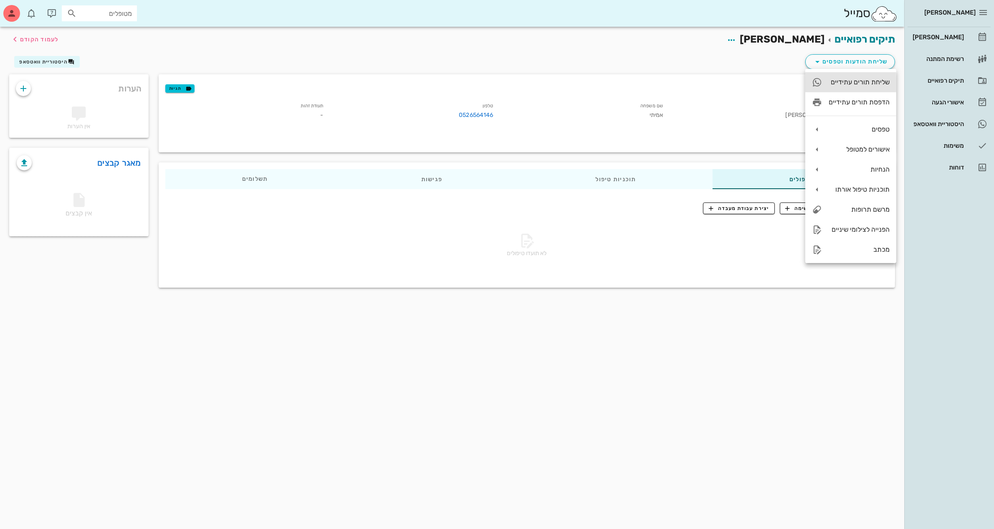
click at [859, 78] on div "שליחת תורים עתידיים" at bounding box center [859, 82] width 61 height 8
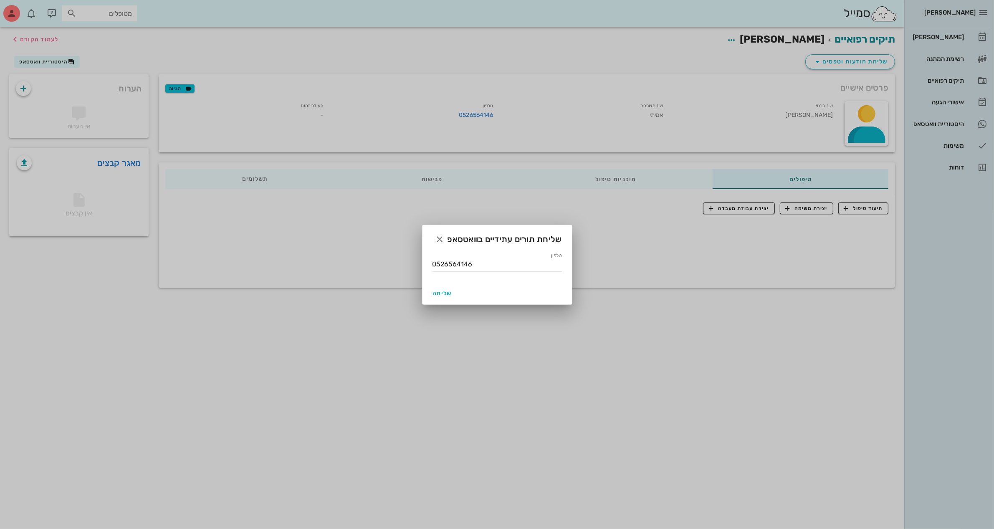
click at [746, 105] on div at bounding box center [497, 264] width 994 height 529
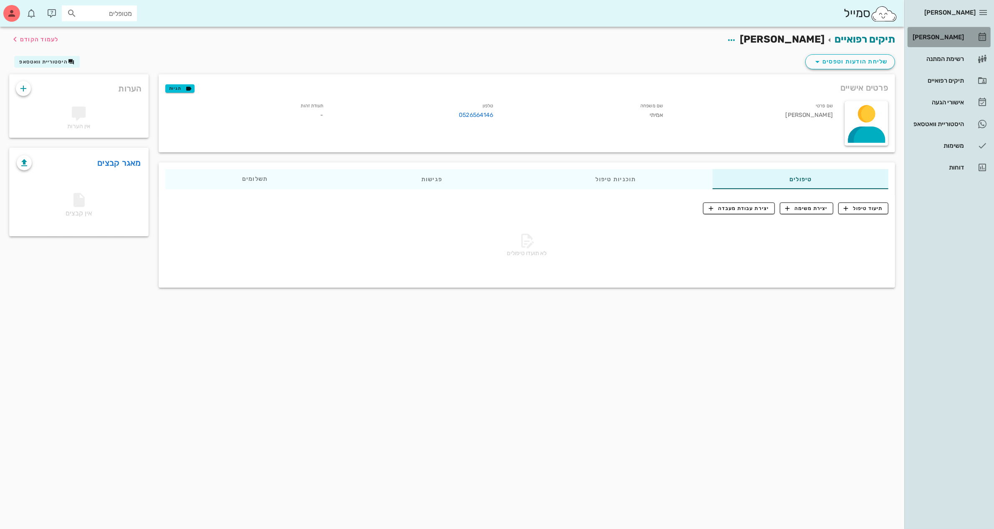
click at [945, 33] on div "[PERSON_NAME]" at bounding box center [937, 36] width 53 height 13
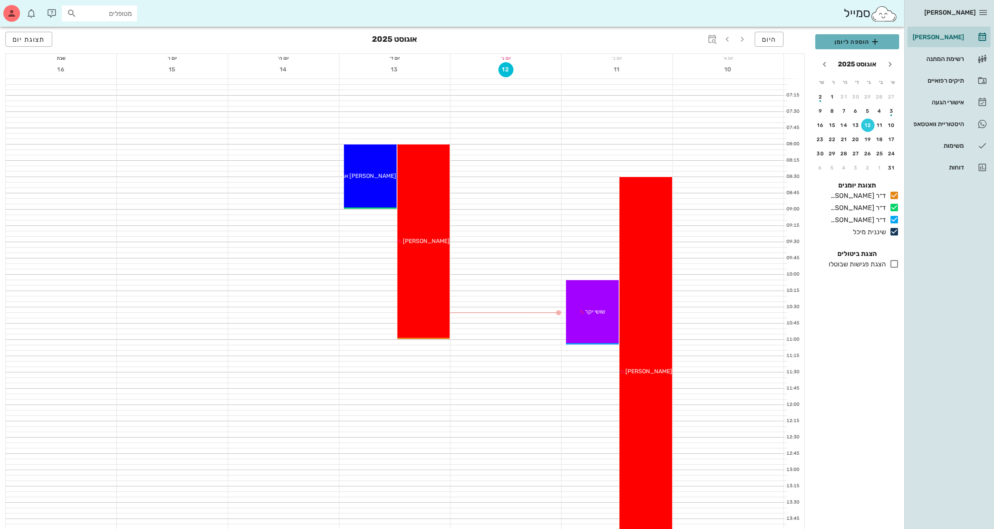
click at [863, 38] on span "הוספה ליומן" at bounding box center [857, 42] width 71 height 10
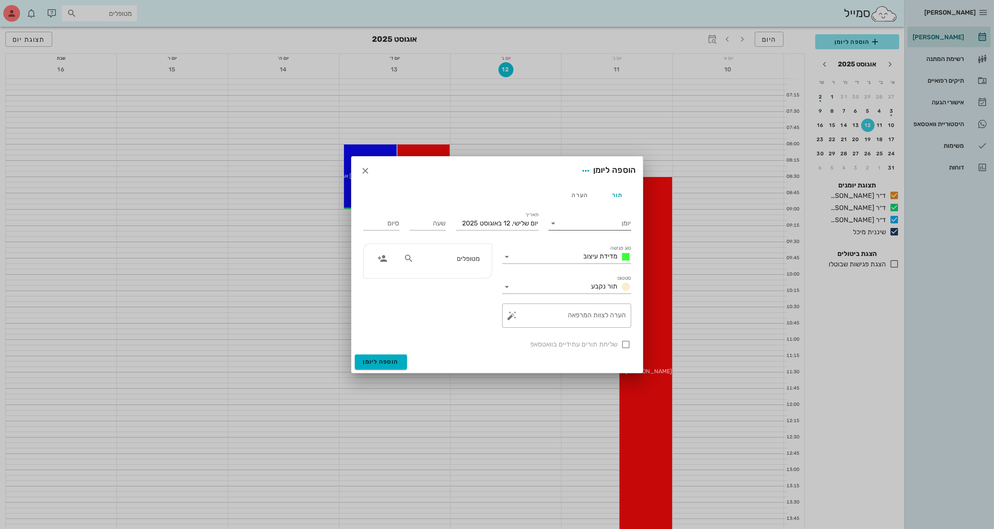
click at [574, 218] on input "יומן" at bounding box center [596, 223] width 71 height 13
click at [575, 263] on div "ד״ר [PERSON_NAME]" at bounding box center [589, 270] width 69 height 18
click at [408, 258] on icon at bounding box center [409, 259] width 10 height 10
type input "[PERSON_NAME]"
click at [462, 280] on div "[PERSON_NAME]" at bounding box center [448, 277] width 84 height 7
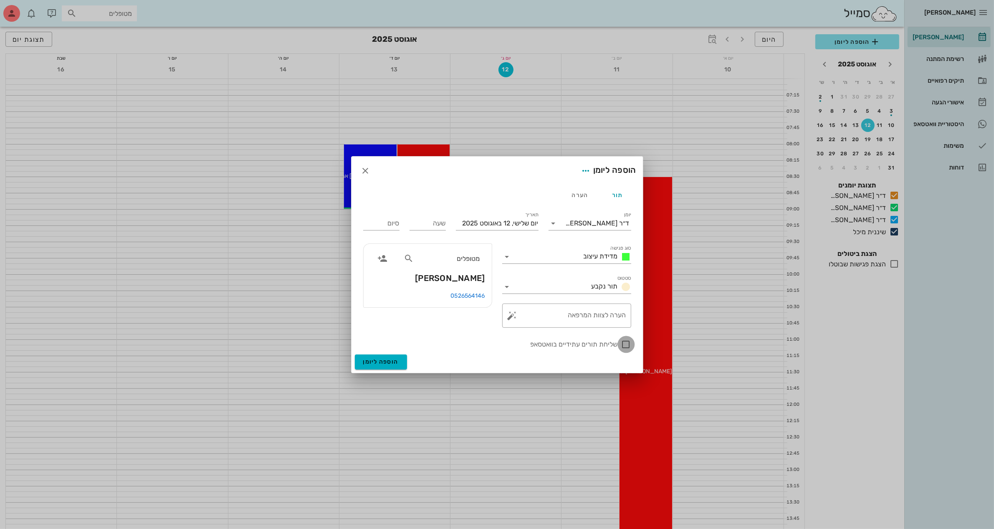
click at [624, 346] on div at bounding box center [626, 344] width 14 height 14
checkbox input "true"
click at [424, 228] on input "שעה" at bounding box center [428, 223] width 36 height 13
type input "08:30"
type input "09:30"
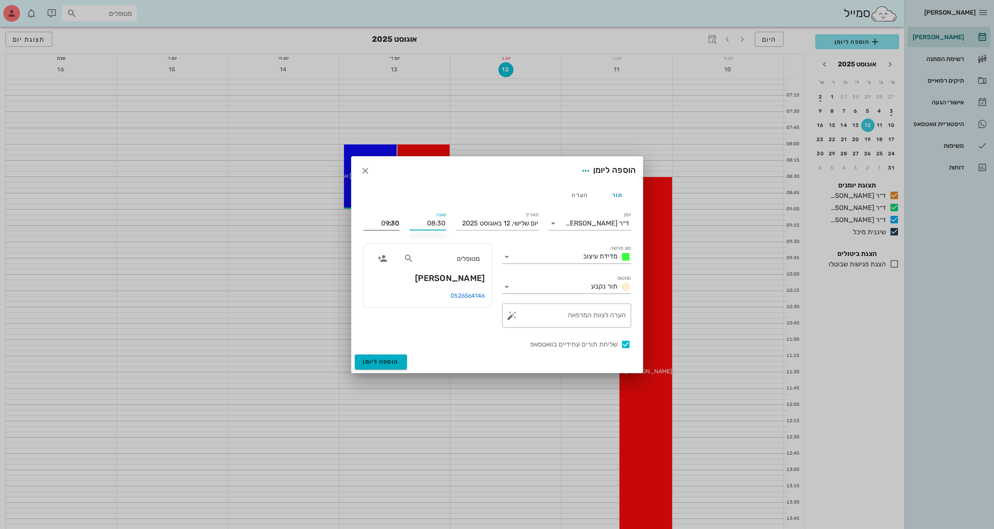
click at [393, 223] on input "09:30" at bounding box center [381, 223] width 36 height 13
click at [384, 275] on div "09:30 (שעה)" at bounding box center [359, 277] width 51 height 7
click at [507, 255] on icon at bounding box center [507, 257] width 10 height 10
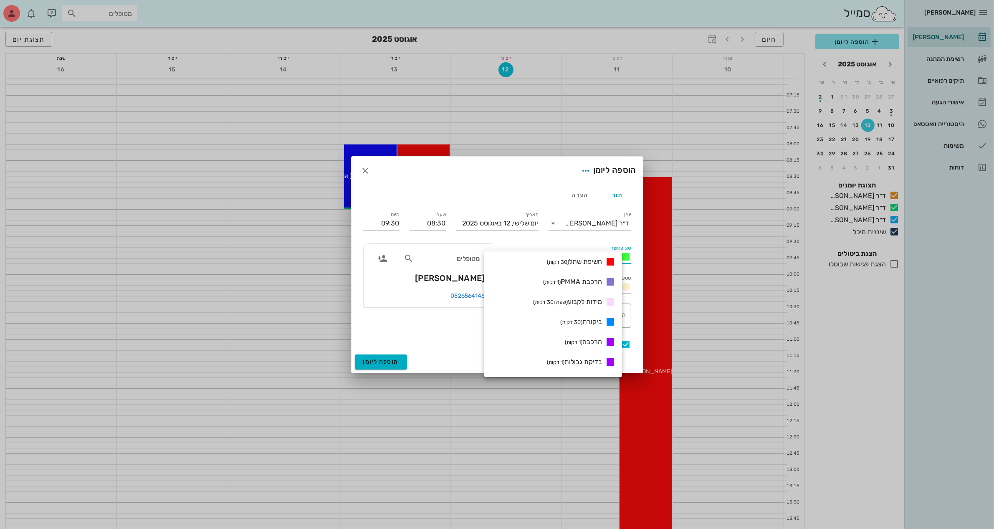
scroll to position [157, 0]
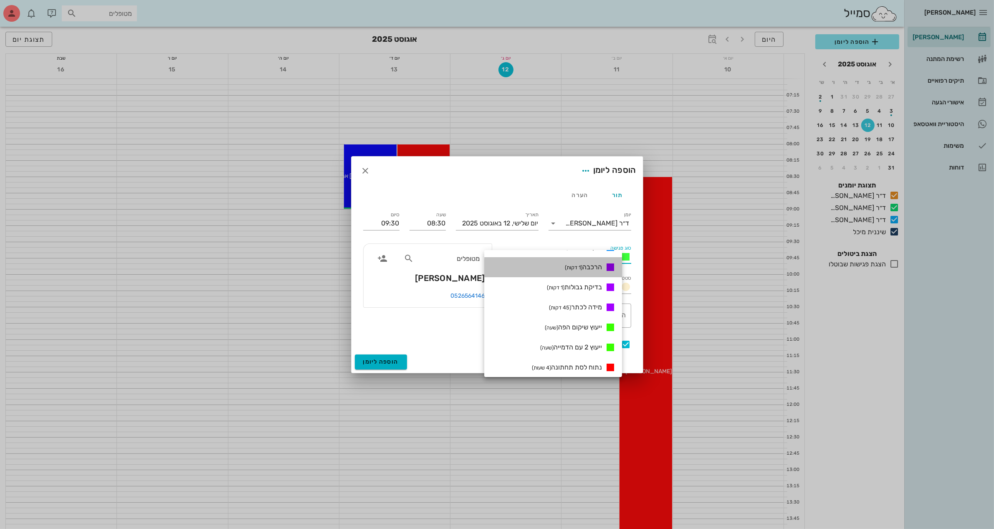
click at [591, 268] on span "הרכבה (1 דקות)" at bounding box center [583, 267] width 37 height 8
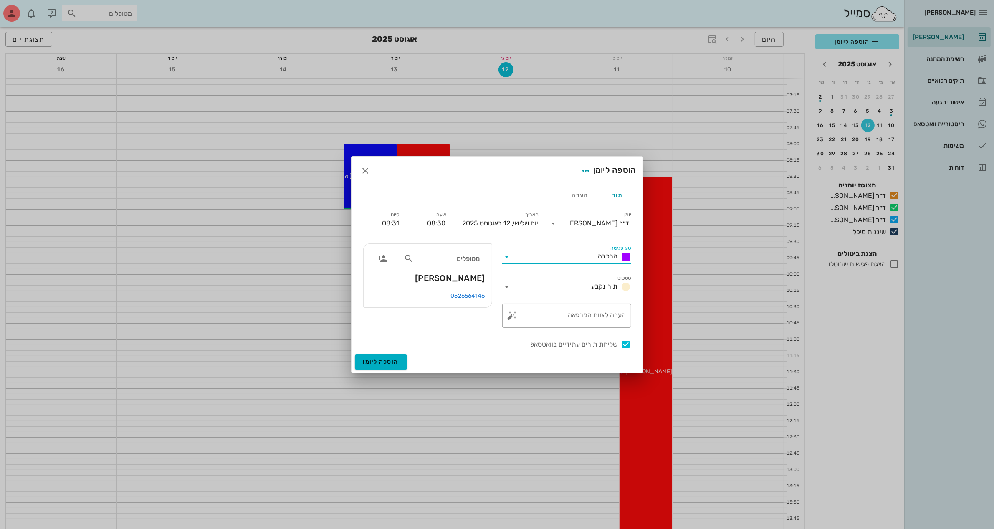
click at [389, 224] on input "08:31" at bounding box center [381, 223] width 36 height 13
drag, startPoint x: 383, startPoint y: 224, endPoint x: 452, endPoint y: 221, distance: 69.0
click at [444, 226] on div "יומן ד״ר [PERSON_NAME] סוג פגישה הרכבה סטטוס תור נקבע תאריך [DATE] שעה 08:30 סי…" at bounding box center [497, 280] width 278 height 150
type input "09:00"
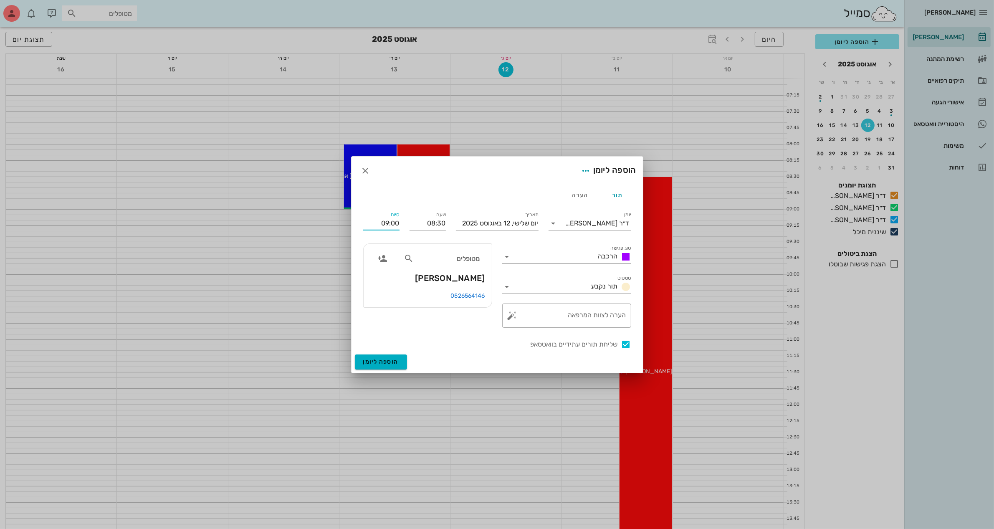
click at [355, 355] on button "הוספה ליומן" at bounding box center [381, 362] width 52 height 15
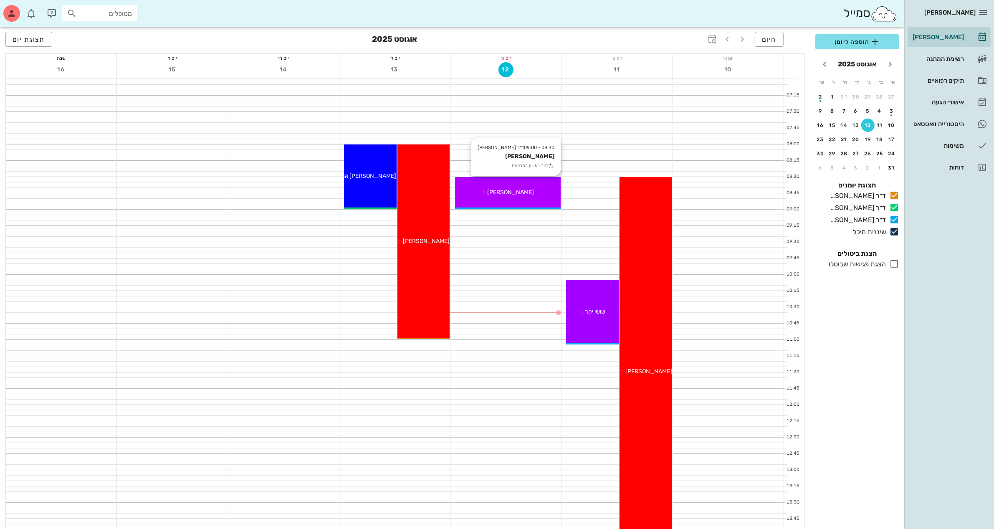
click at [511, 192] on span "[PERSON_NAME]" at bounding box center [510, 192] width 47 height 7
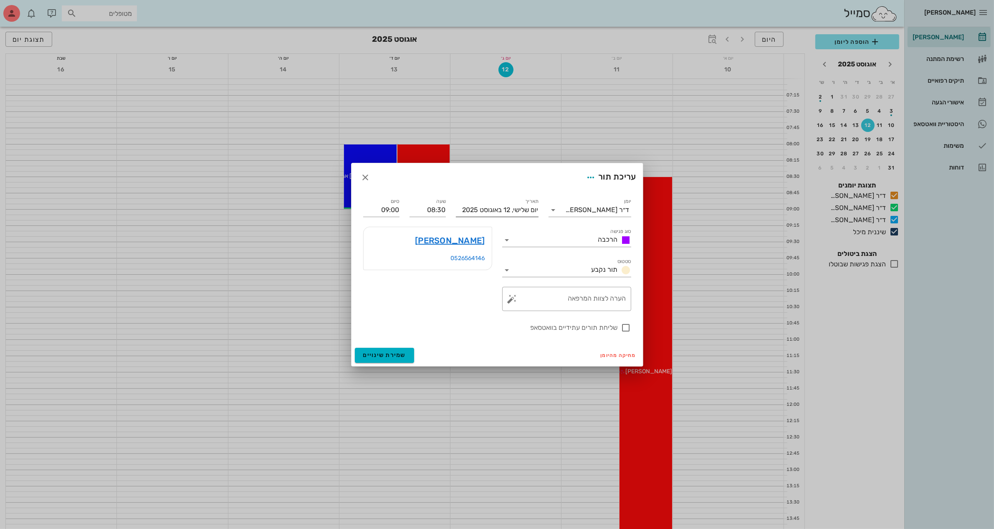
click at [503, 206] on input "יום שלישי, 12 באוגוסט 2025" at bounding box center [497, 209] width 83 height 13
click at [493, 285] on div "13" at bounding box center [494, 288] width 13 height 6
type input "[DATE]"
click at [396, 212] on input "09:00" at bounding box center [381, 209] width 36 height 13
click at [384, 258] on div "09:30 (שעה)" at bounding box center [359, 261] width 51 height 7
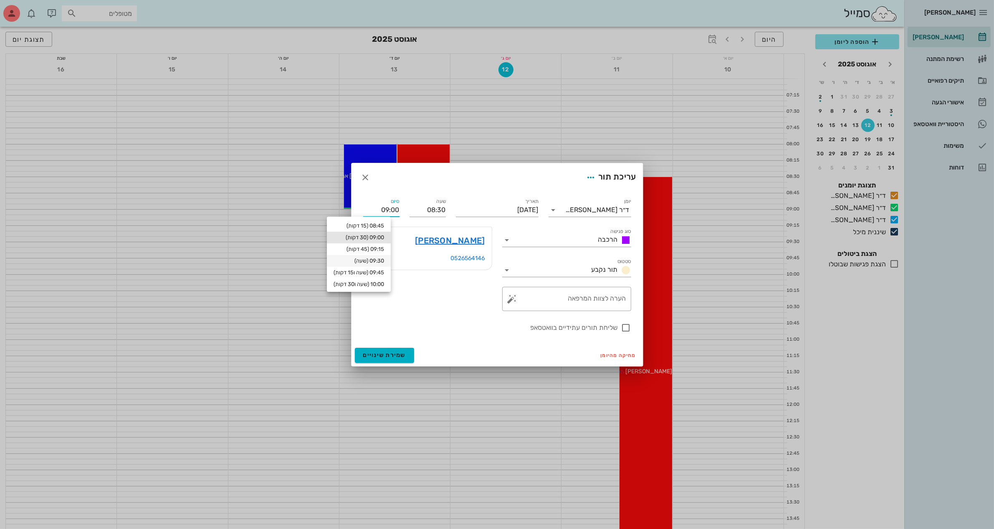
type input "09:30"
click at [388, 354] on span "שמירת שינויים" at bounding box center [384, 355] width 43 height 7
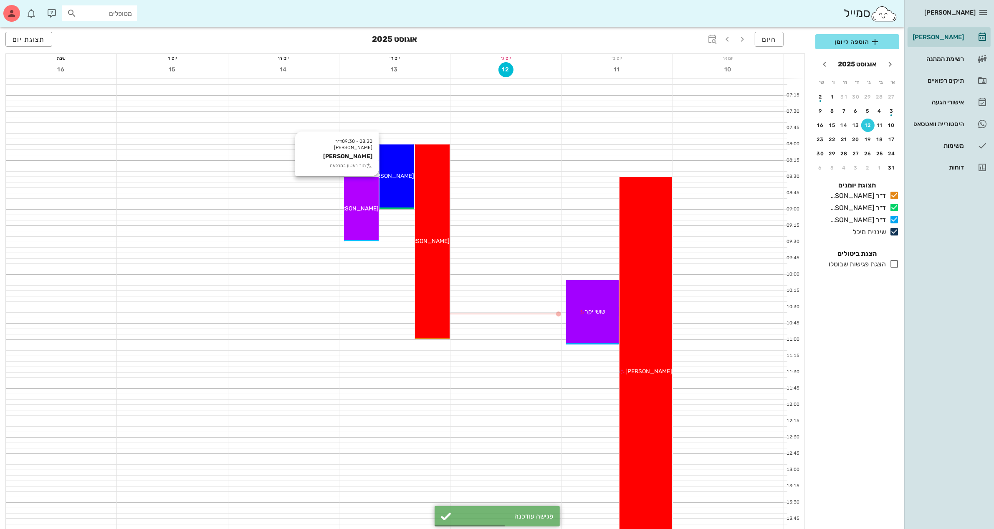
click at [366, 210] on span "[PERSON_NAME]" at bounding box center [355, 208] width 47 height 7
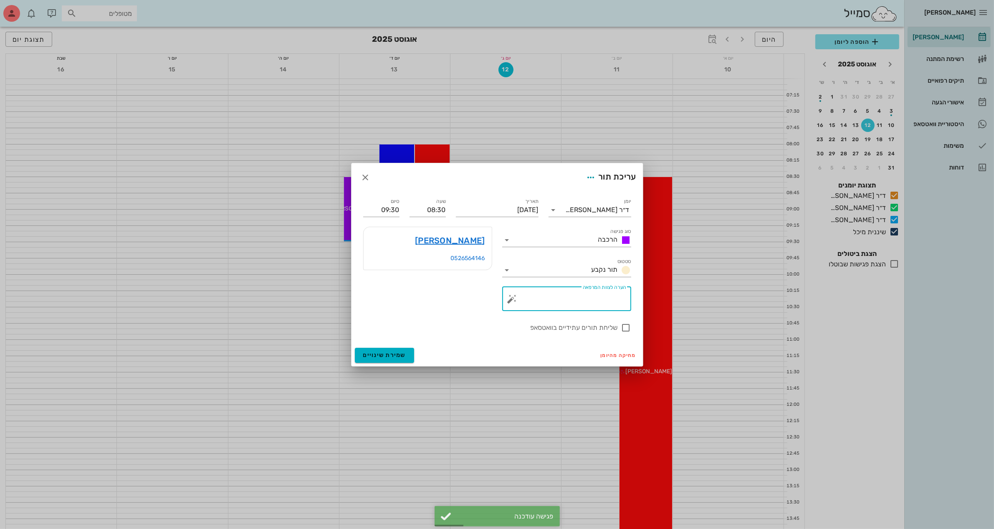
click at [599, 303] on textarea "הערה לצוות המרפאה" at bounding box center [570, 301] width 112 height 20
type textarea "הרכבה"
click at [624, 328] on div at bounding box center [626, 328] width 14 height 14
checkbox input "true"
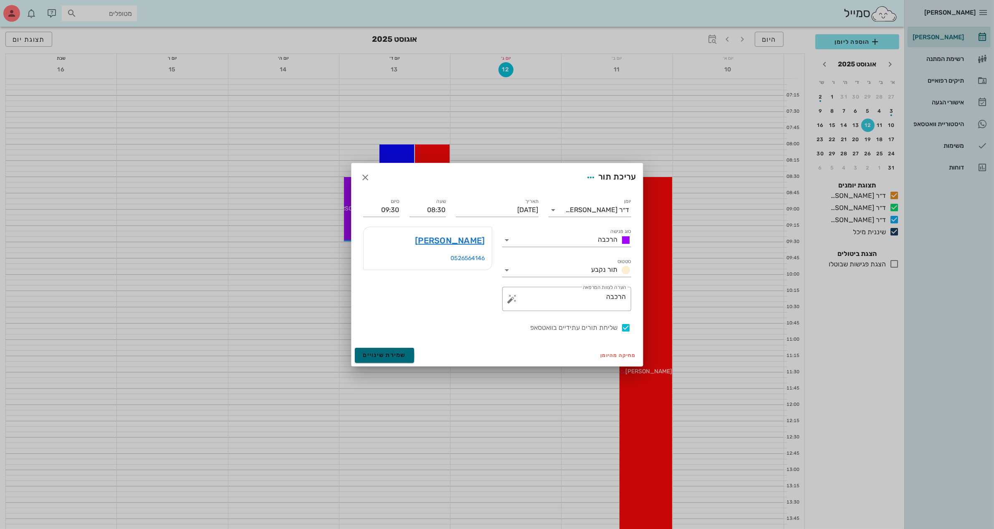
click at [388, 355] on span "שמירת שינויים" at bounding box center [384, 355] width 43 height 7
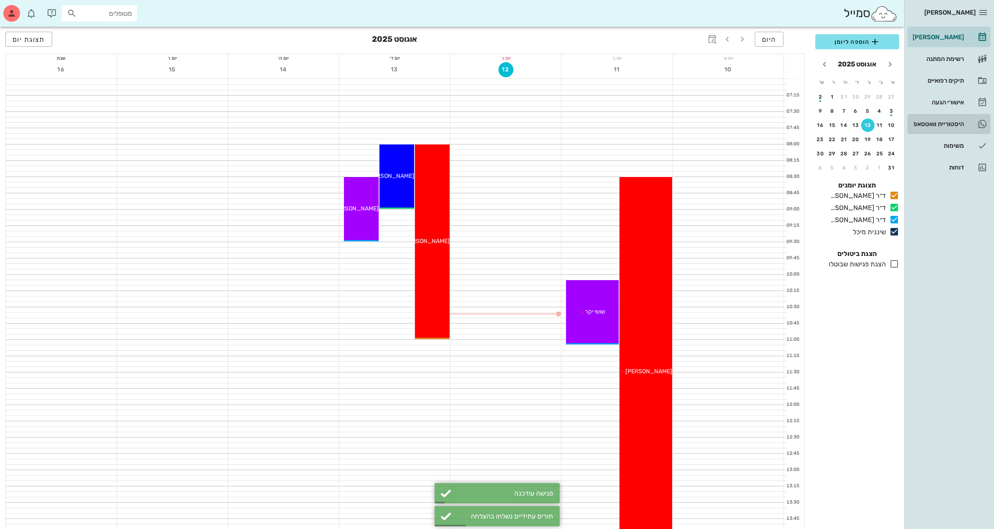
click at [954, 122] on div "היסטוריית וואטסאפ" at bounding box center [937, 124] width 53 height 7
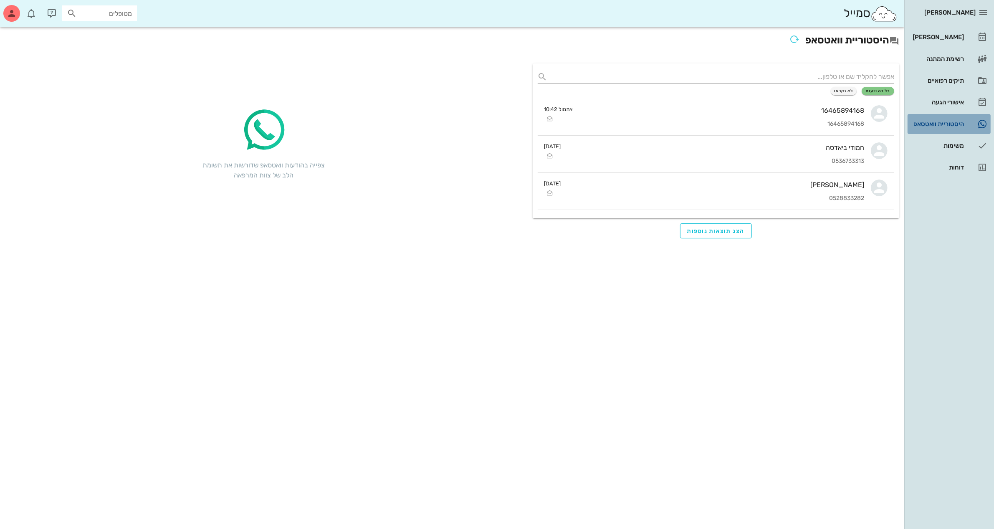
click at [933, 122] on div "היסטוריית וואטסאפ" at bounding box center [937, 124] width 53 height 7
click at [949, 36] on div "[PERSON_NAME]" at bounding box center [937, 37] width 53 height 7
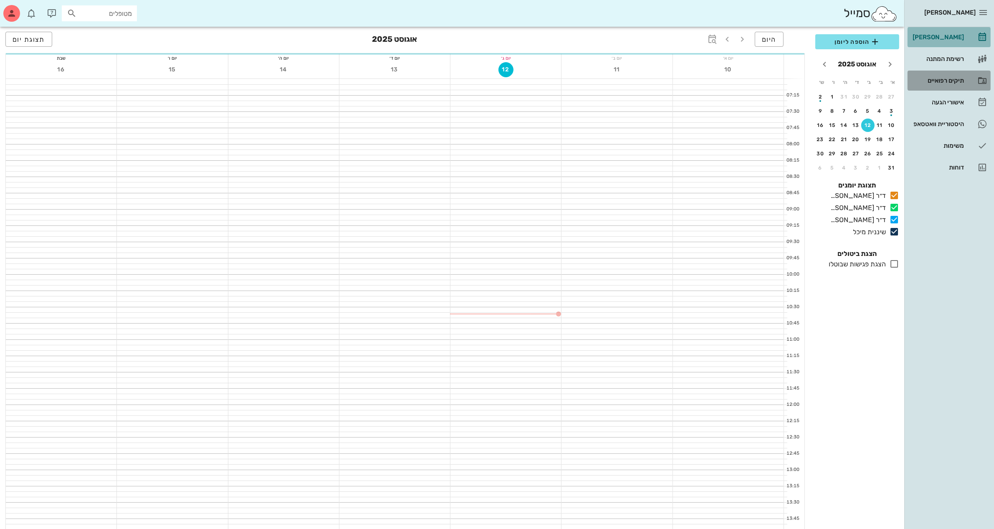
click at [940, 79] on div "תיקים רפואיים" at bounding box center [937, 80] width 53 height 7
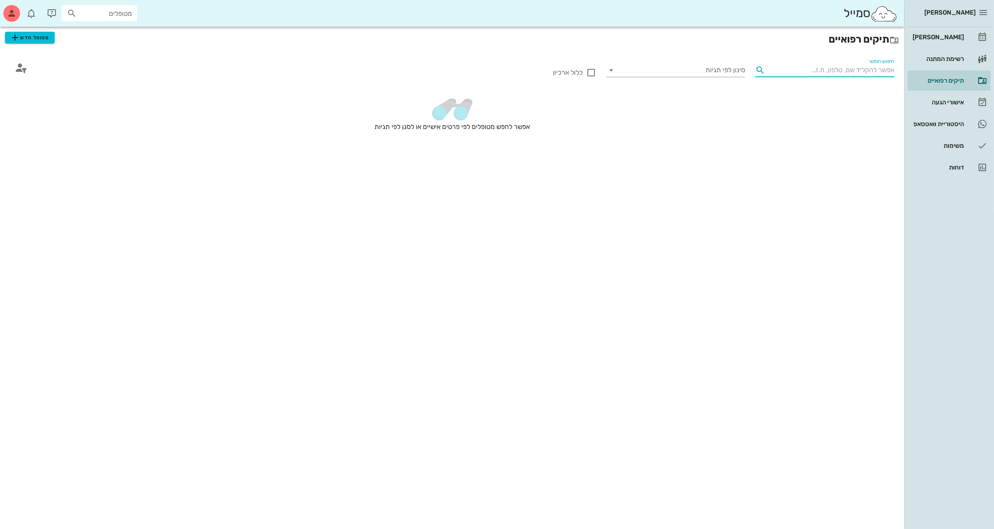
drag, startPoint x: 803, startPoint y: 71, endPoint x: 800, endPoint y: 67, distance: 4.8
click at [801, 71] on input "חיפוש חופשי" at bounding box center [832, 69] width 126 height 13
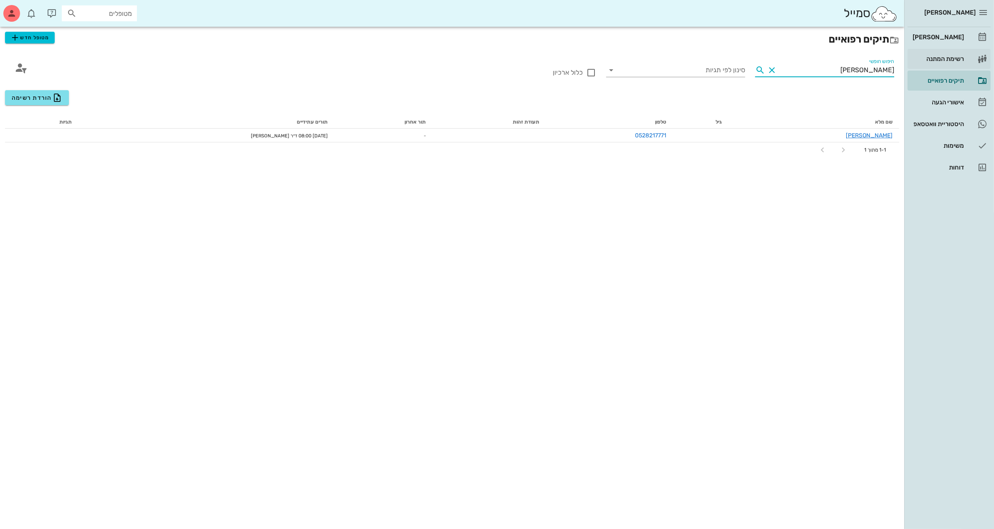
drag, startPoint x: 901, startPoint y: 66, endPoint x: 933, endPoint y: 66, distance: 31.7
click at [933, 65] on div "[PERSON_NAME] יומן מרפאה רשימת המתנה תיקים רפואיים אישורי הגעה היסטוריית וואטסא…" at bounding box center [497, 264] width 994 height 529
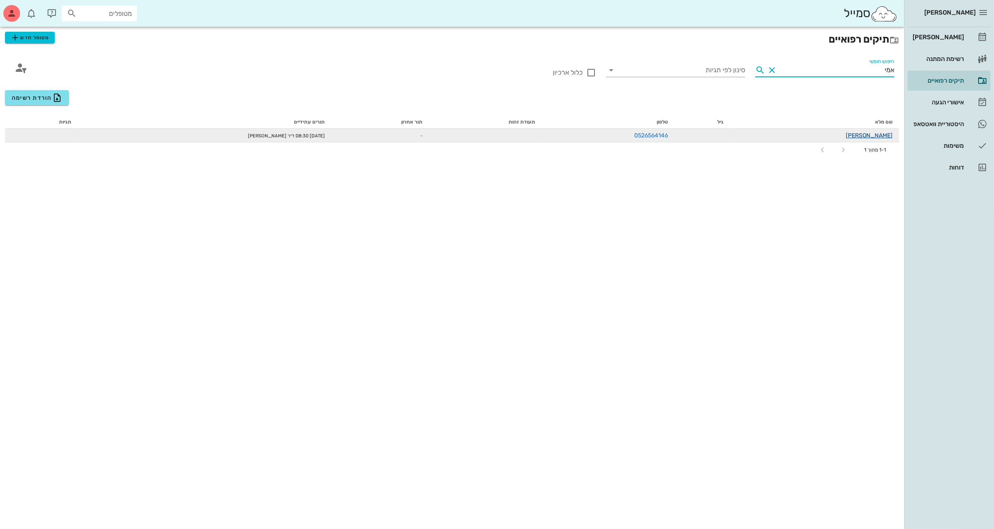
type input "אמי"
click at [880, 134] on link "[PERSON_NAME]" at bounding box center [869, 135] width 47 height 7
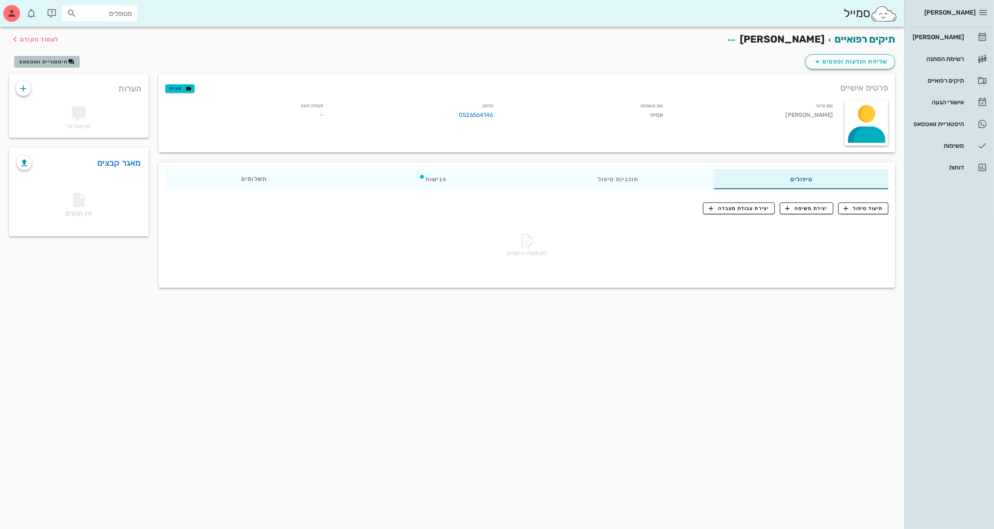
click at [58, 62] on span "היסטוריית וואטסאפ" at bounding box center [43, 62] width 48 height 6
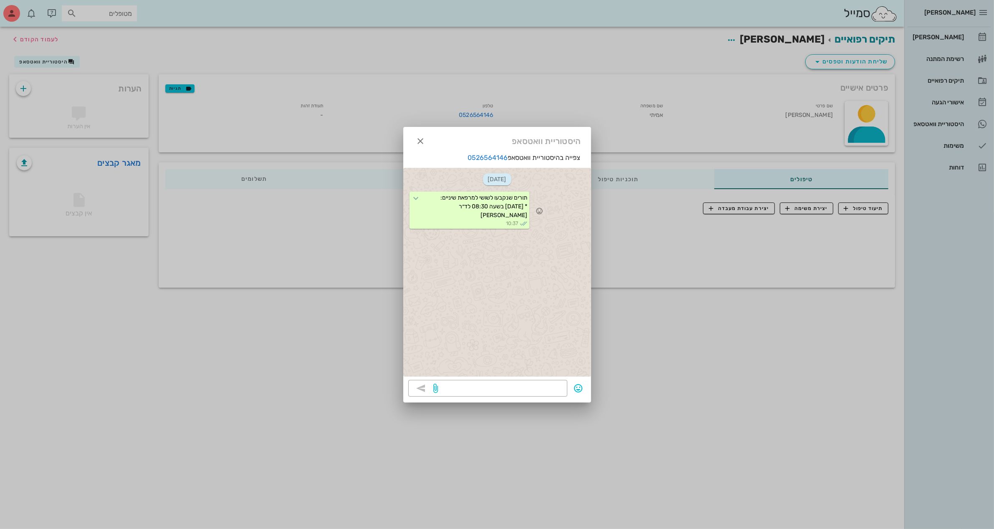
click at [501, 211] on div "תורים שנקבעו לשושי למרפאת שיניים: * [DATE] בשעה 08:30 לד״ר [PERSON_NAME] 10:37" at bounding box center [470, 210] width 120 height 37
click at [589, 86] on div at bounding box center [497, 264] width 994 height 529
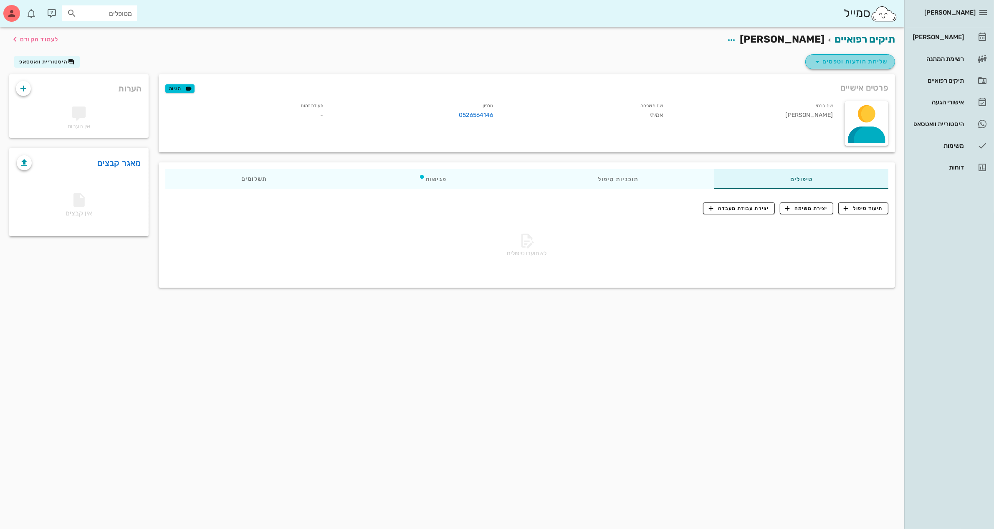
click at [840, 60] on span "שליחת הודעות וטפסים" at bounding box center [851, 62] width 76 height 10
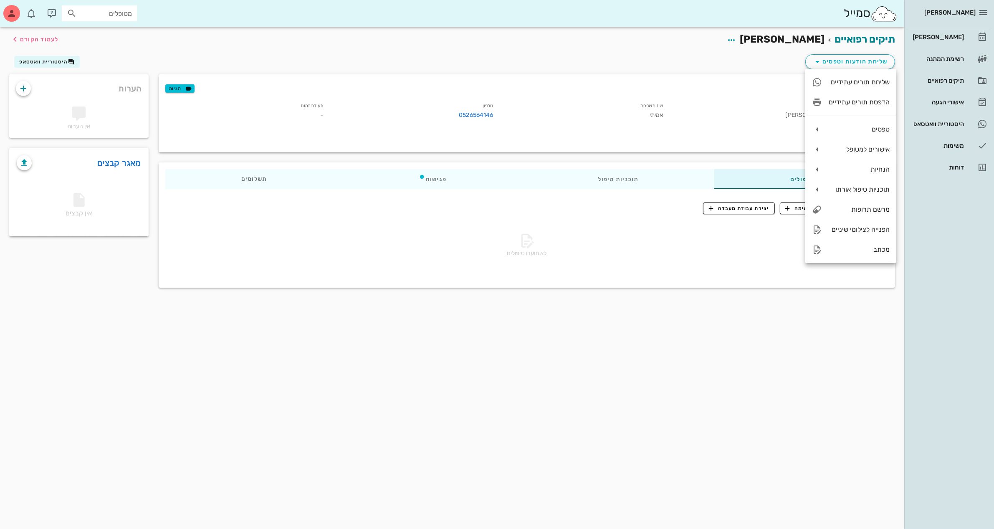
click at [723, 56] on div "שליחת הודעות וטפסים היסטוריית וואטסאפ" at bounding box center [452, 64] width 896 height 22
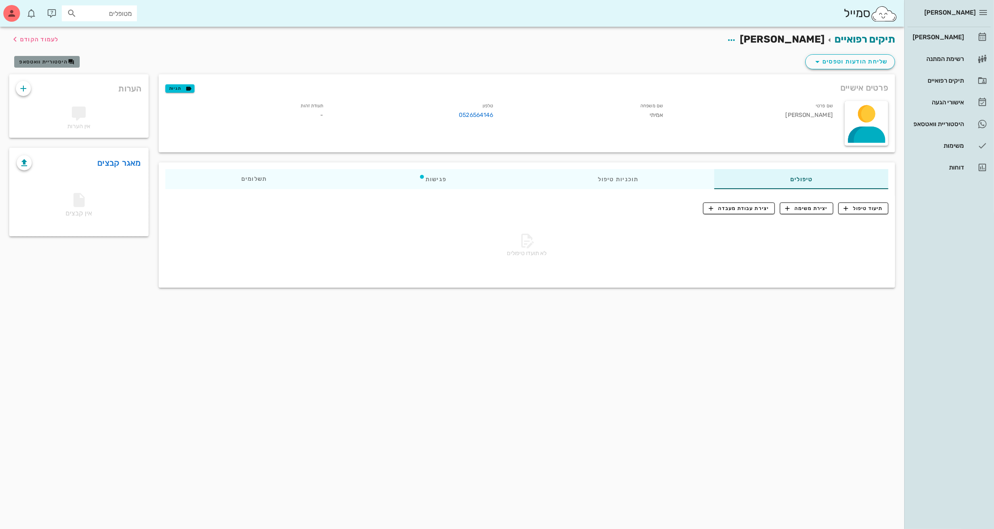
click at [53, 61] on span "היסטוריית וואטסאפ" at bounding box center [43, 62] width 48 height 6
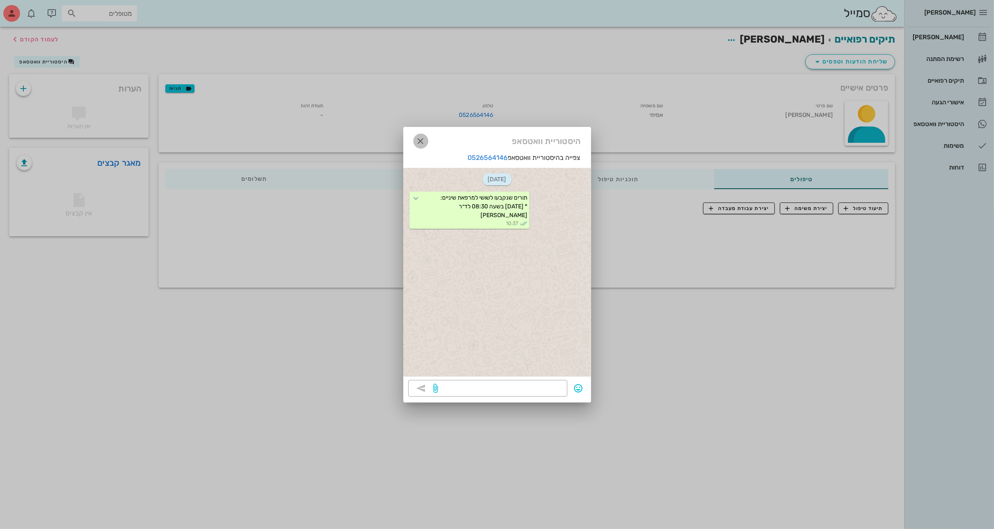
click at [421, 138] on icon "button" at bounding box center [421, 141] width 10 height 10
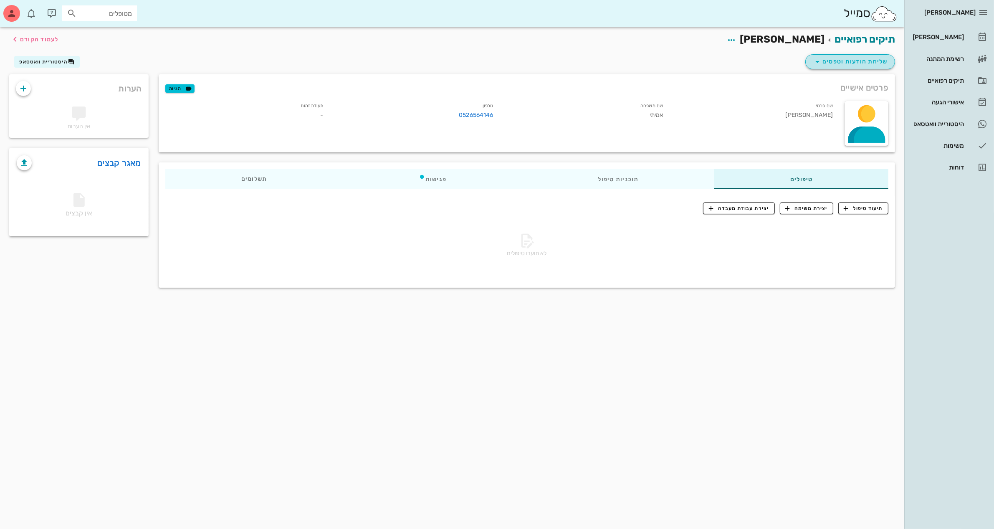
click at [827, 58] on span "שליחת הודעות וטפסים" at bounding box center [851, 62] width 76 height 10
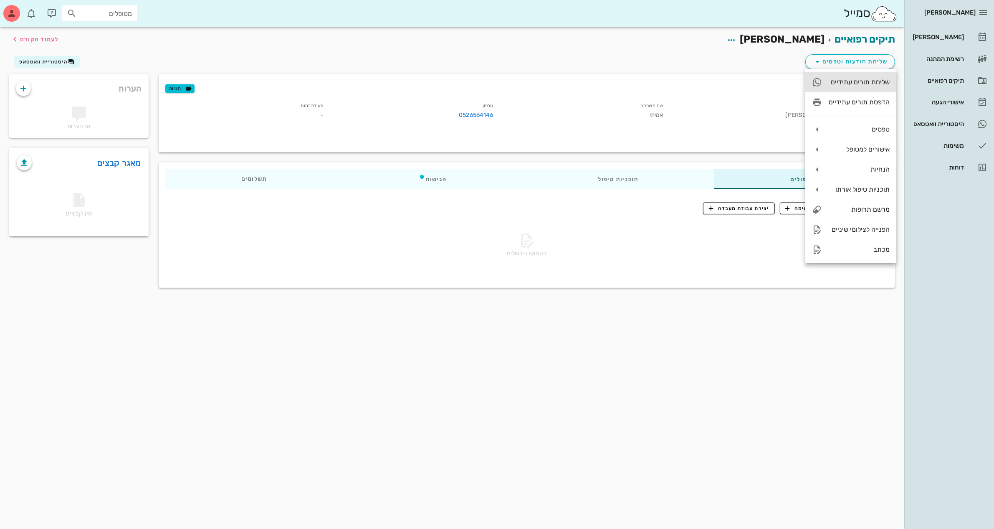
click at [844, 83] on div "שליחת תורים עתידיים" at bounding box center [859, 82] width 61 height 8
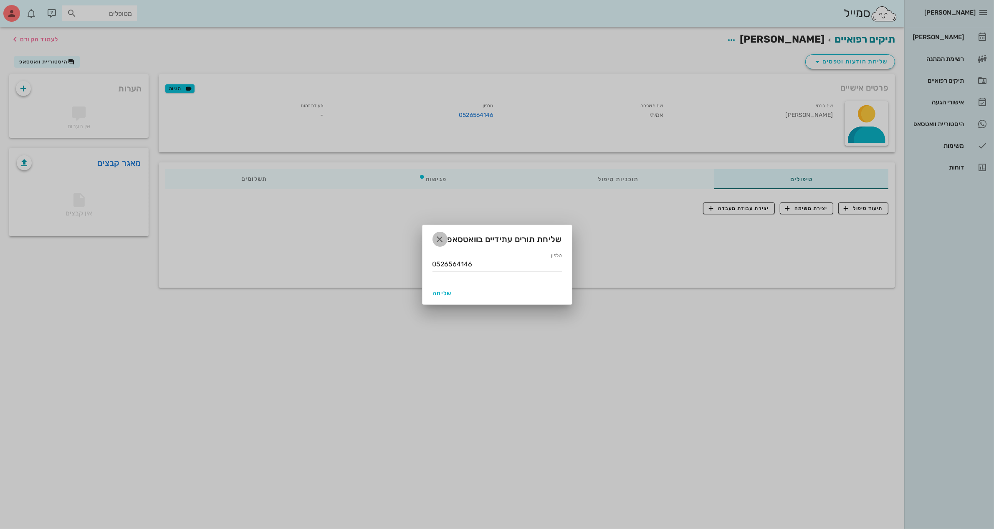
click at [441, 239] on icon "button" at bounding box center [440, 239] width 10 height 10
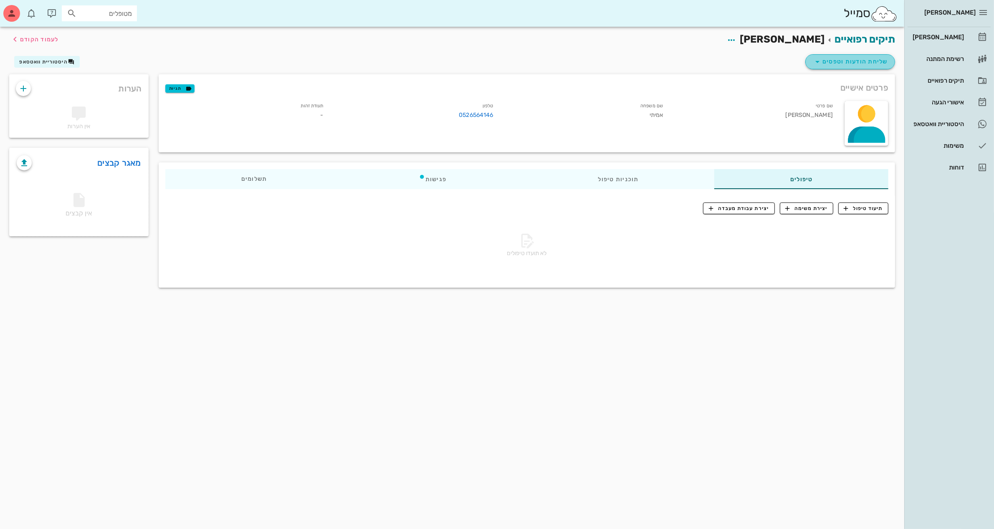
click at [848, 59] on span "שליחת הודעות וטפסים" at bounding box center [851, 62] width 76 height 10
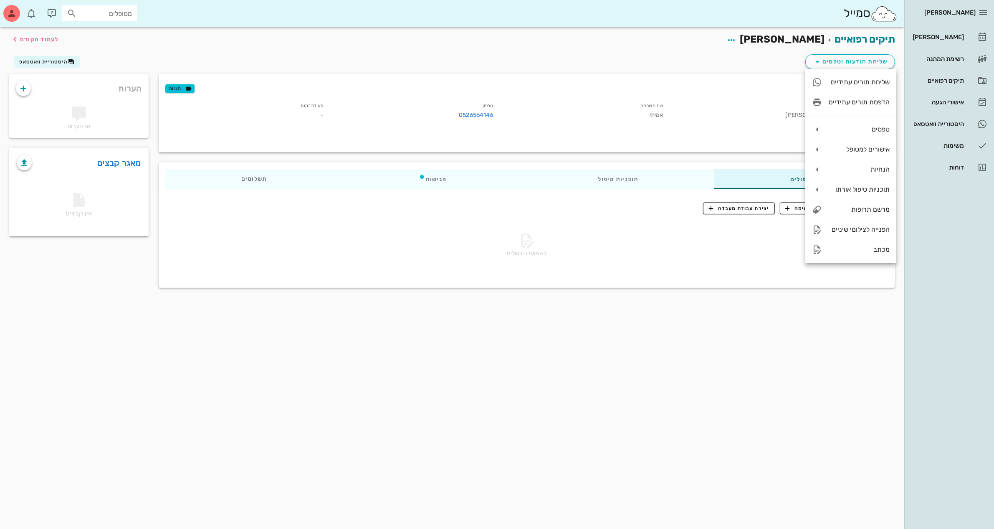
click at [680, 107] on div "שם פרטי [PERSON_NAME]" at bounding box center [755, 111] width 170 height 25
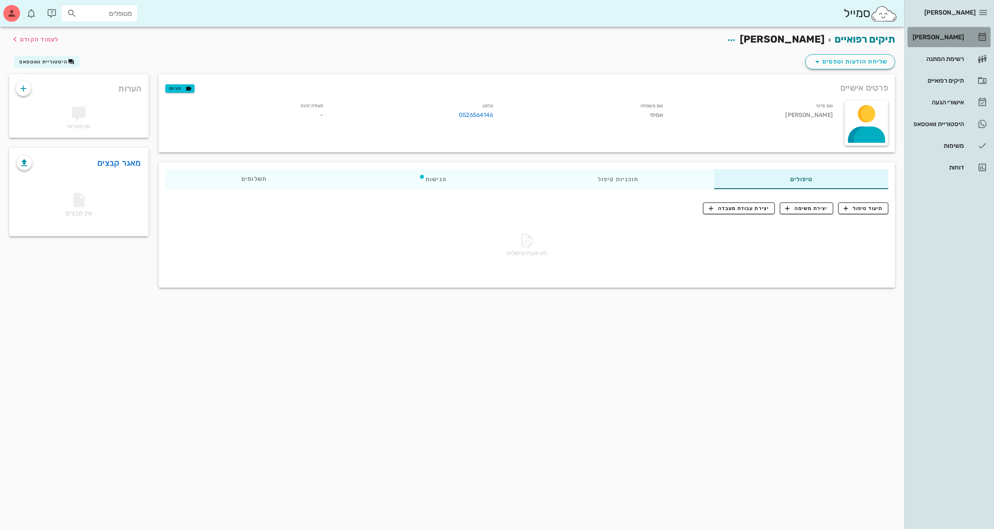
click at [946, 35] on div "[PERSON_NAME]" at bounding box center [937, 37] width 53 height 7
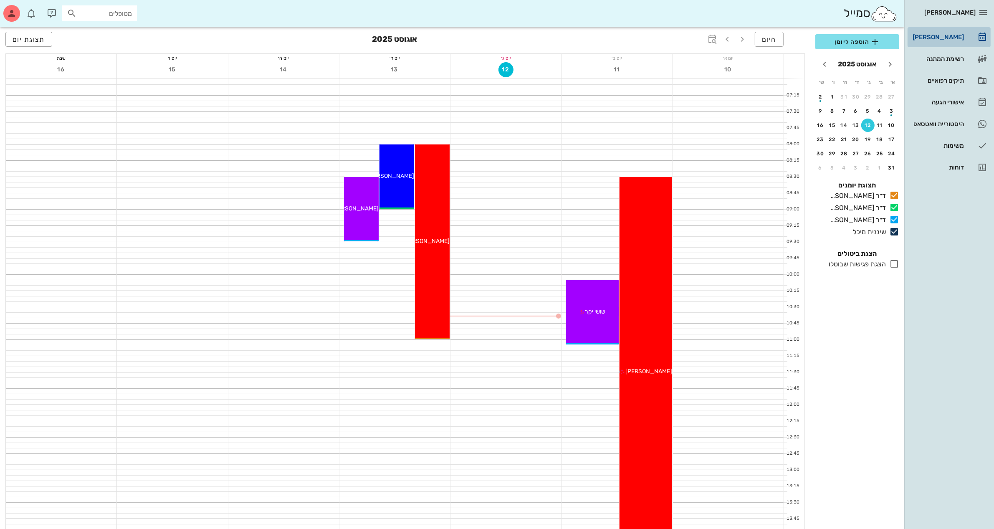
click at [940, 35] on div "[PERSON_NAME]" at bounding box center [937, 37] width 53 height 7
click at [949, 78] on div "תיקים רפואיים" at bounding box center [937, 80] width 53 height 7
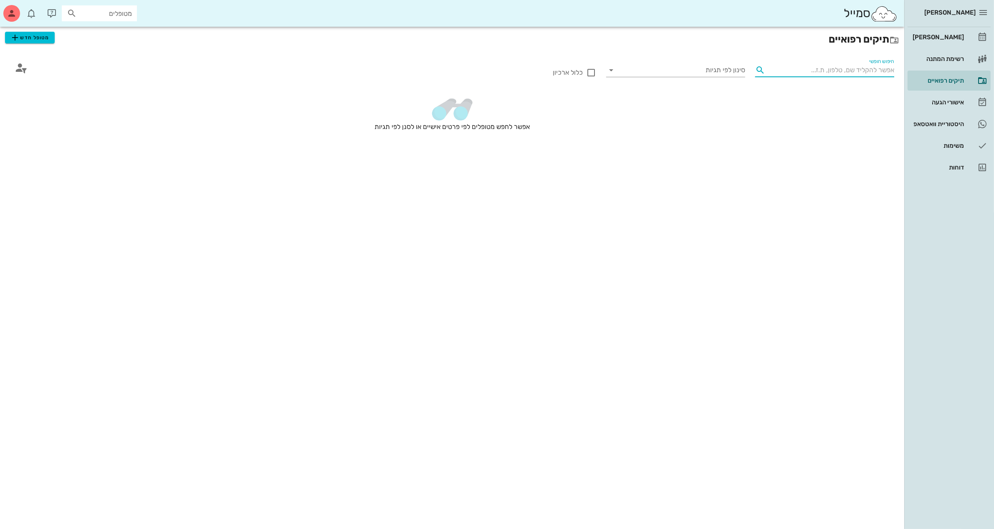
click at [820, 69] on input "חיפוש חופשי" at bounding box center [832, 69] width 126 height 13
type input "ק"
click at [38, 36] on span "מטופל חדש" at bounding box center [29, 38] width 39 height 10
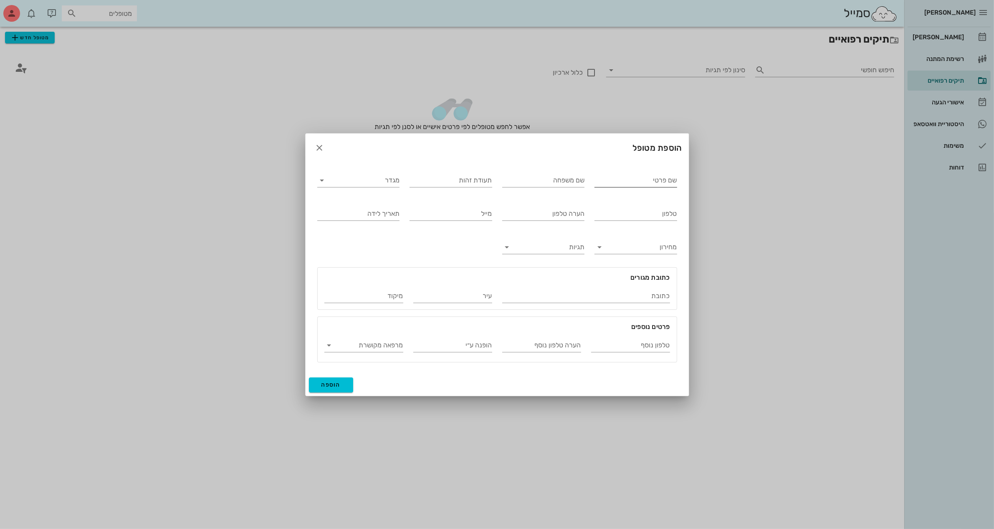
drag, startPoint x: 630, startPoint y: 176, endPoint x: 619, endPoint y: 176, distance: 10.4
click at [624, 176] on input "שם פרטי" at bounding box center [636, 180] width 83 height 13
type input "[PERSON_NAME]"
click at [535, 174] on input "שם משפחה" at bounding box center [543, 180] width 83 height 13
type input "[PERSON_NAME]"
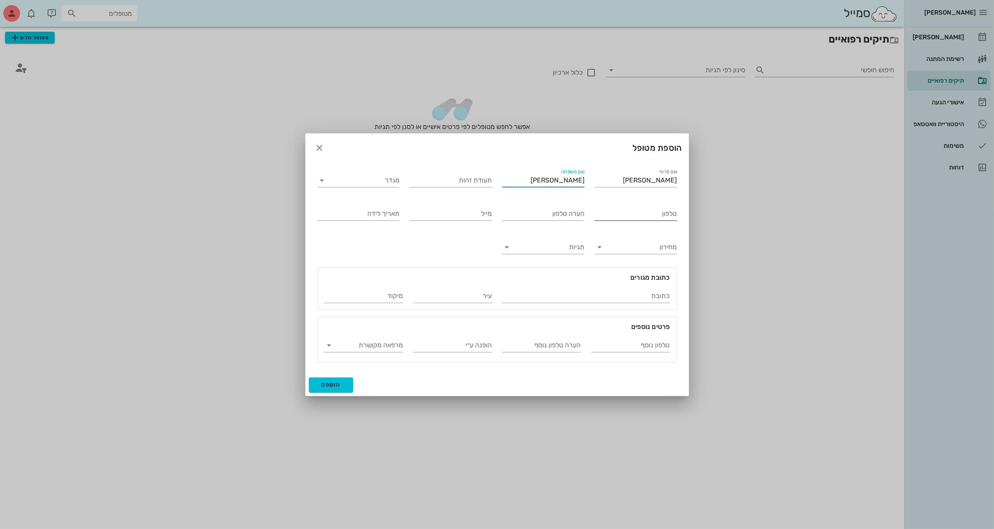
click at [641, 219] on input "טלפון" at bounding box center [636, 213] width 83 height 13
type input "050-2229221"
click at [335, 380] on button "הוספה" at bounding box center [331, 385] width 45 height 15
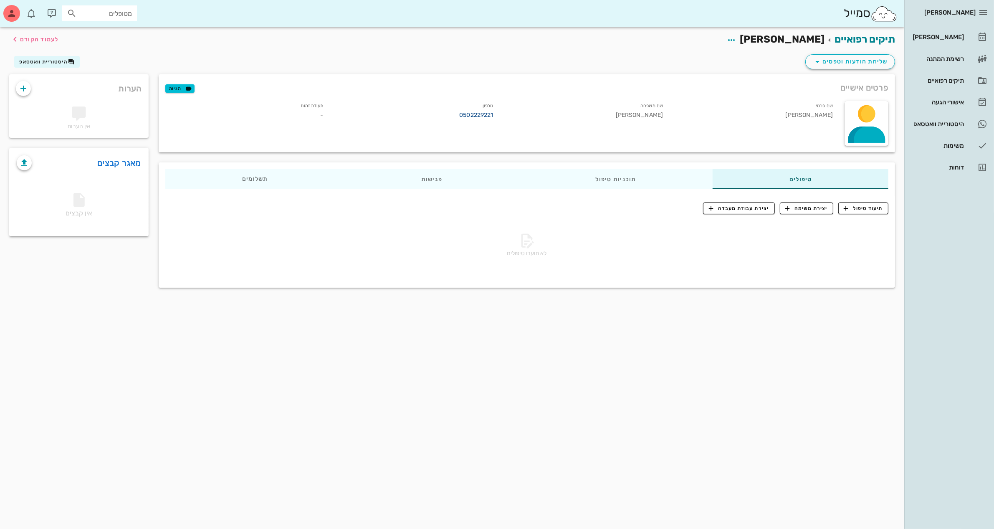
click at [469, 117] on link "0502229221" at bounding box center [476, 115] width 34 height 9
click at [859, 210] on span "תיעוד טיפול" at bounding box center [864, 209] width 39 height 8
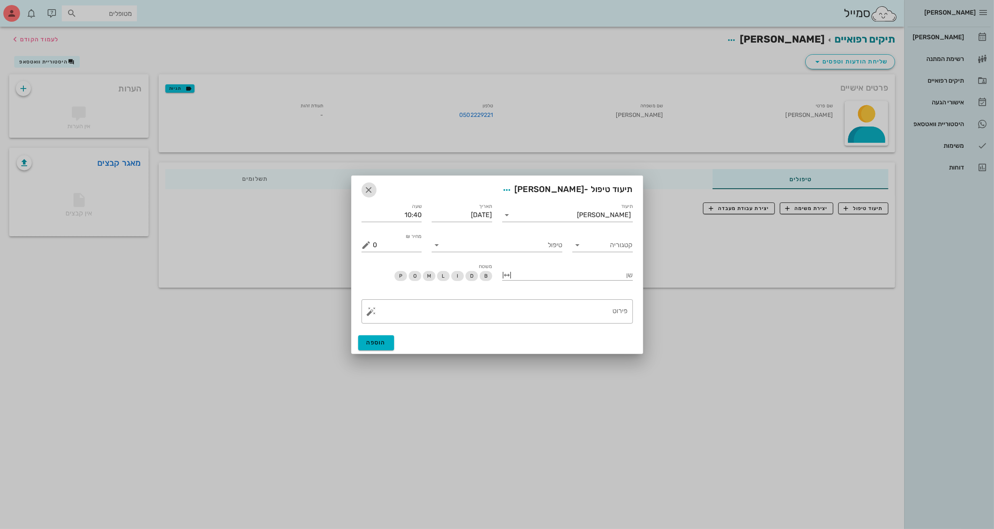
click at [369, 185] on icon "button" at bounding box center [369, 190] width 10 height 10
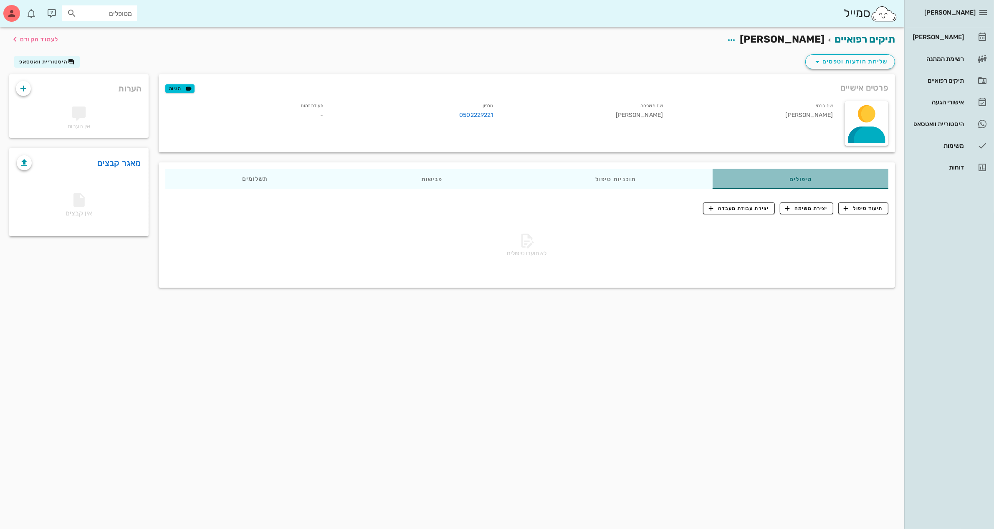
click at [789, 175] on div "טיפולים" at bounding box center [801, 179] width 176 height 20
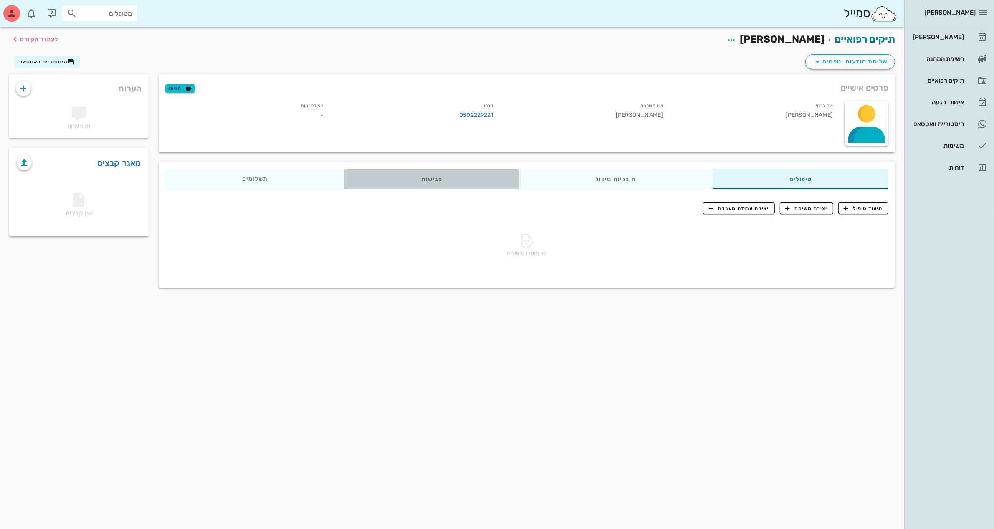
click at [430, 180] on div "פגישות" at bounding box center [432, 179] width 175 height 20
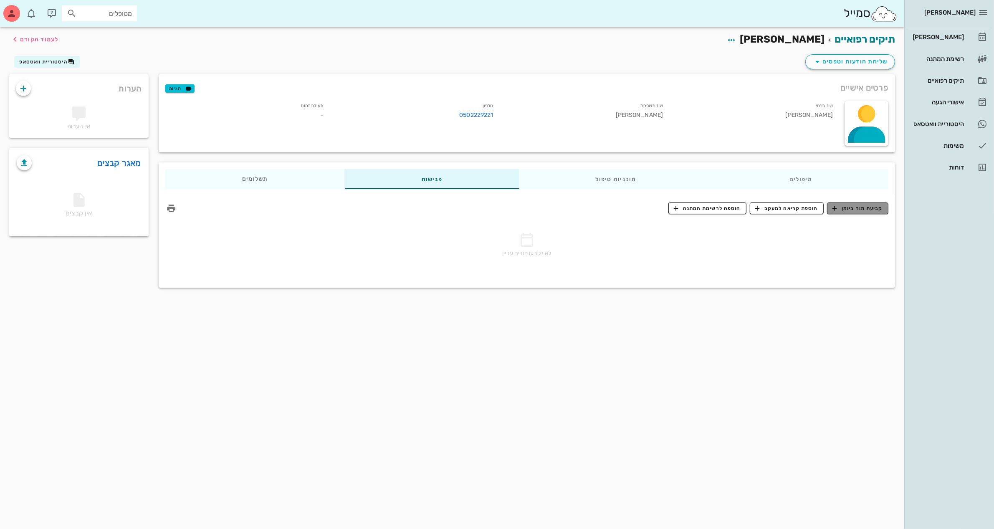
click at [857, 208] on span "קביעת תור ביומן" at bounding box center [858, 209] width 50 height 8
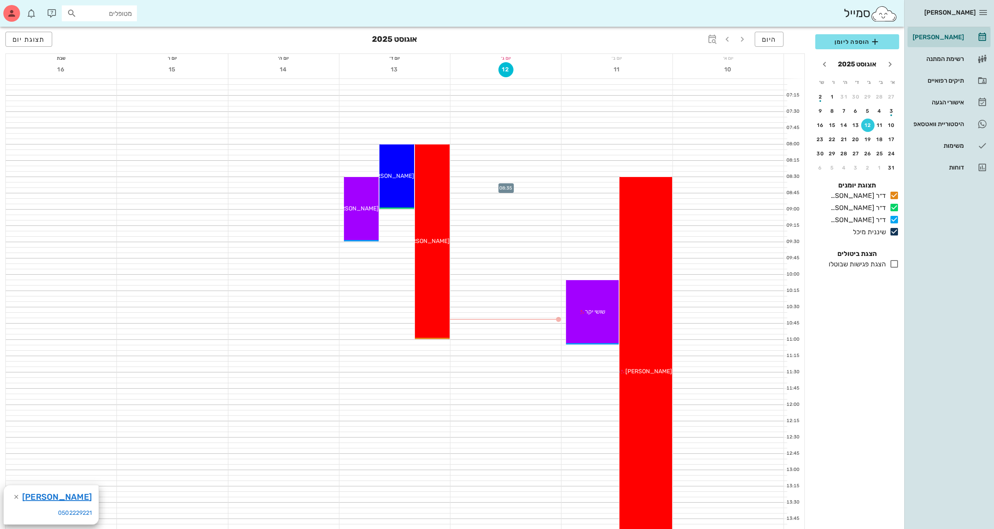
click at [466, 186] on div at bounding box center [506, 185] width 111 height 5
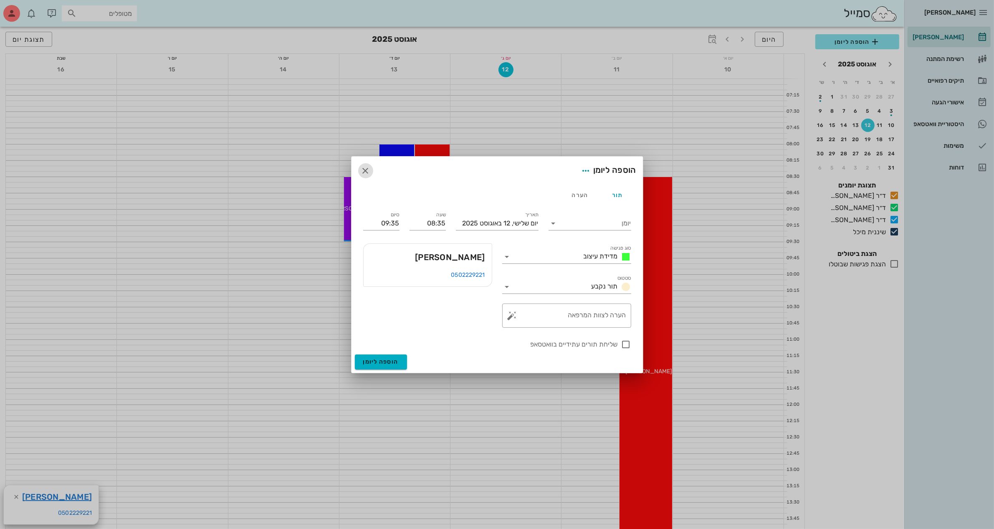
click at [365, 167] on icon "button" at bounding box center [366, 171] width 10 height 10
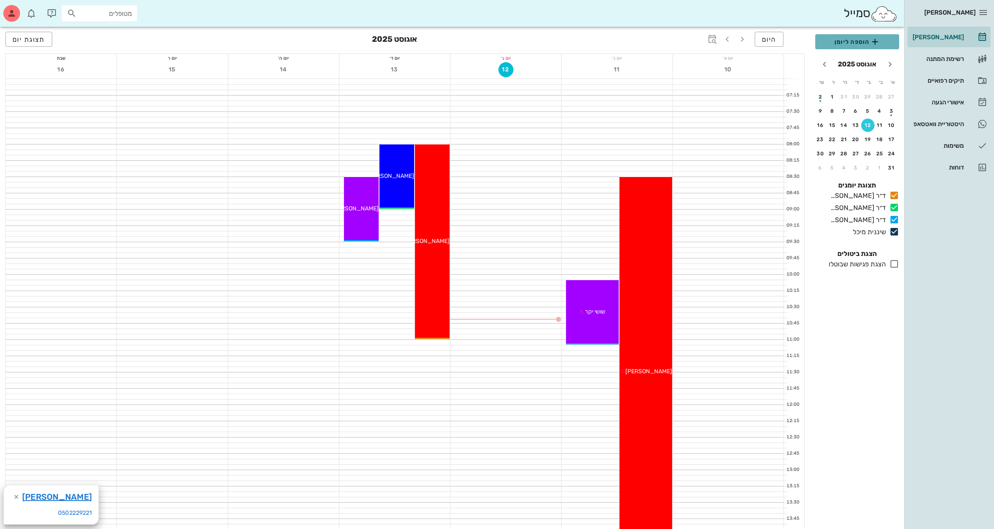
click at [842, 43] on span "הוספה ליומן" at bounding box center [857, 42] width 71 height 10
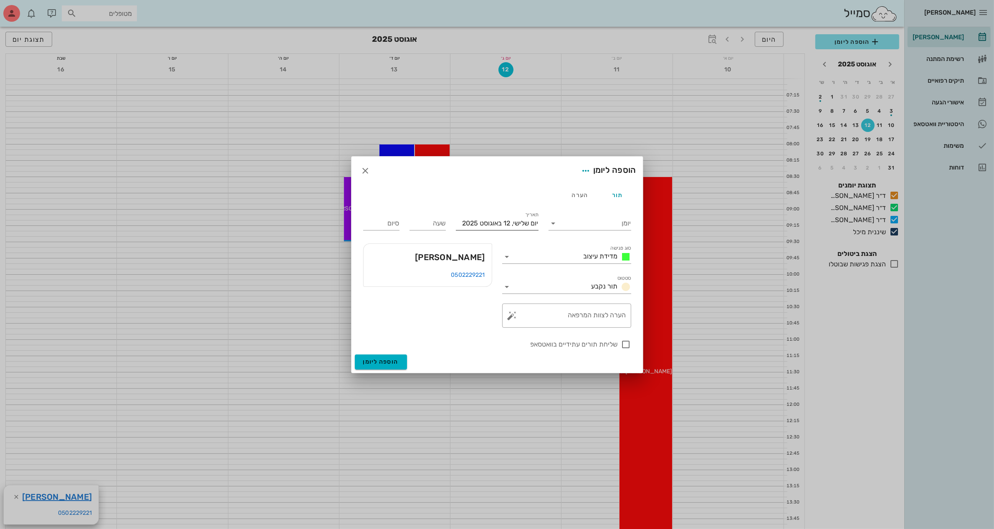
click at [516, 222] on input "יום שלישי, 12 באוגוסט 2025" at bounding box center [497, 223] width 83 height 13
click at [493, 303] on div "13" at bounding box center [494, 305] width 13 height 6
type input "[DATE]"
click at [425, 225] on input "שעה" at bounding box center [428, 223] width 36 height 13
type input "09:00"
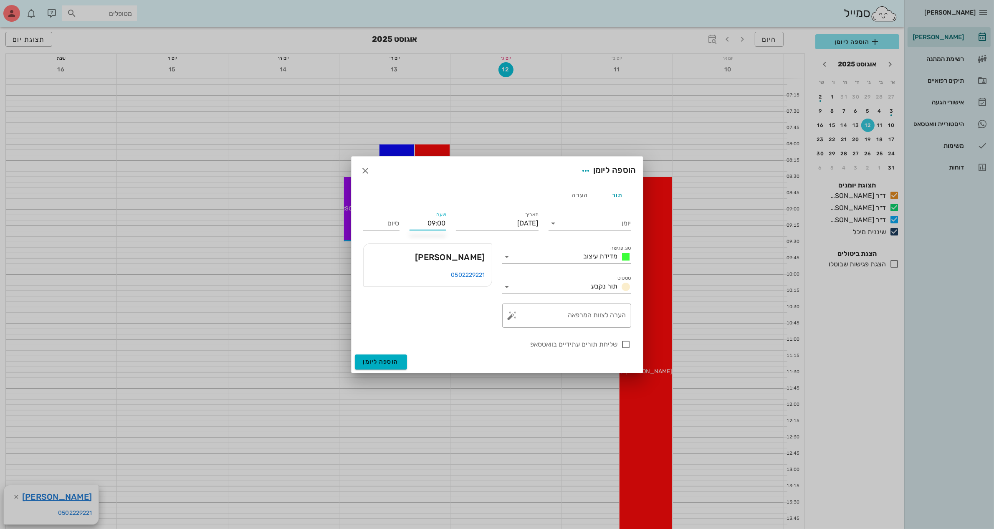
click at [355, 355] on button "הוספה ליומן" at bounding box center [381, 362] width 52 height 15
type input "10:00"
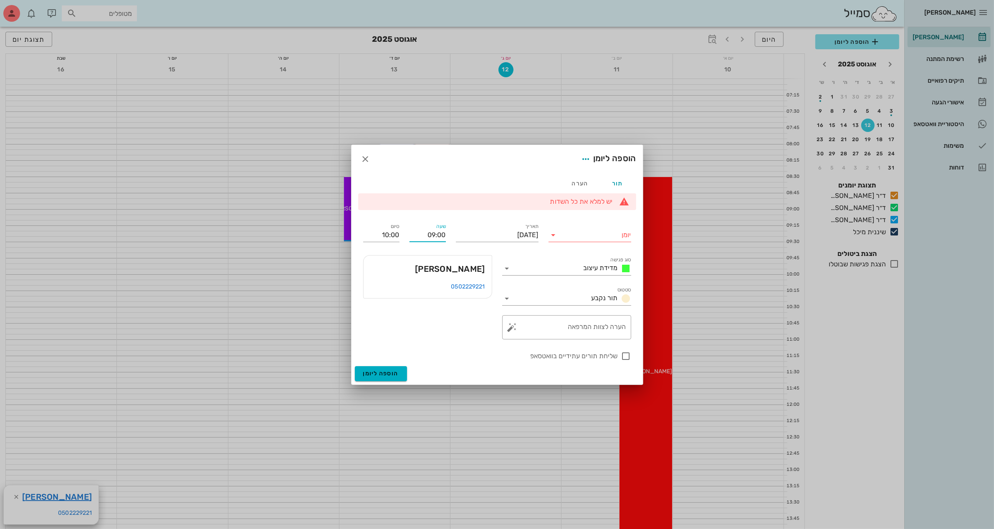
click at [442, 235] on input "09:00" at bounding box center [428, 234] width 36 height 13
type input "09:30"
click at [391, 234] on input "10:30" at bounding box center [381, 234] width 36 height 13
click at [391, 235] on input "10:30" at bounding box center [381, 234] width 36 height 13
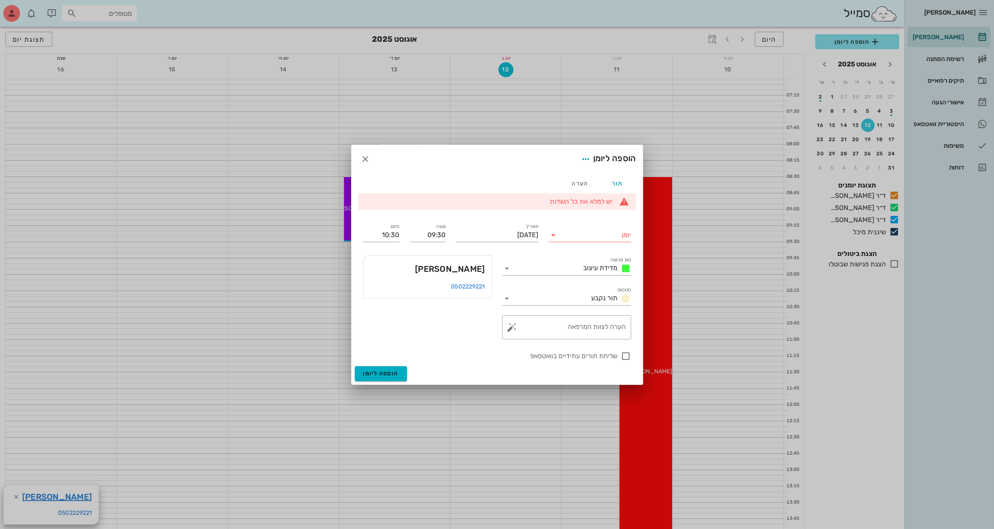
click at [404, 281] on div "[PERSON_NAME]" at bounding box center [428, 269] width 128 height 27
click at [509, 270] on icon at bounding box center [507, 269] width 10 height 10
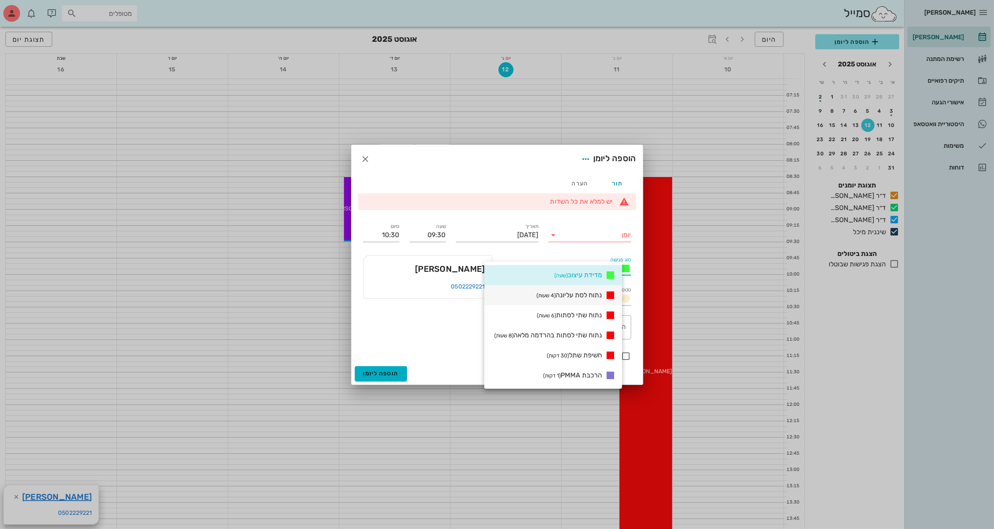
scroll to position [104, 0]
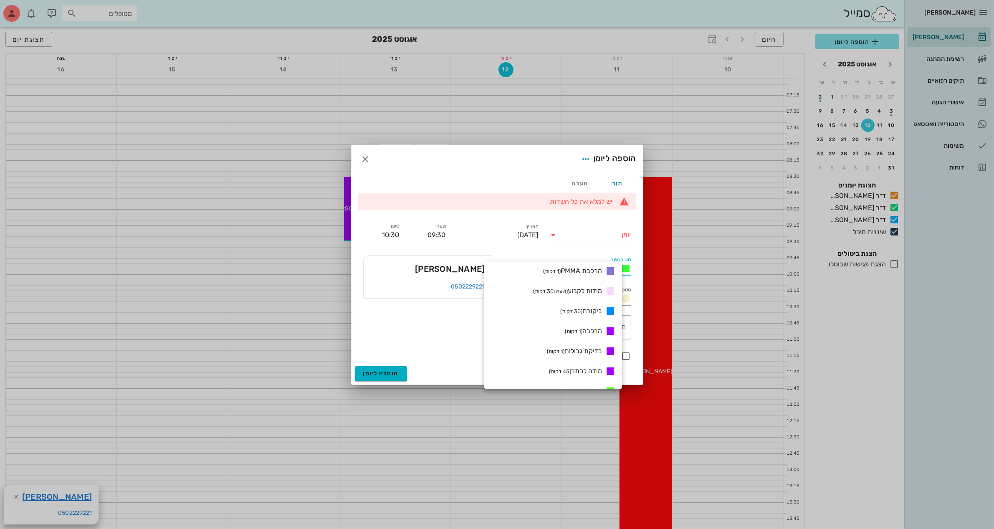
click at [591, 310] on span "ביקורת (30 דקות)" at bounding box center [582, 311] width 42 height 8
click at [396, 232] on input "10:00" at bounding box center [381, 234] width 36 height 13
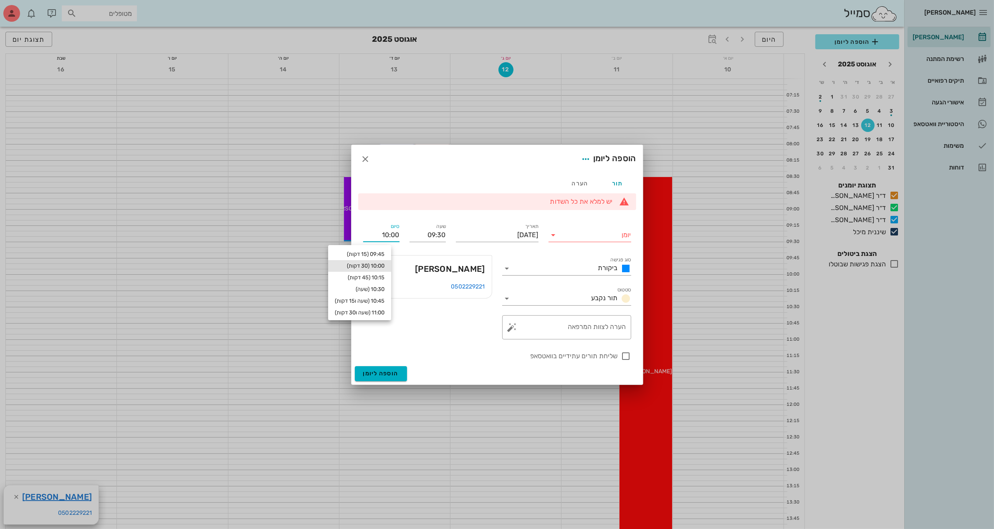
click at [396, 232] on input "10:00" at bounding box center [381, 234] width 36 height 13
type input "10:30"
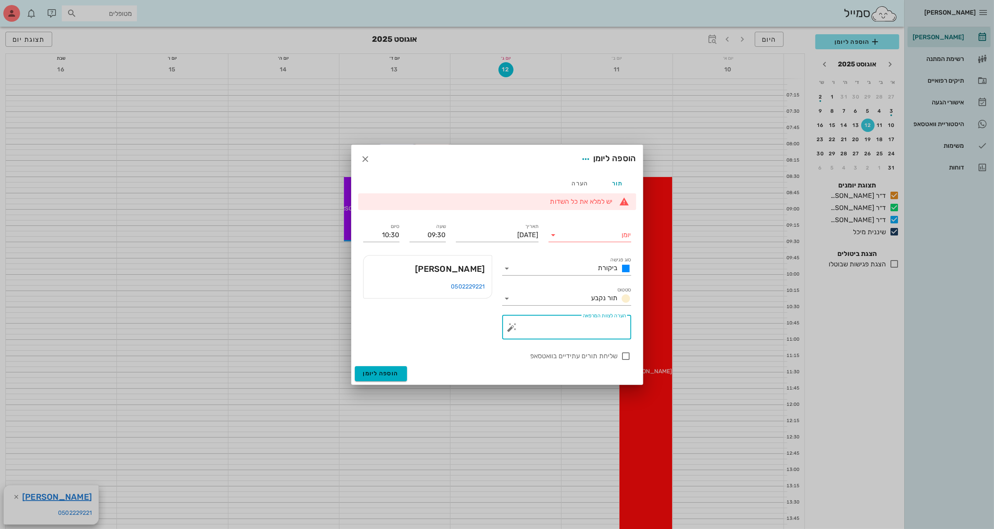
click at [571, 328] on textarea "הערה לצוות המרפאה" at bounding box center [570, 330] width 112 height 20
click at [584, 266] on input "סוג פגישה" at bounding box center [554, 268] width 81 height 13
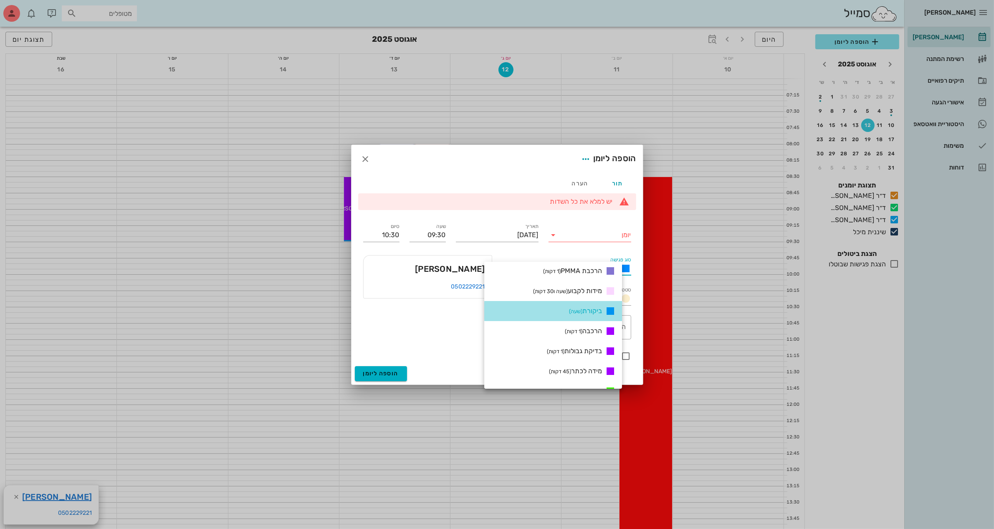
click at [573, 314] on div "ביקורת (שעה)" at bounding box center [591, 311] width 50 height 10
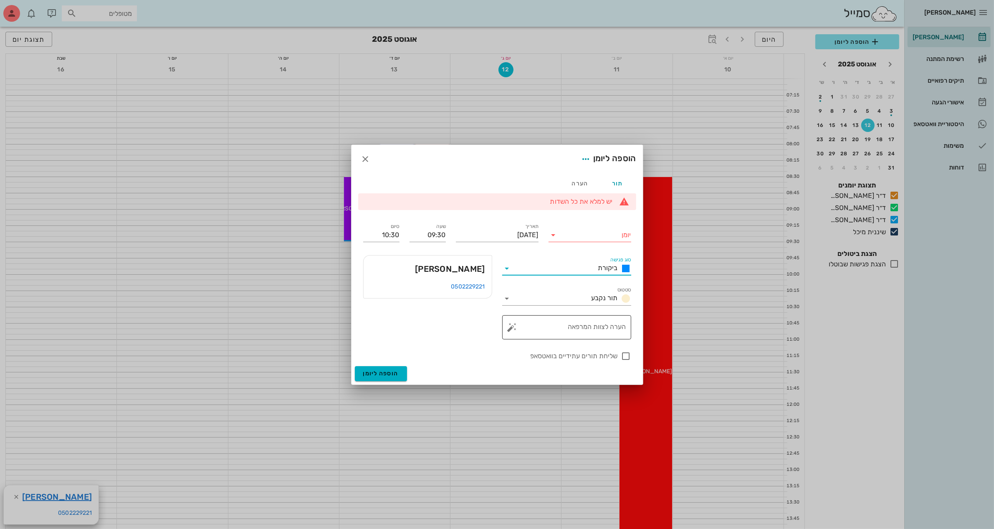
click at [588, 329] on textarea "הערה לצוות המרפאה" at bounding box center [570, 330] width 112 height 20
type textarea "ביקורת לפני"
drag, startPoint x: 588, startPoint y: 326, endPoint x: 673, endPoint y: 322, distance: 85.7
click at [670, 330] on div "[PERSON_NAME] רשימת המתנה תיקים רפואיים אישורי הגעה היסטוריית וואטסאפ משימות דו…" at bounding box center [497, 531] width 994 height 1062
click at [621, 354] on div at bounding box center [626, 356] width 14 height 14
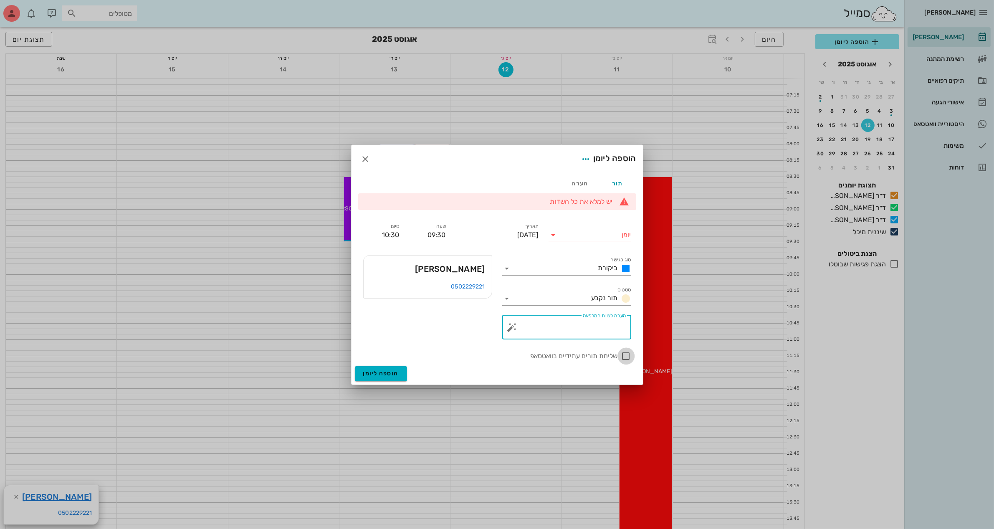
checkbox input "true"
click at [576, 238] on input "יומן" at bounding box center [596, 234] width 71 height 13
click at [584, 280] on div "ד״ר [PERSON_NAME]" at bounding box center [589, 282] width 69 height 8
click at [391, 372] on span "הוספה ליומן" at bounding box center [381, 373] width 36 height 7
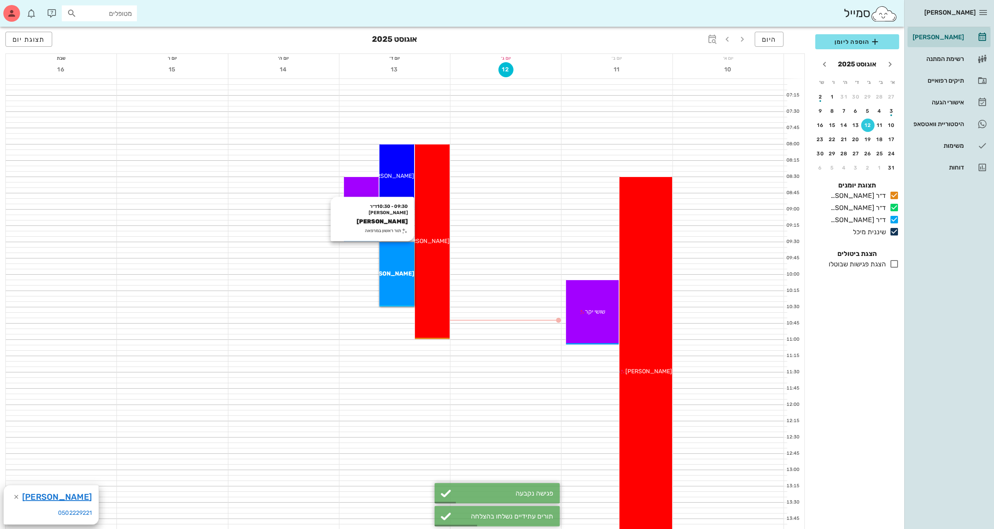
click at [392, 261] on div "09:30 - 10:30 ד״ר [PERSON_NAME] [PERSON_NAME] תור ראשון במרפאה [PERSON_NAME]" at bounding box center [397, 274] width 35 height 64
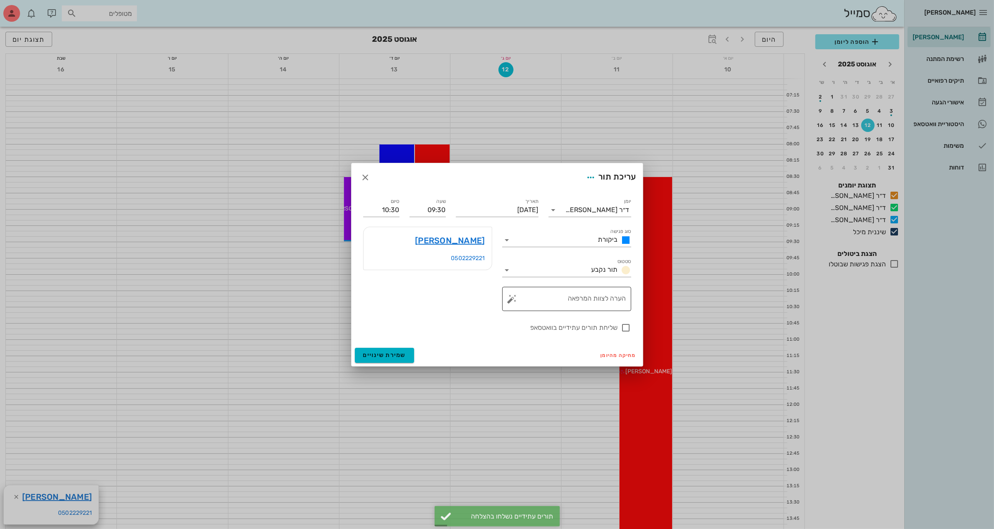
click at [599, 303] on textarea "הערה לצוות המרפאה" at bounding box center [570, 301] width 112 height 20
type textarea "ביקורת"
click at [627, 328] on div at bounding box center [626, 328] width 14 height 14
checkbox input "true"
click at [382, 355] on span "שמירת שינויים" at bounding box center [384, 355] width 43 height 7
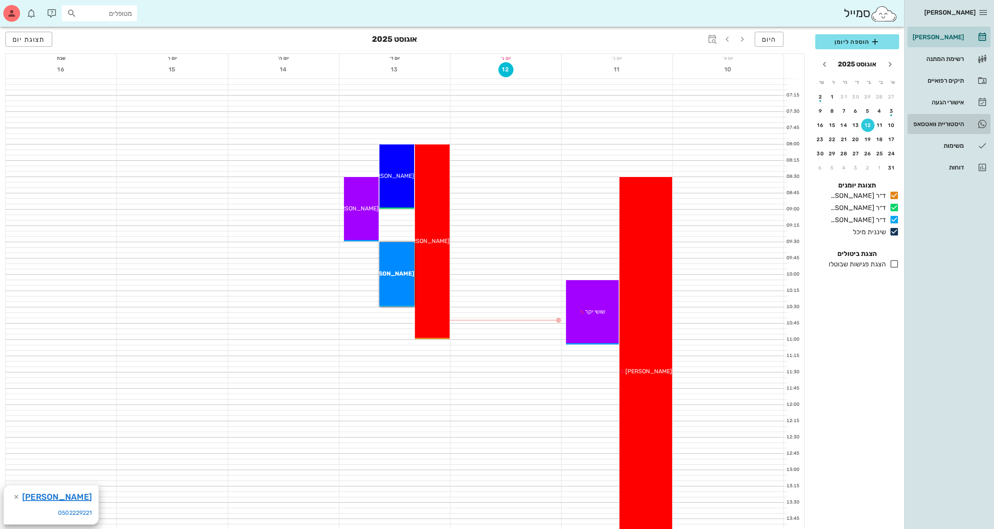
click at [926, 124] on div "היסטוריית וואטסאפ" at bounding box center [937, 124] width 53 height 7
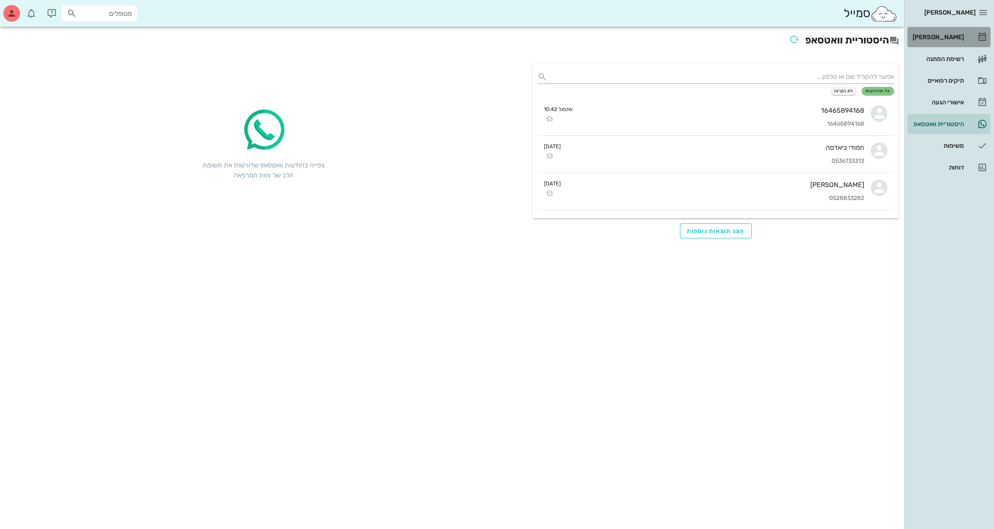
click at [938, 38] on div "[PERSON_NAME]" at bounding box center [937, 37] width 53 height 7
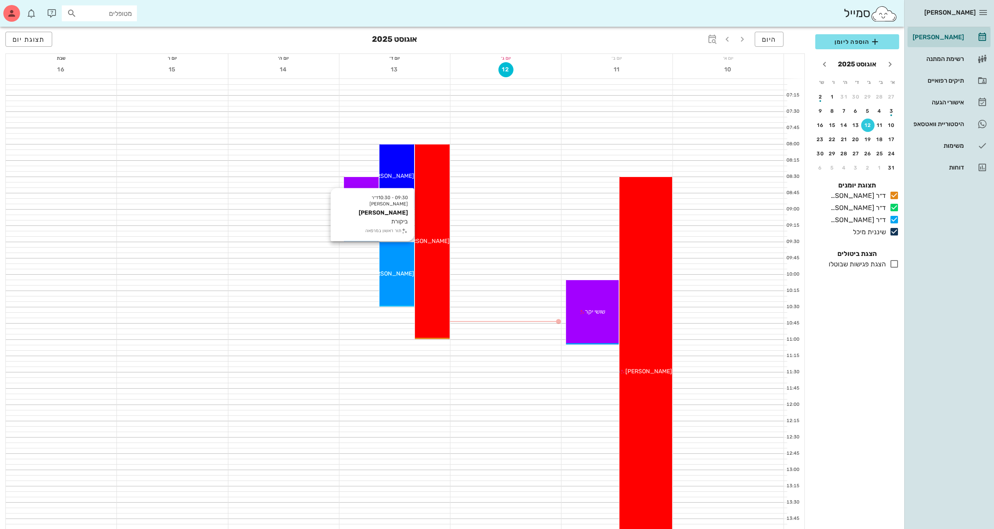
click at [393, 274] on span "[PERSON_NAME]" at bounding box center [391, 273] width 47 height 7
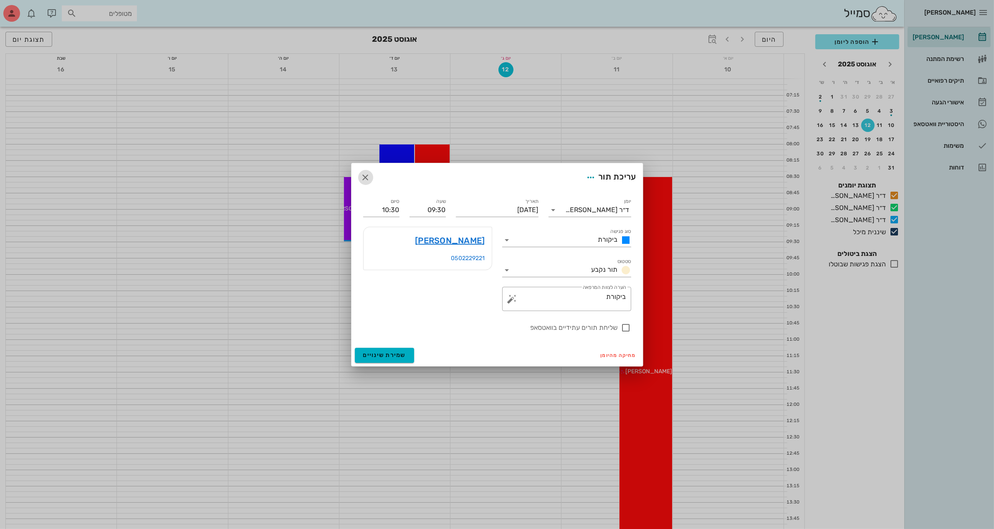
click at [368, 173] on icon "button" at bounding box center [366, 177] width 10 height 10
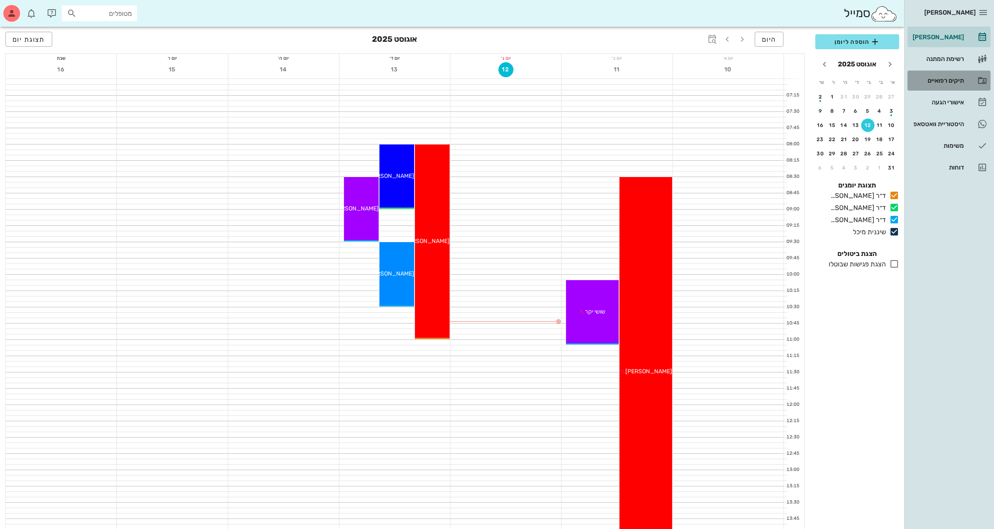
click at [936, 80] on div "תיקים רפואיים" at bounding box center [937, 80] width 53 height 7
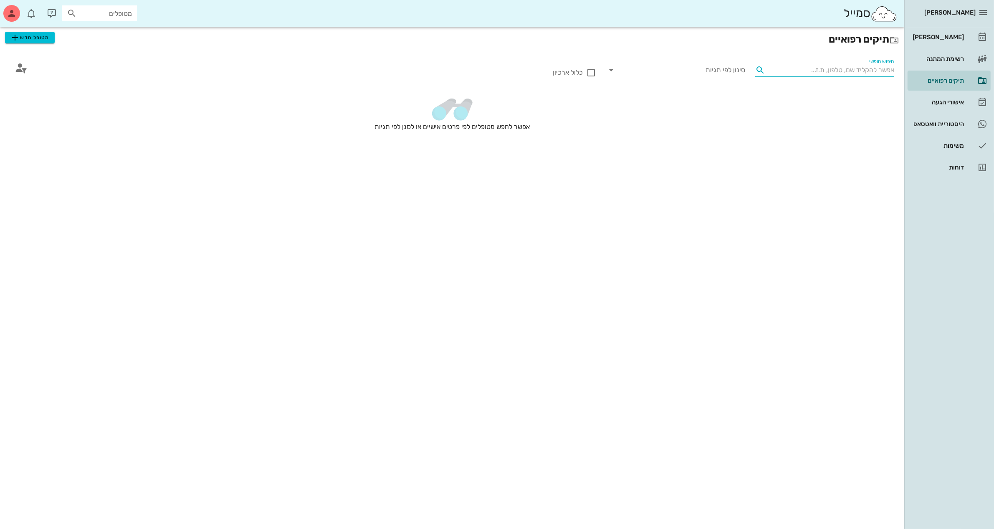
click at [790, 70] on input "חיפוש חופשי" at bounding box center [832, 69] width 126 height 13
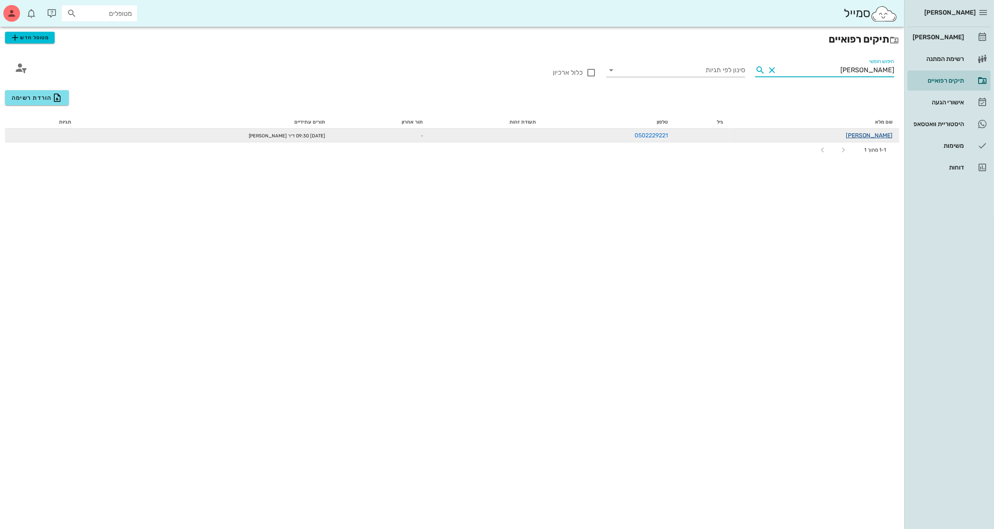
type input "[PERSON_NAME]"
click at [878, 137] on link "[PERSON_NAME]" at bounding box center [869, 135] width 47 height 7
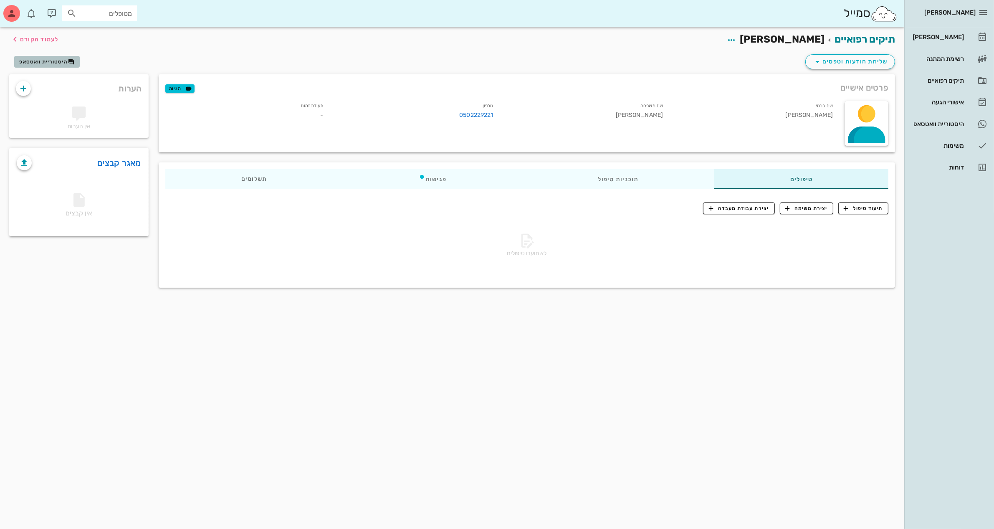
click at [45, 59] on span "היסטוריית וואטסאפ" at bounding box center [43, 62] width 48 height 6
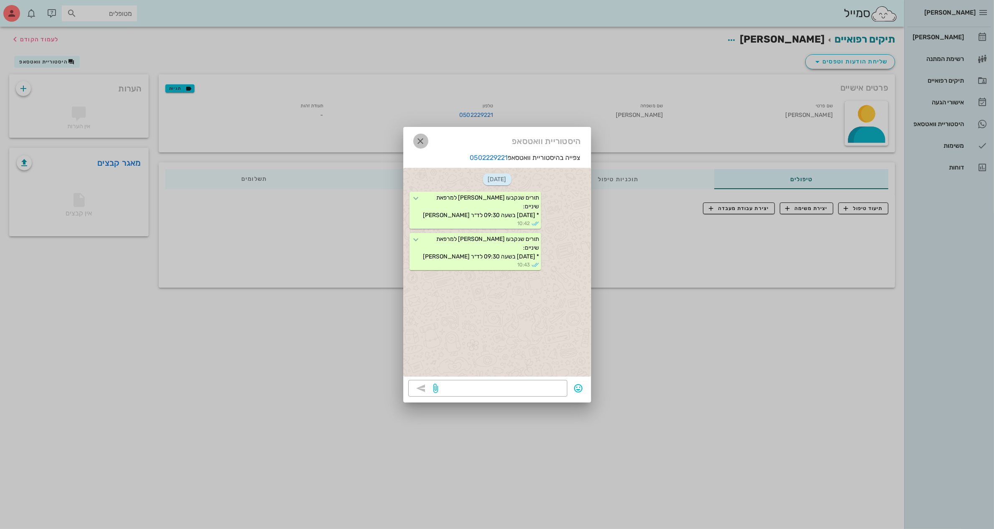
click at [420, 139] on icon "button" at bounding box center [421, 141] width 10 height 10
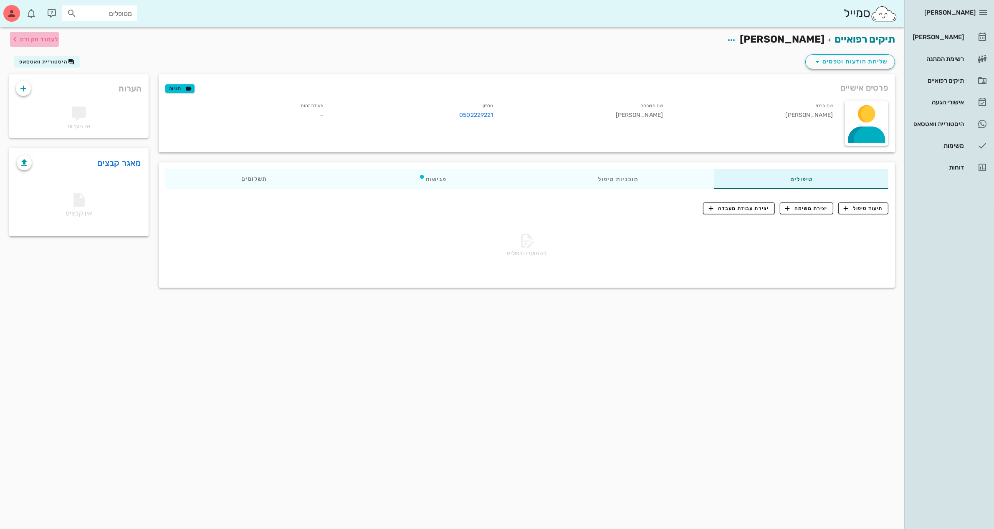
click at [36, 43] on span "לעמוד הקודם" at bounding box center [34, 39] width 49 height 10
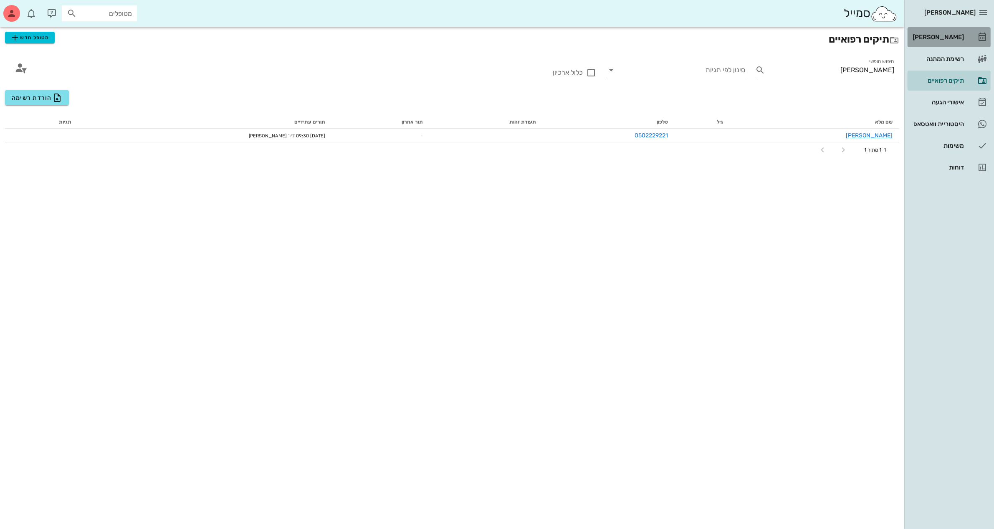
click at [945, 38] on div "[PERSON_NAME]" at bounding box center [937, 37] width 53 height 7
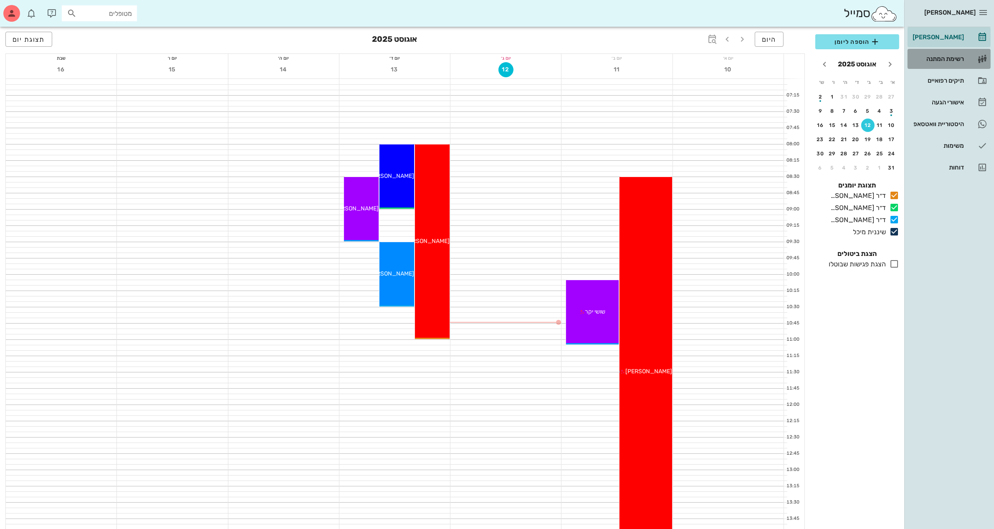
click at [934, 57] on div "רשימת המתנה" at bounding box center [937, 59] width 53 height 7
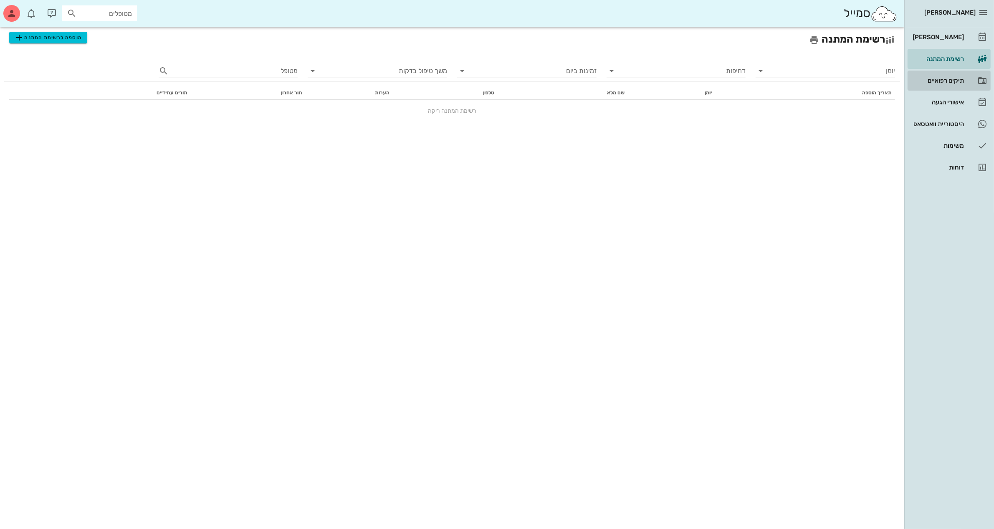
click at [938, 77] on div "תיקים רפואיים" at bounding box center [937, 80] width 53 height 7
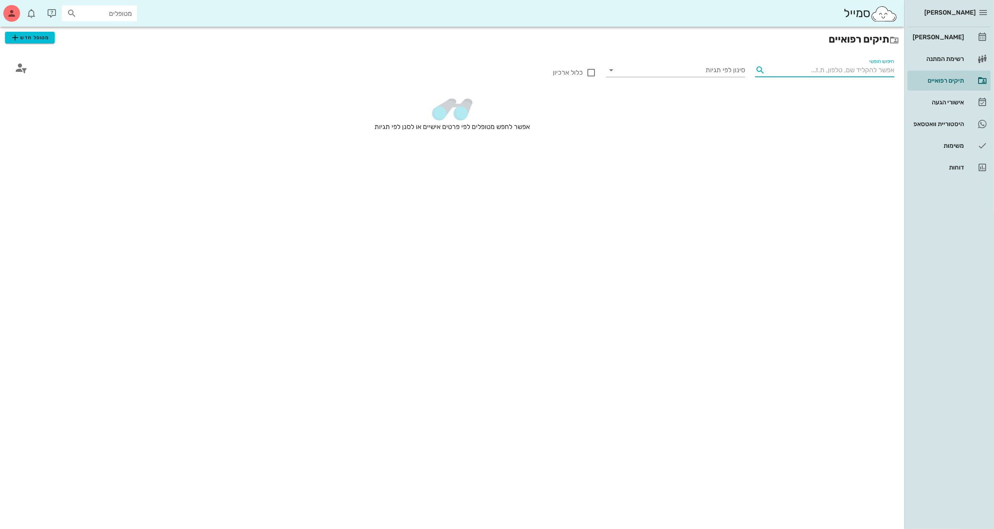
click at [832, 71] on input "חיפוש חופשי" at bounding box center [832, 69] width 126 height 13
click at [36, 38] on span "מטופל חדש" at bounding box center [29, 38] width 39 height 10
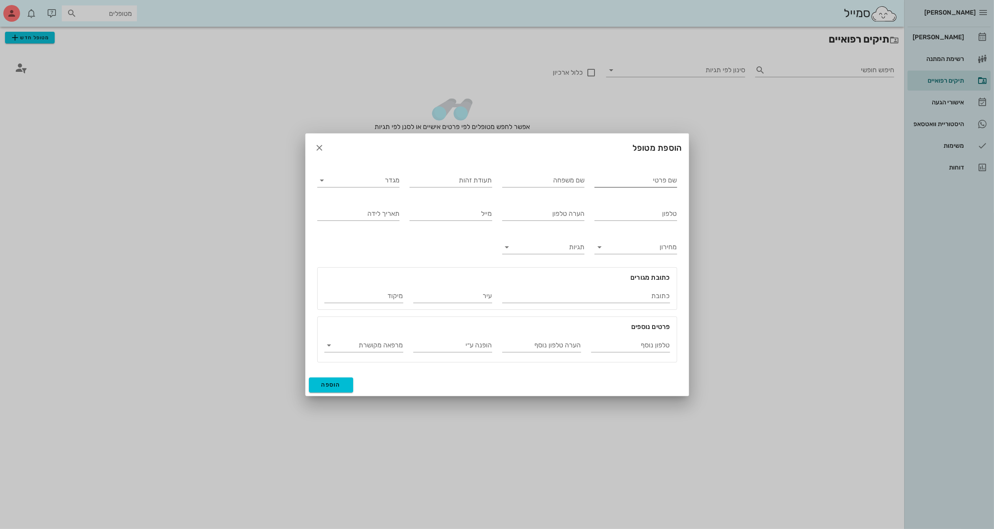
click at [621, 180] on input "שם פרטי" at bounding box center [636, 180] width 83 height 13
type input "[PERSON_NAME]"
click at [546, 180] on input "שם משפחה" at bounding box center [543, 180] width 83 height 13
type input "[PERSON_NAME]"
click at [638, 214] on input "טלפון" at bounding box center [636, 213] width 83 height 13
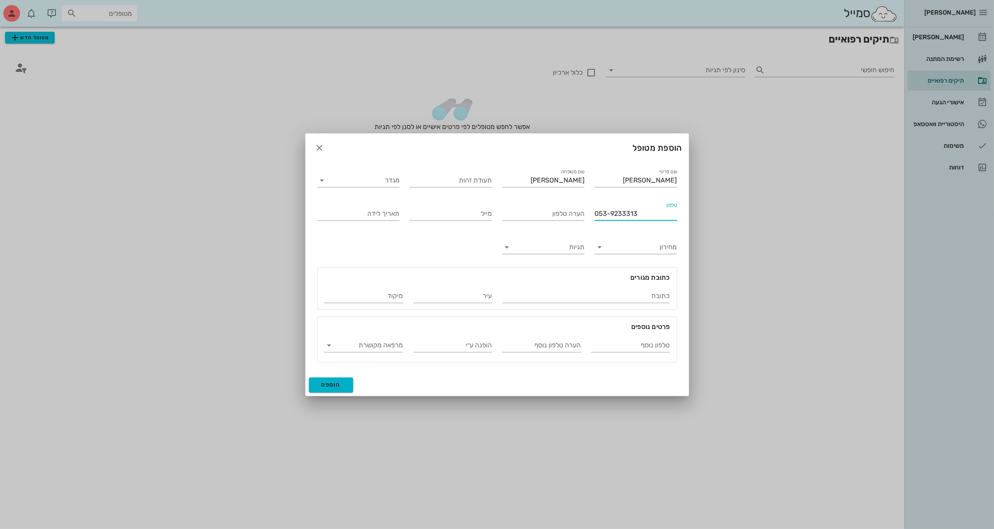
type input "053-9233313"
click at [345, 385] on button "הוספה" at bounding box center [331, 385] width 45 height 15
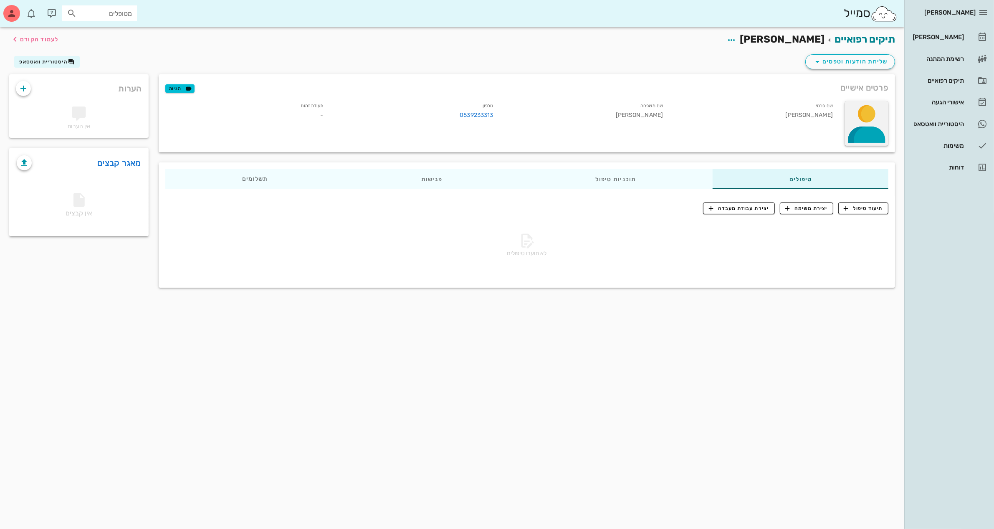
click at [869, 110] on div at bounding box center [867, 123] width 44 height 45
click at [780, 102] on div "שם פרטי [PERSON_NAME]" at bounding box center [755, 111] width 170 height 25
click at [955, 167] on div "דוחות" at bounding box center [937, 167] width 53 height 7
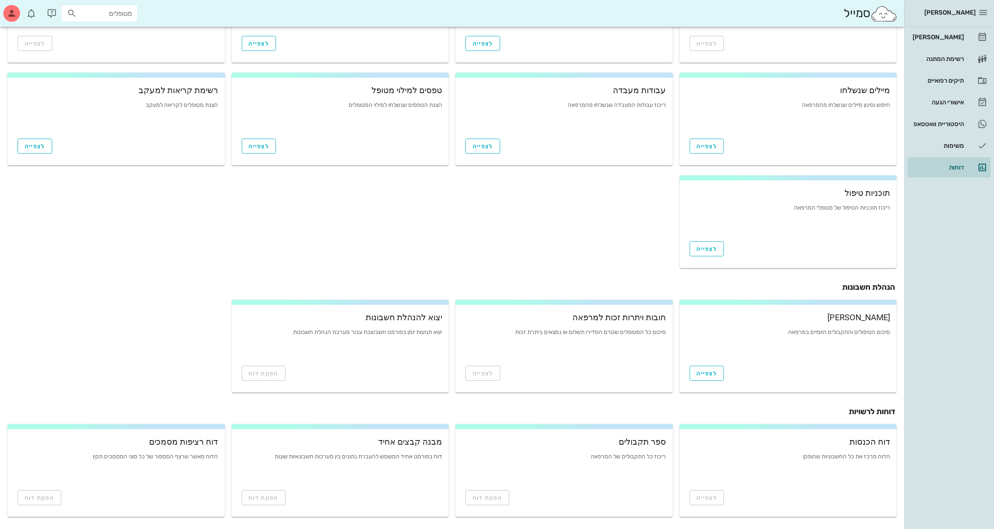
scroll to position [88, 0]
click at [940, 84] on div "תיקים רפואיים" at bounding box center [937, 80] width 53 height 7
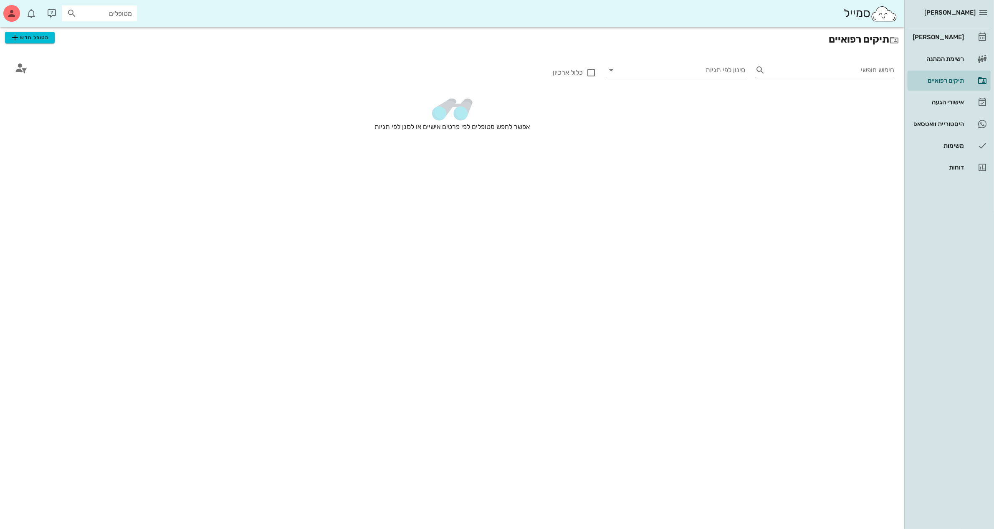
click at [809, 67] on input "חיפוש חופשי" at bounding box center [832, 69] width 126 height 13
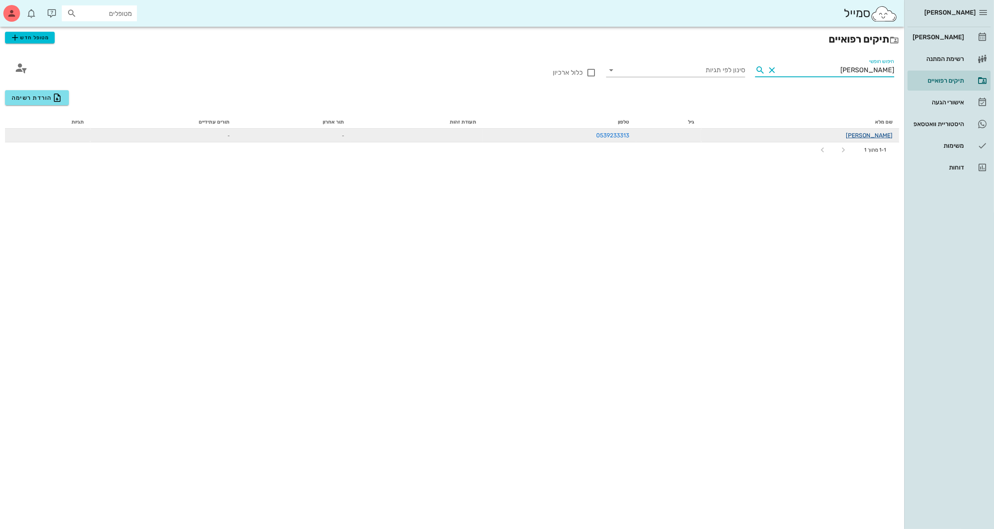
type input "[PERSON_NAME]"
click at [867, 136] on link "[PERSON_NAME]" at bounding box center [869, 135] width 47 height 7
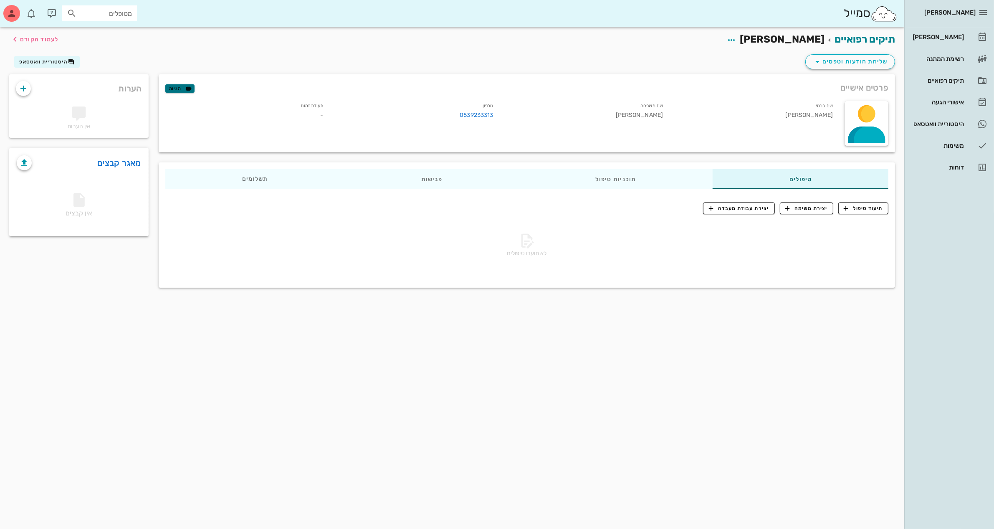
click at [183, 86] on span "תגיות" at bounding box center [180, 89] width 22 height 8
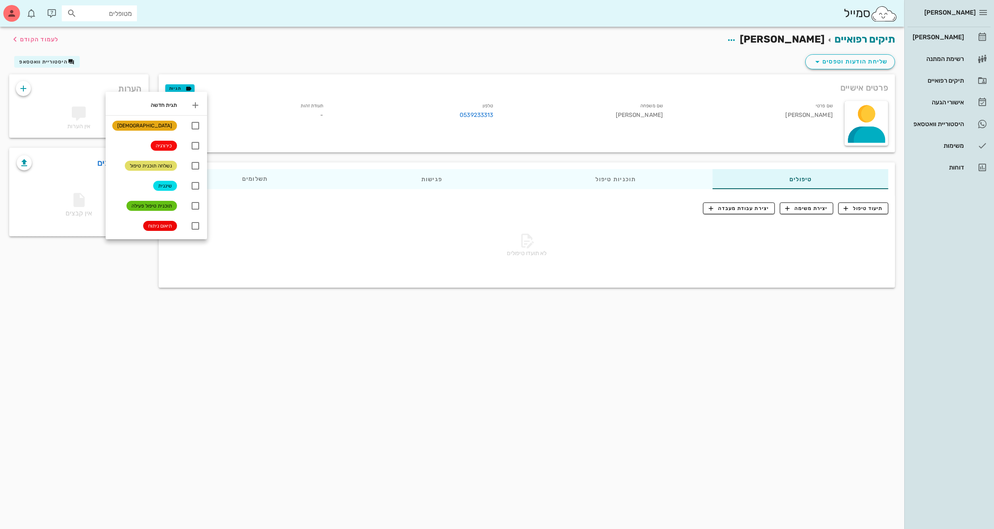
click at [226, 51] on div "תיקים רפואיים [PERSON_NAME] לעמוד הקודם" at bounding box center [452, 40] width 896 height 26
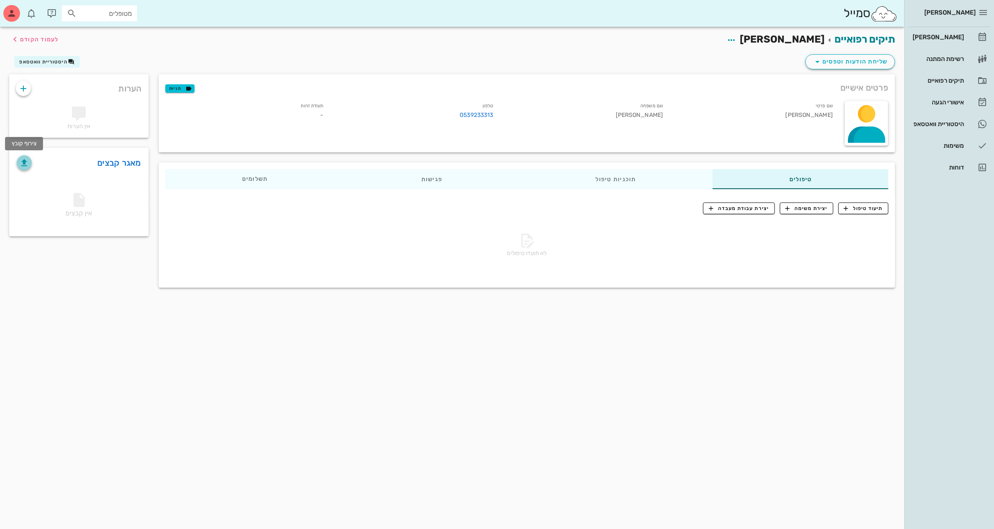
click at [21, 160] on icon "button" at bounding box center [24, 163] width 10 height 10
click at [957, 143] on div "משימות" at bounding box center [937, 145] width 53 height 7
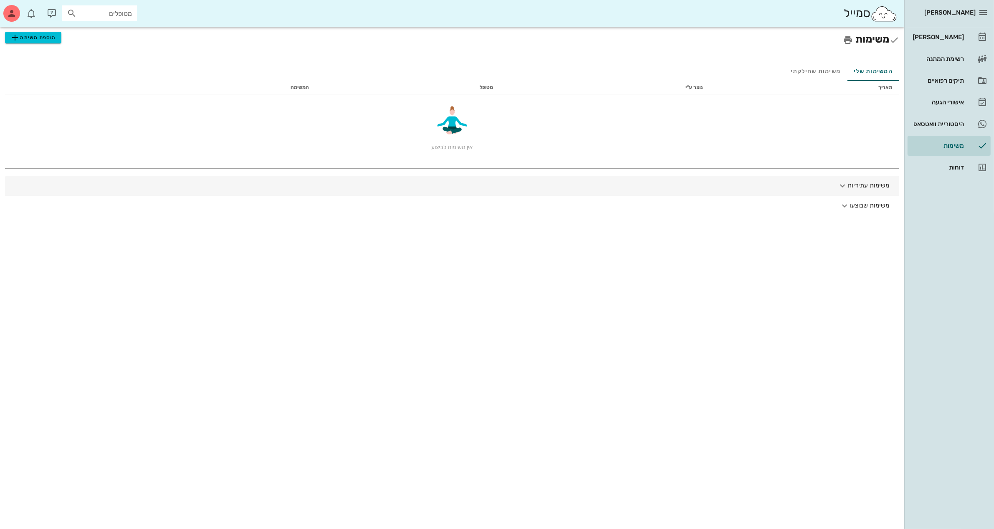
click at [846, 184] on icon "button" at bounding box center [843, 186] width 10 height 10
click at [959, 33] on div "[PERSON_NAME]" at bounding box center [937, 36] width 53 height 13
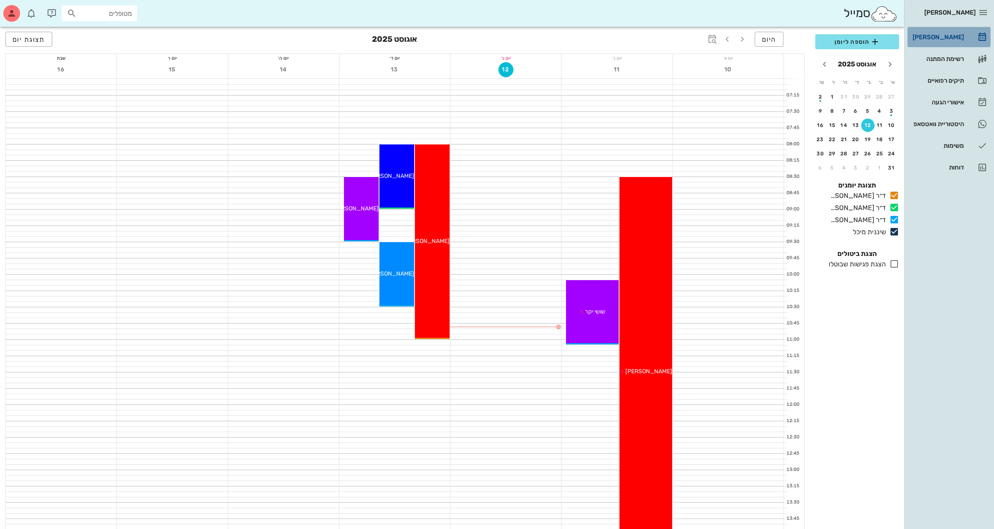
click at [951, 34] on div "[PERSON_NAME]" at bounding box center [937, 37] width 53 height 7
click at [945, 78] on div "תיקים רפואיים" at bounding box center [937, 80] width 53 height 7
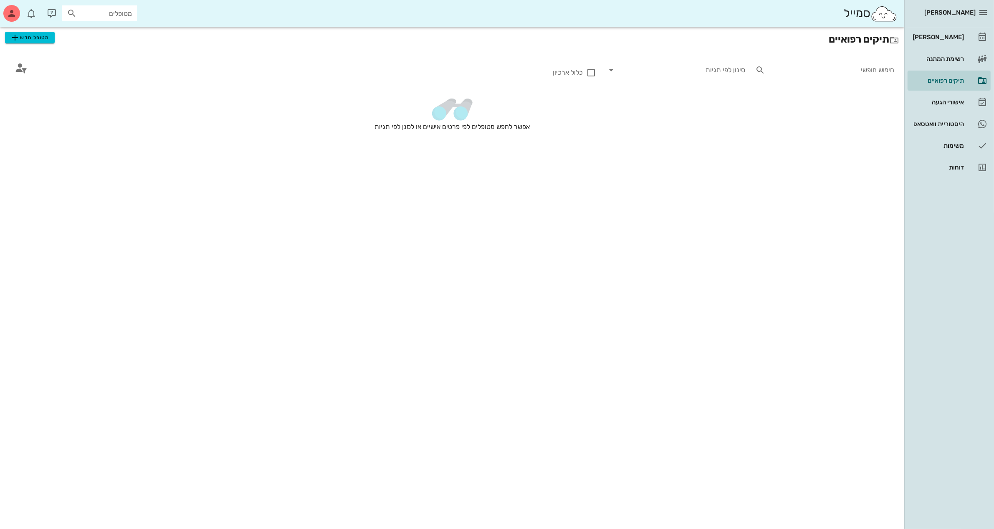
click at [844, 61] on div "חיפוש חופשי" at bounding box center [825, 69] width 139 height 22
click at [844, 65] on input "חיפוש חופשי" at bounding box center [832, 69] width 126 height 13
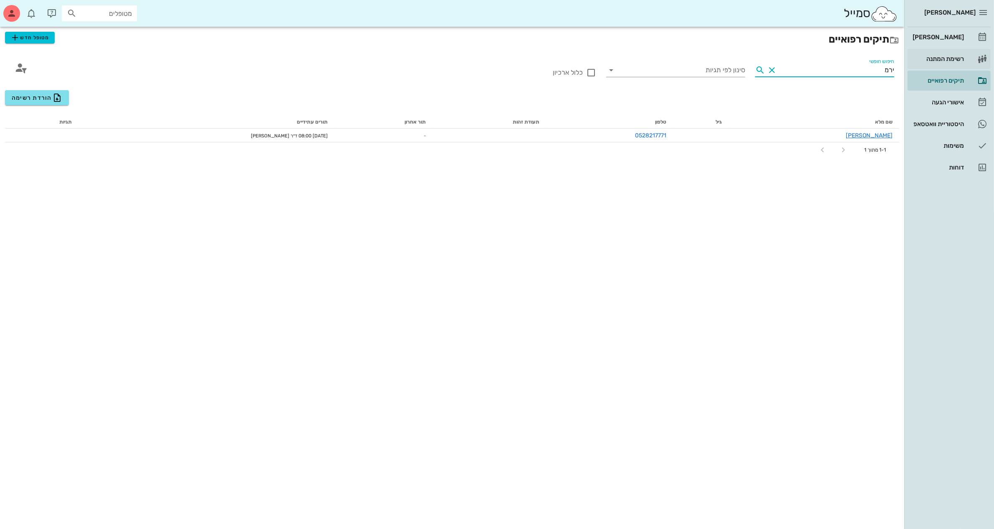
drag, startPoint x: 880, startPoint y: 70, endPoint x: 961, endPoint y: 66, distance: 80.7
click at [961, 66] on div "[PERSON_NAME] יומן מרפאה רשימת המתנה תיקים רפואיים אישורי הגעה היסטוריית וואטסא…" at bounding box center [497, 264] width 994 height 529
type input "[PERSON_NAME]"
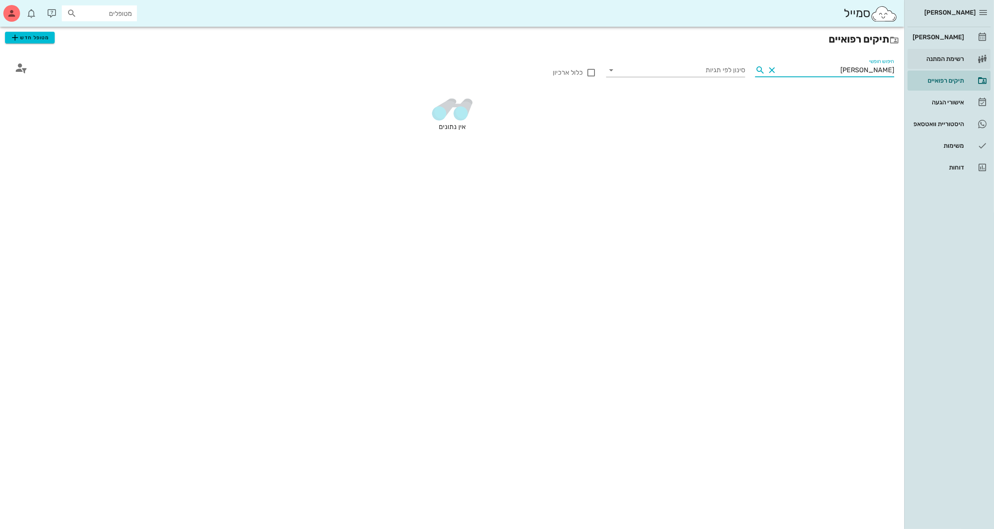
drag, startPoint x: 859, startPoint y: 68, endPoint x: 974, endPoint y: 65, distance: 115.3
click at [972, 64] on div "[PERSON_NAME] יומן מרפאה רשימת המתנה תיקים רפואיים אישורי הגעה היסטוריית וואטסא…" at bounding box center [497, 264] width 994 height 529
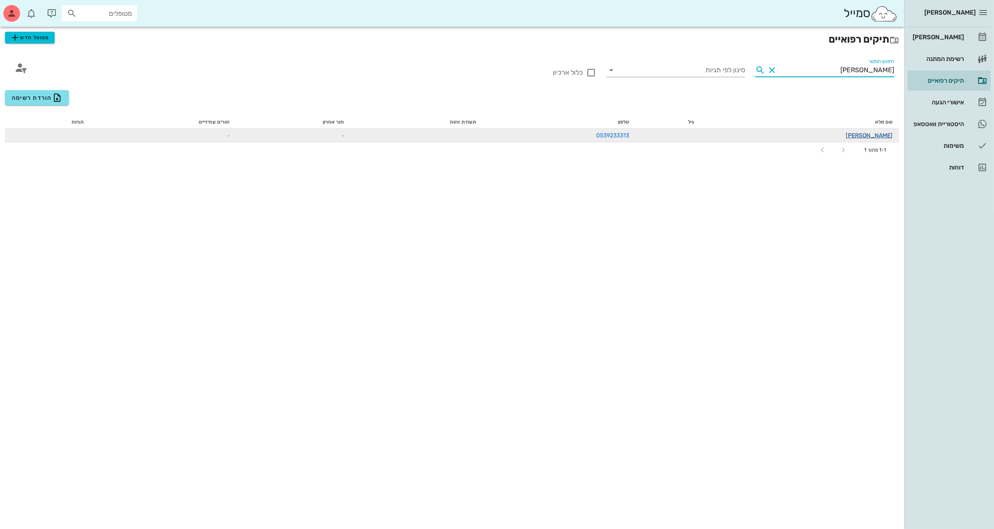
type input "[PERSON_NAME]"
click at [877, 135] on link "[PERSON_NAME]" at bounding box center [869, 135] width 47 height 7
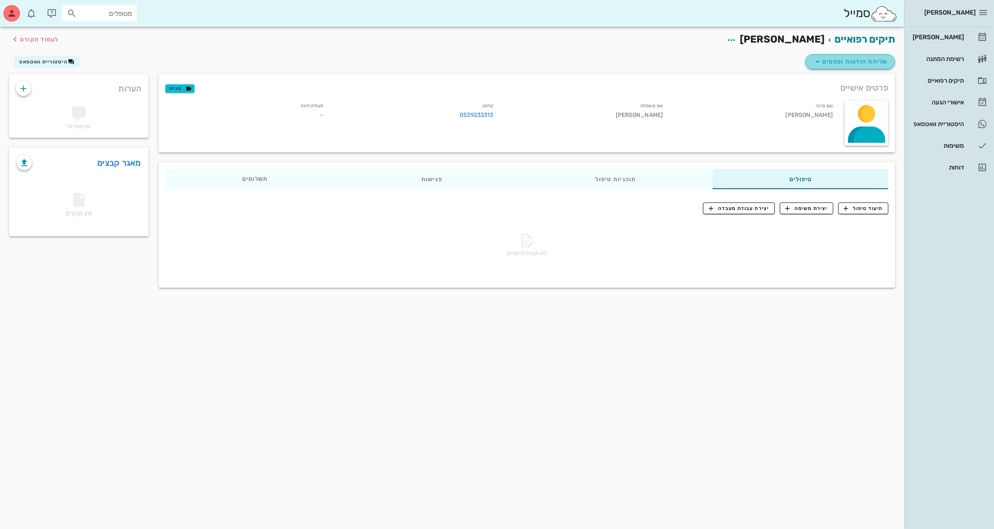
click at [850, 63] on span "שליחת הודעות וטפסים" at bounding box center [851, 62] width 76 height 10
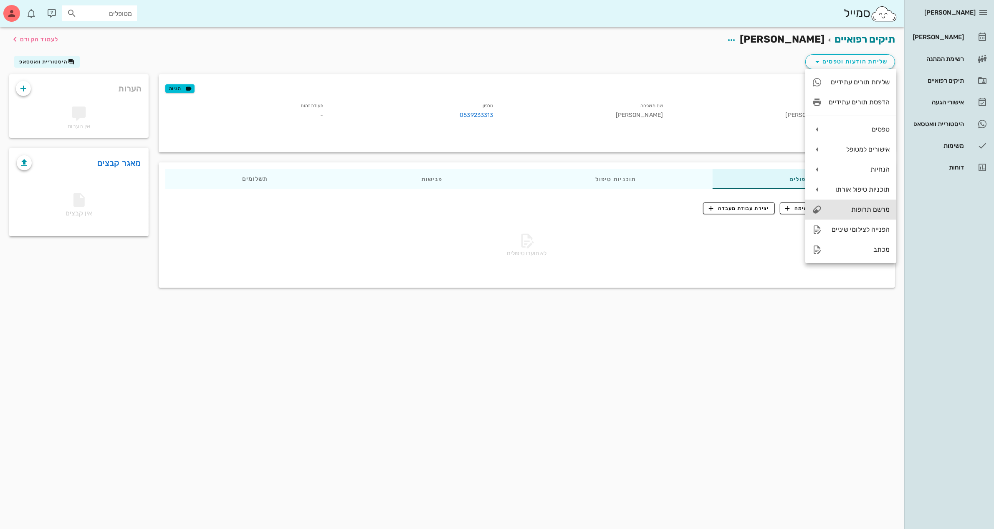
click at [852, 205] on div "מרשם תרופות" at bounding box center [859, 209] width 61 height 8
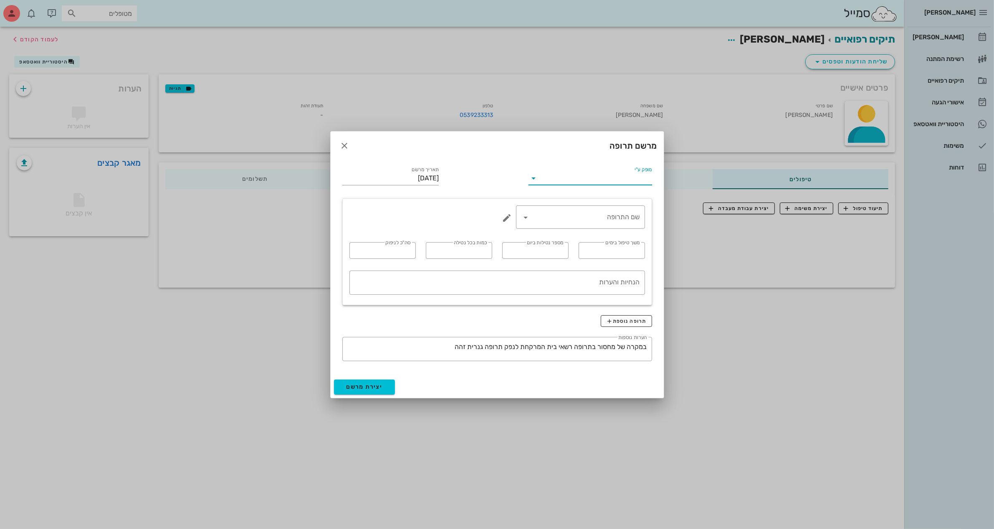
click at [619, 176] on input "מופק ע"י" at bounding box center [596, 178] width 112 height 13
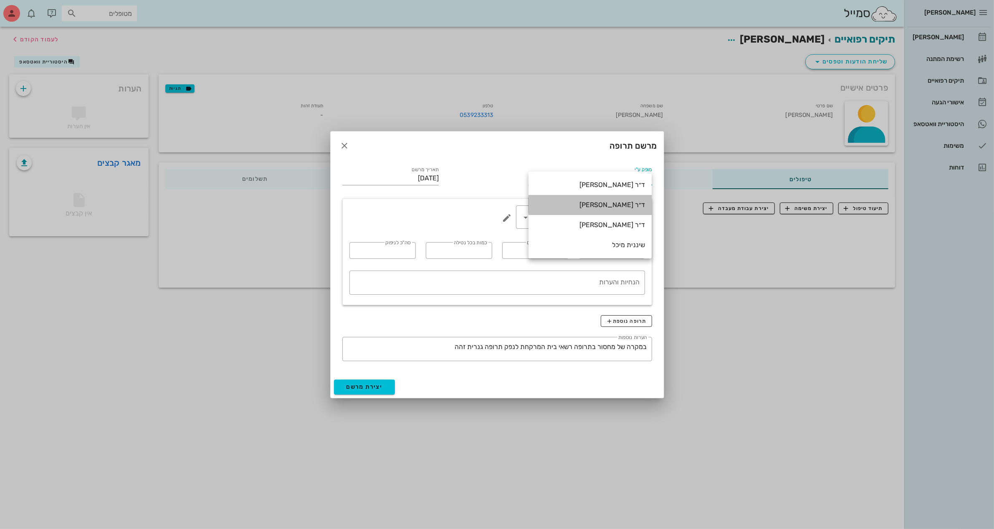
click at [617, 202] on div "ד״ר [PERSON_NAME]" at bounding box center [590, 205] width 110 height 8
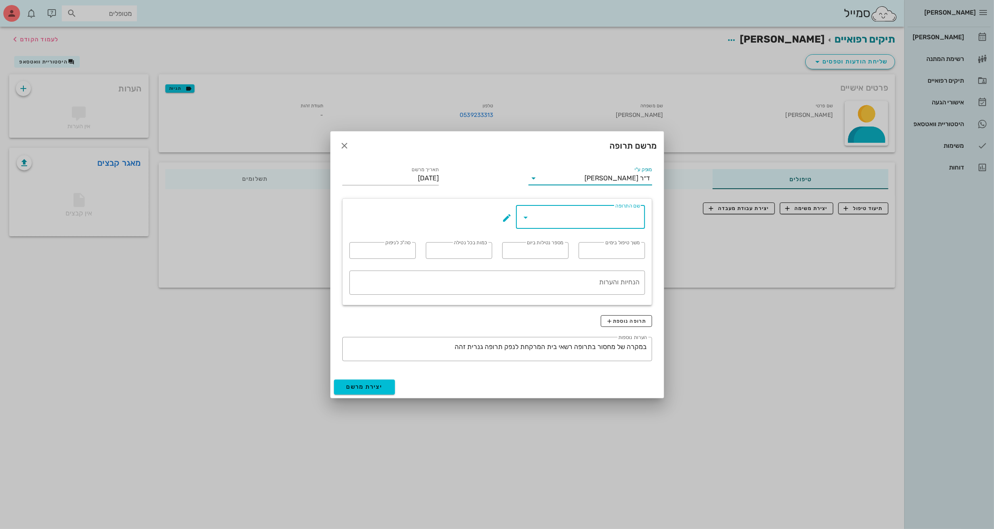
click at [594, 220] on input "שם התרופה" at bounding box center [586, 217] width 107 height 13
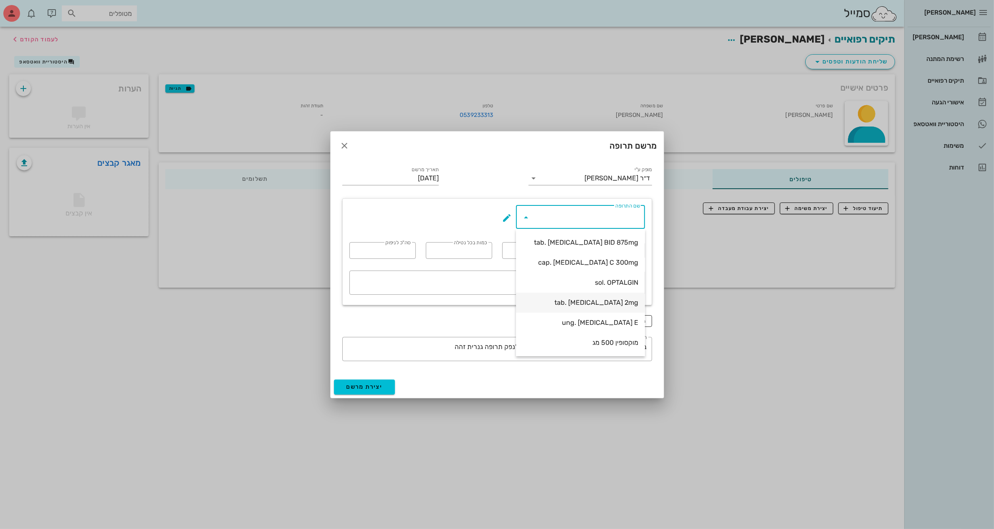
scroll to position [40, 0]
click at [540, 220] on input "שם התרופה" at bounding box center [586, 217] width 107 height 13
click at [500, 157] on div "מרשם תרופה" at bounding box center [497, 146] width 333 height 28
click at [563, 220] on input "שם התרופה" at bounding box center [586, 217] width 107 height 13
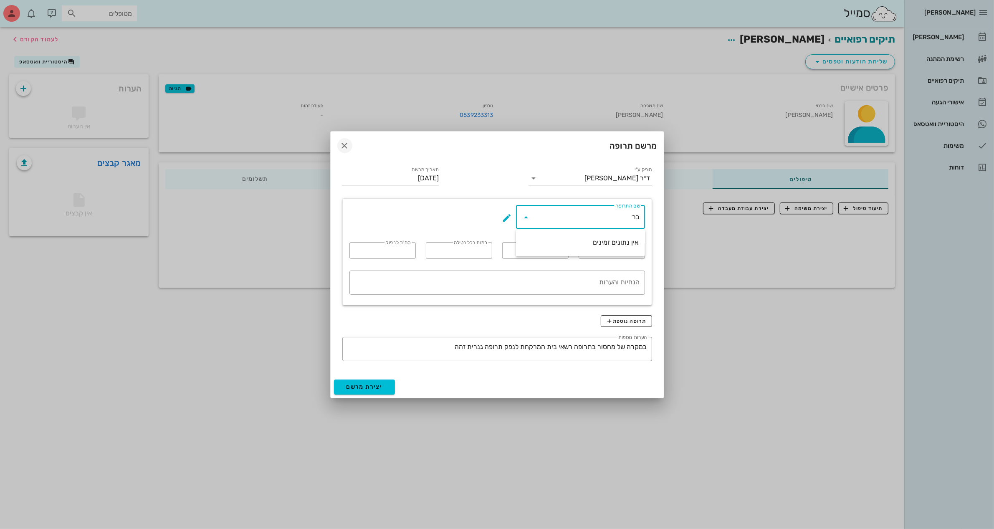
type input "בר"
click at [344, 145] on icon "button" at bounding box center [345, 146] width 10 height 10
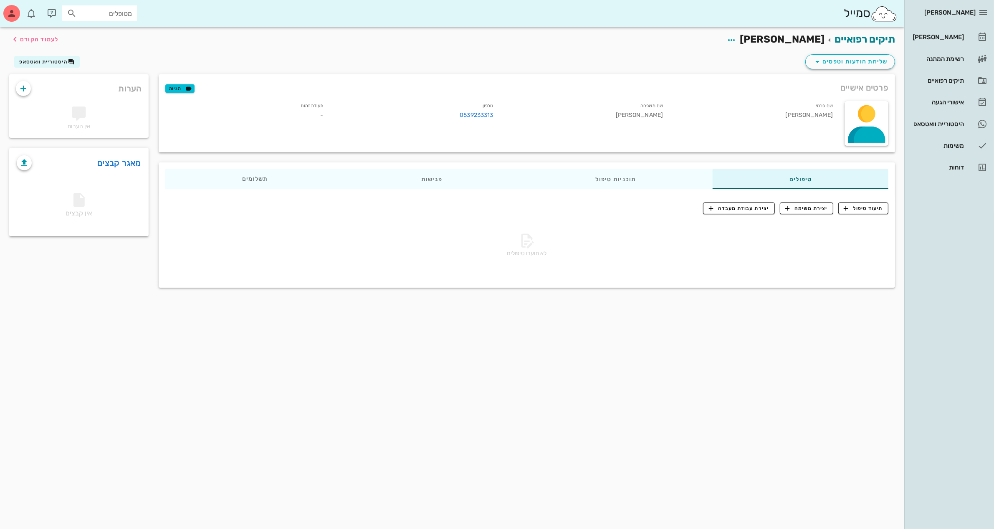
drag, startPoint x: 713, startPoint y: 21, endPoint x: 711, endPoint y: 46, distance: 25.2
click at [713, 22] on div "סמייל מטופלים" at bounding box center [452, 13] width 905 height 27
click at [938, 37] on div "[PERSON_NAME]" at bounding box center [937, 37] width 53 height 7
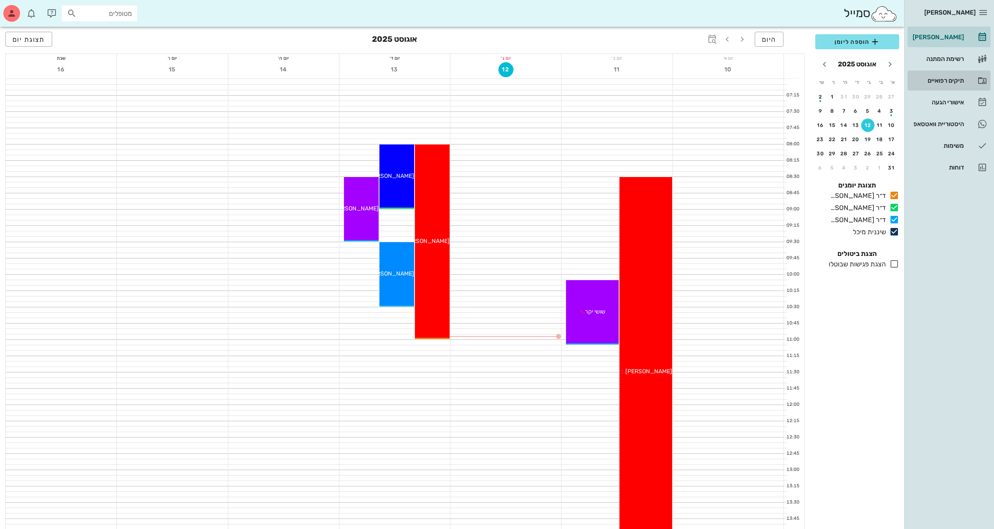
click at [950, 78] on div "תיקים רפואיים" at bounding box center [937, 80] width 53 height 7
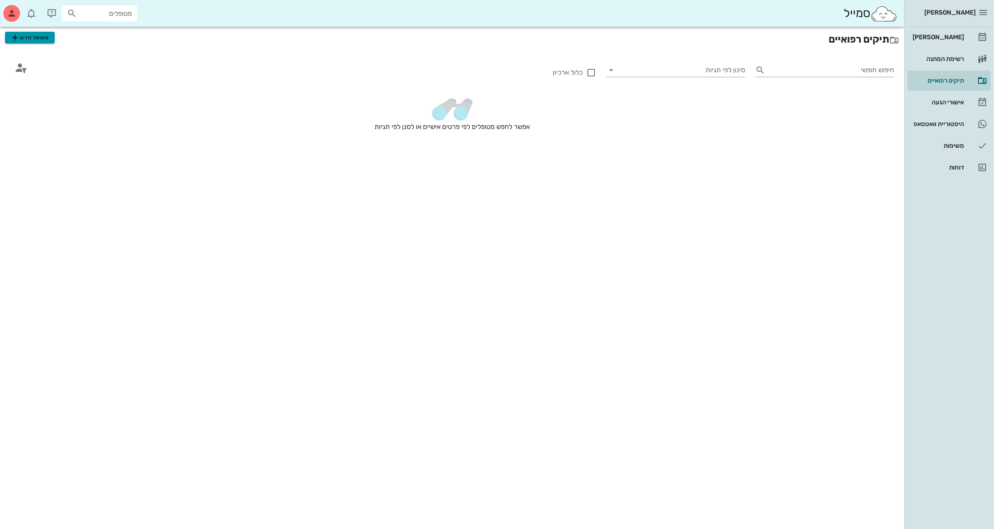
click at [49, 32] on button "מטופל חדש" at bounding box center [30, 38] width 50 height 12
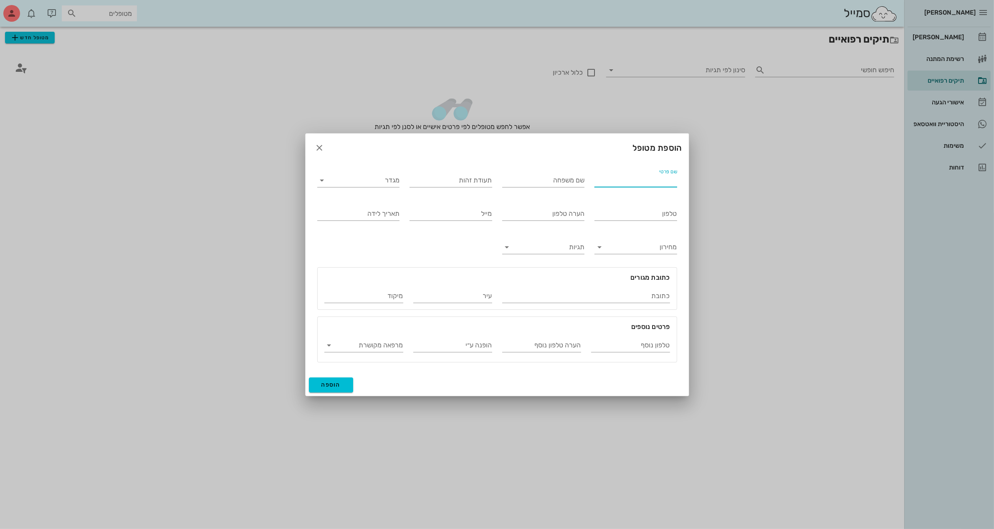
click at [650, 180] on input "שם פרטי" at bounding box center [636, 180] width 83 height 13
type input "[PERSON_NAME]"
click at [536, 183] on input "שם משפחה" at bounding box center [543, 180] width 83 height 13
type input "[PERSON_NAME]"
click at [454, 185] on input "תעודת זהות" at bounding box center [451, 180] width 83 height 13
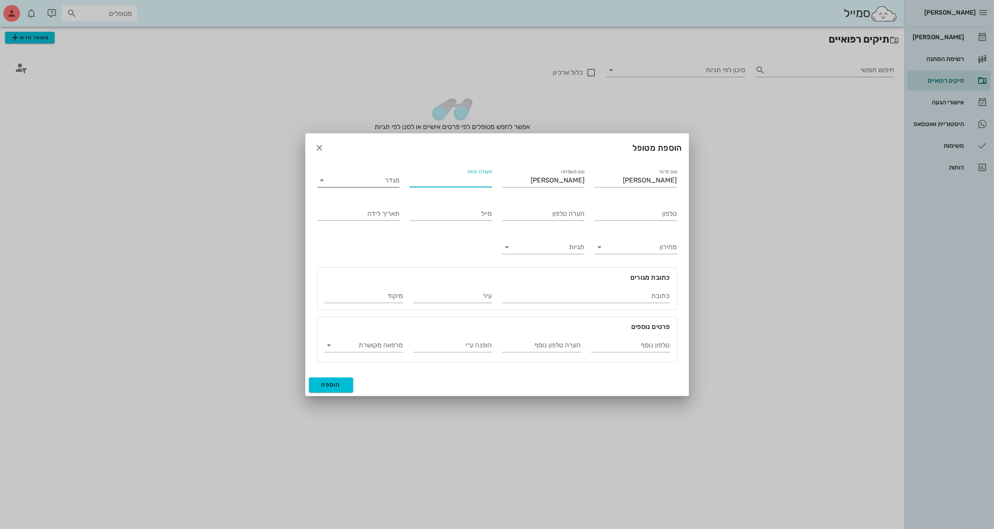
click at [333, 175] on input "מגדר" at bounding box center [365, 180] width 69 height 13
click at [368, 187] on div "זכר" at bounding box center [358, 187] width 69 height 8
click at [433, 183] on input "תעודת זהות" at bounding box center [451, 180] width 83 height 13
type input "337115133"
click at [619, 216] on input "טלפון" at bounding box center [636, 213] width 83 height 13
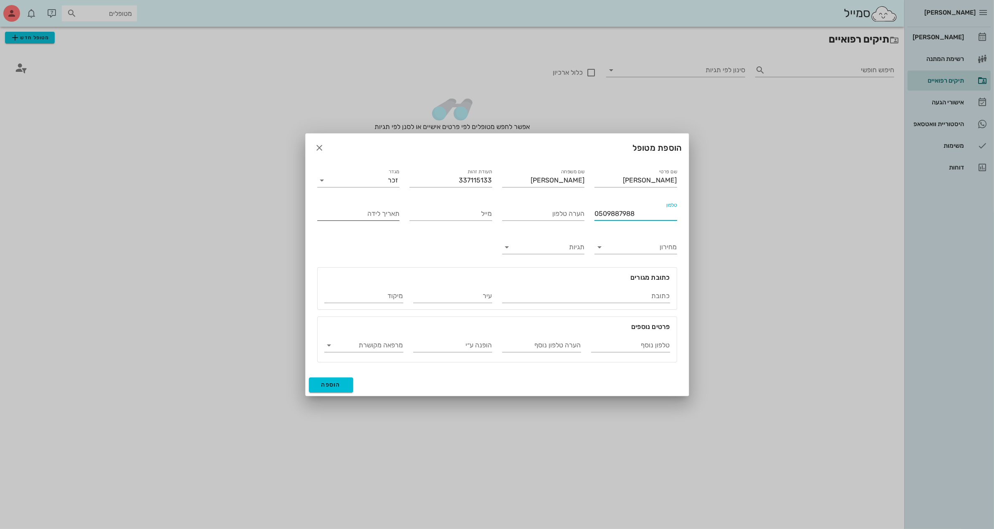
type input "0509887988"
click at [368, 212] on input "תאריך לידה" at bounding box center [358, 213] width 83 height 13
click at [328, 385] on span "הוספה" at bounding box center [332, 384] width 20 height 7
drag, startPoint x: 327, startPoint y: 213, endPoint x: 335, endPoint y: 212, distance: 8.4
click at [335, 212] on input "31/82/2012" at bounding box center [358, 213] width 83 height 13
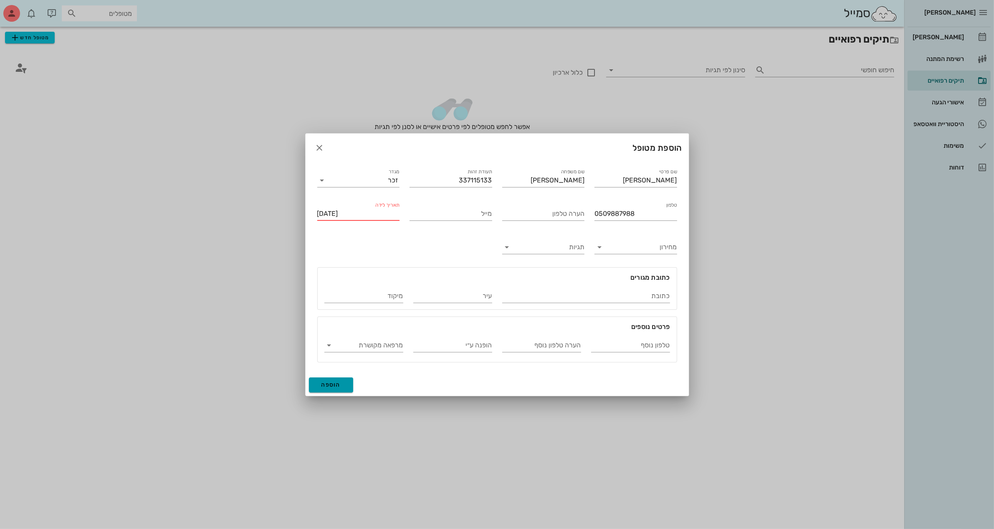
click at [338, 390] on button "הוספה" at bounding box center [331, 385] width 45 height 15
type input "[DATE]"
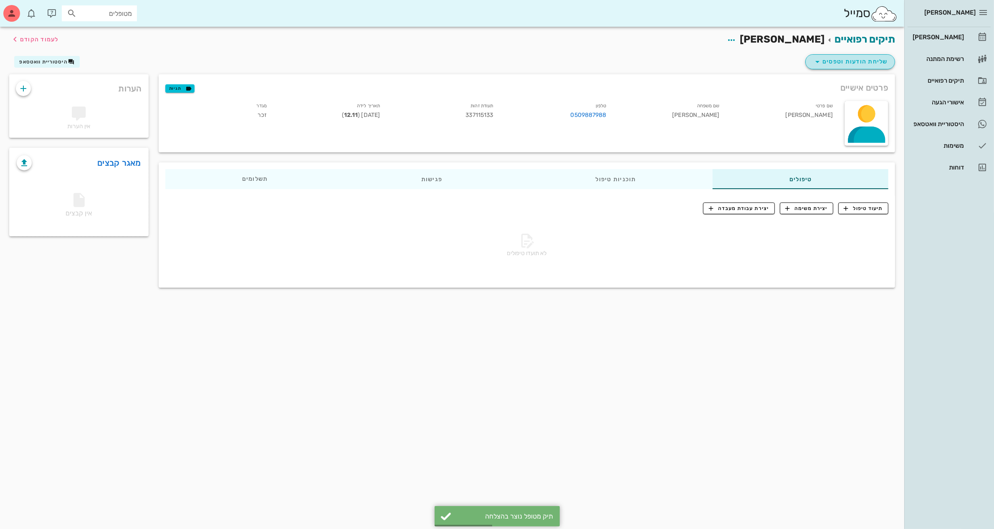
click at [842, 62] on span "שליחת הודעות וטפסים" at bounding box center [851, 62] width 76 height 10
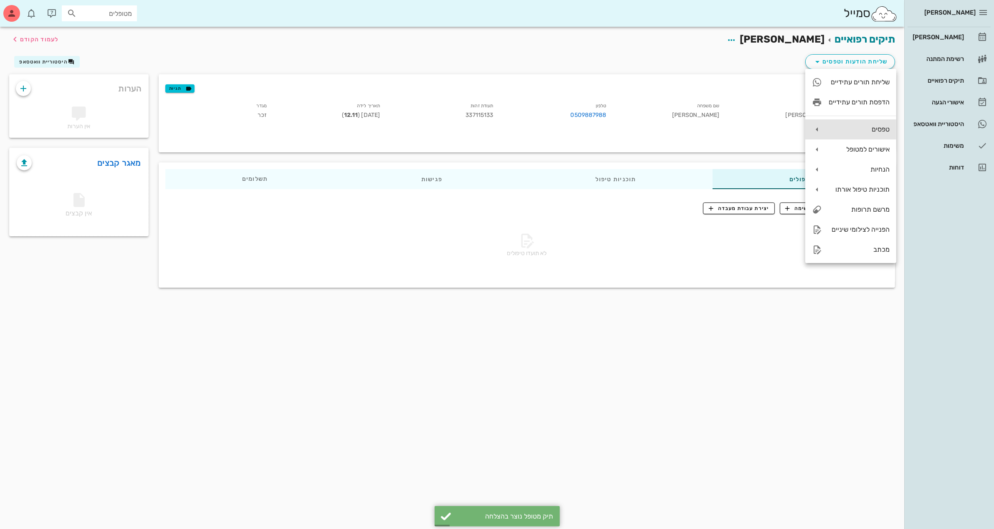
click at [863, 134] on div "טפסים" at bounding box center [851, 129] width 91 height 20
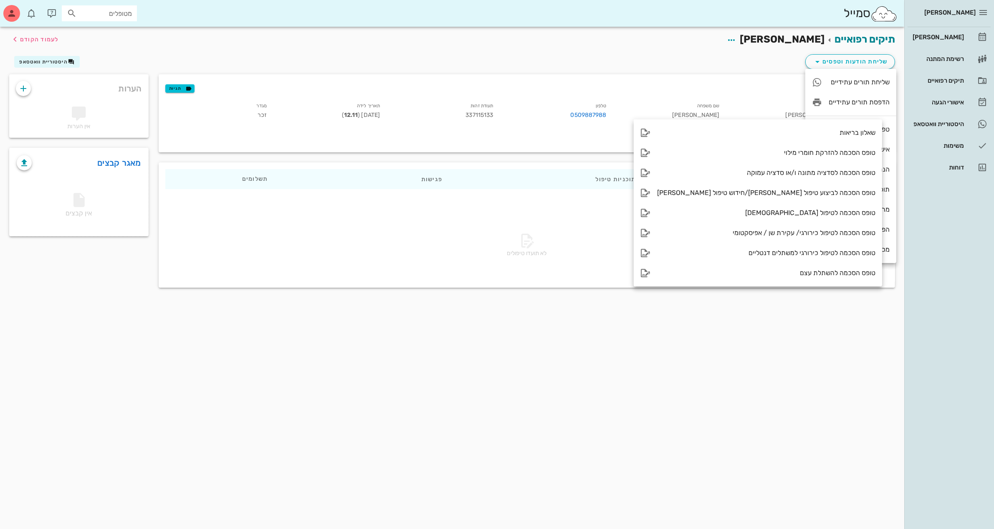
click at [533, 132] on div "שם פרטי [PERSON_NAME] שם משפחה [PERSON_NAME] 0509887988 תעודת זהות 337115133 תא…" at bounding box center [500, 123] width 680 height 55
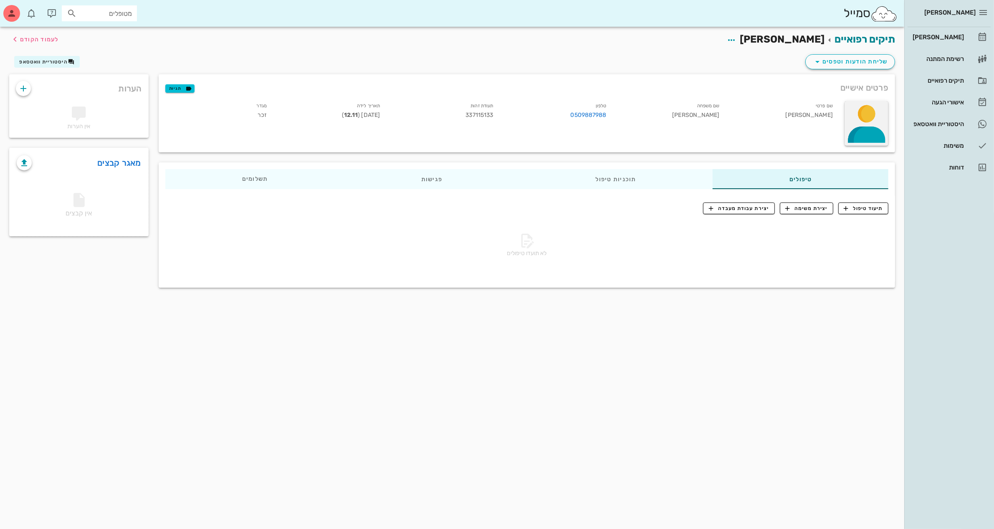
click at [851, 118] on div at bounding box center [867, 123] width 44 height 45
click at [782, 129] on div "שם פרטי [PERSON_NAME] שם משפחה [PERSON_NAME] 0509887988 תעודת זהות 337115133 תא…" at bounding box center [500, 123] width 680 height 55
click at [709, 105] on small "שם משפחה" at bounding box center [709, 105] width 23 height 5
click at [598, 105] on small "טלפון" at bounding box center [601, 105] width 11 height 5
click at [185, 86] on icon "button" at bounding box center [189, 89] width 8 height 8
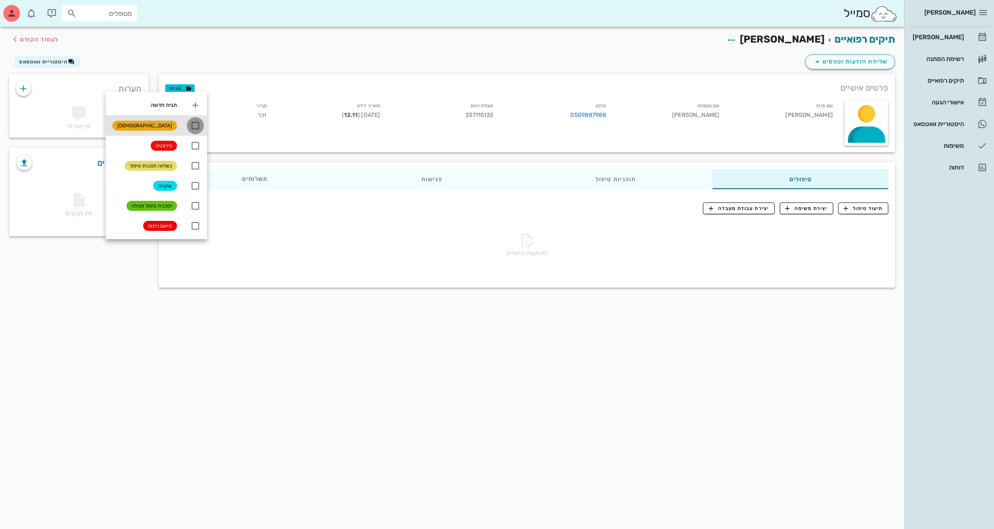
click at [188, 128] on div at bounding box center [195, 126] width 14 height 14
checkbox input "true"
click at [560, 119] on div "טלפון 0509887988" at bounding box center [556, 111] width 113 height 25
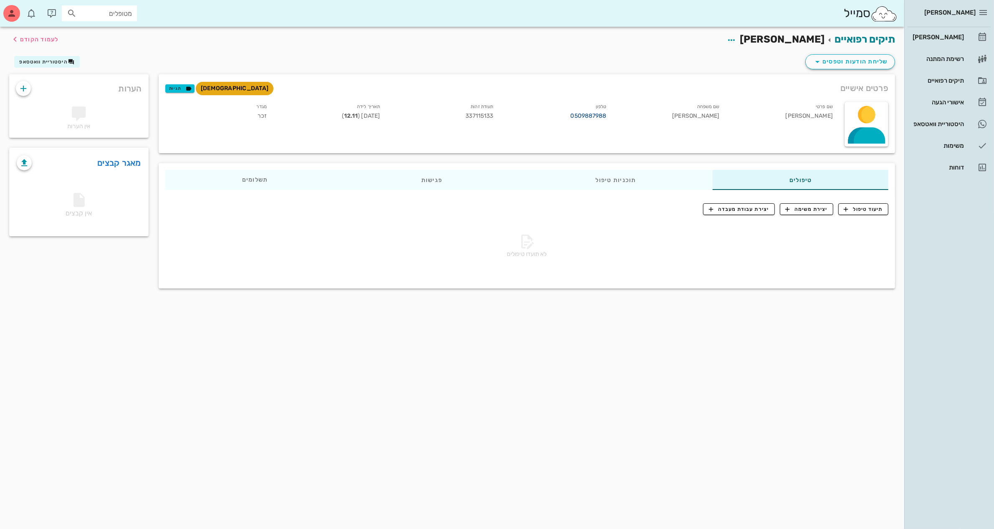
click at [596, 115] on link "0509887988" at bounding box center [589, 116] width 36 height 9
click at [834, 111] on div "שם פרטי [PERSON_NAME]" at bounding box center [783, 112] width 113 height 25
click at [828, 113] on div "שם פרטי [PERSON_NAME]" at bounding box center [783, 112] width 113 height 25
click at [823, 113] on div "שם פרטי [PERSON_NAME]" at bounding box center [783, 112] width 113 height 25
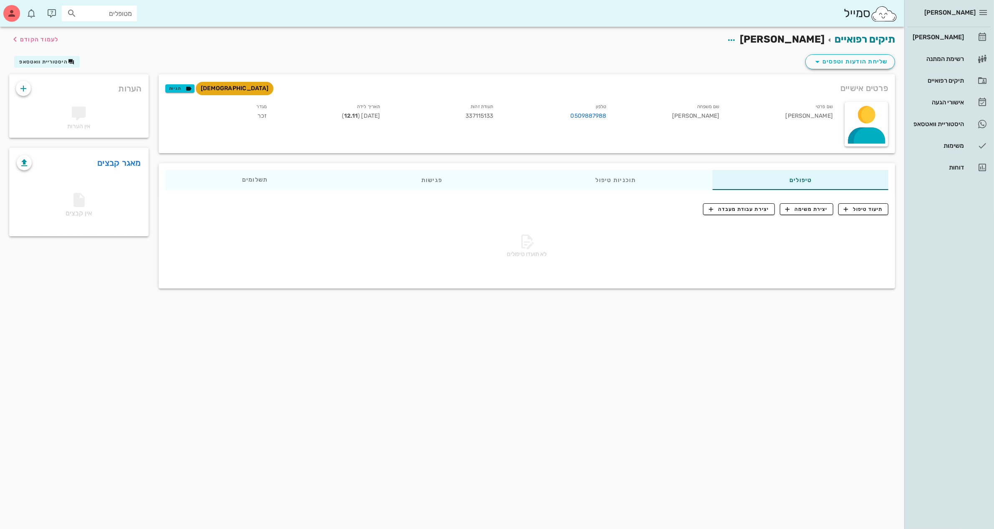
click at [867, 84] on span "פרטים אישיים" at bounding box center [865, 87] width 48 height 13
click at [850, 54] on button "שליחת הודעות וטפסים" at bounding box center [851, 61] width 90 height 15
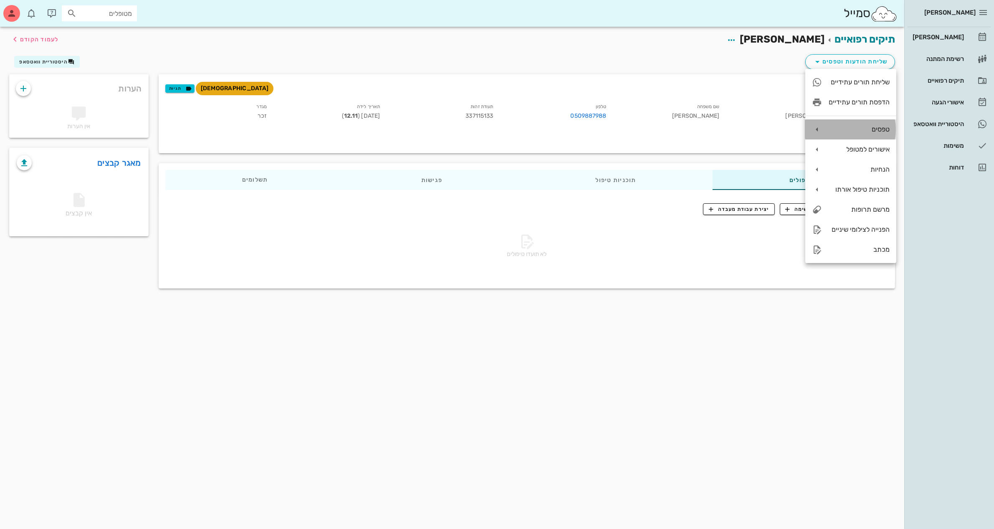
click at [872, 134] on div "טפסים" at bounding box center [851, 129] width 91 height 20
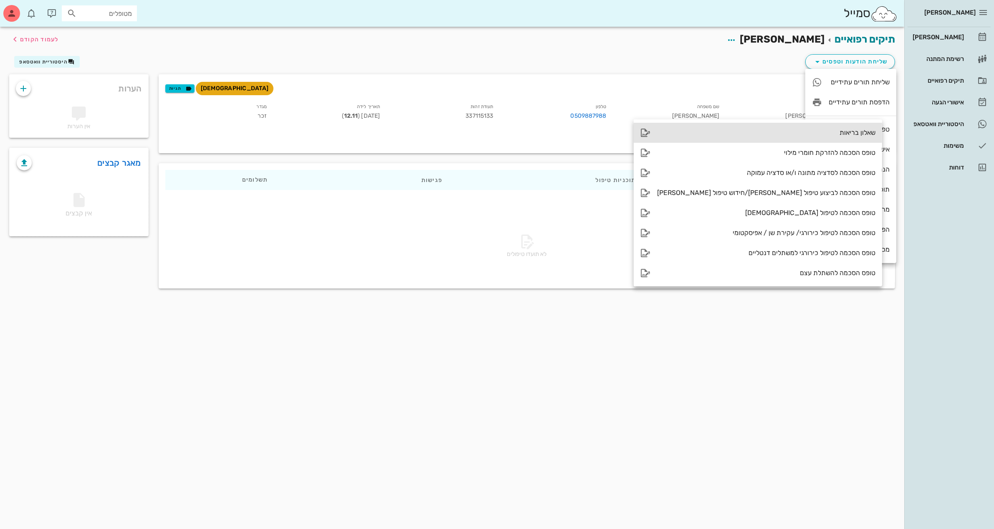
click at [752, 130] on div "שאלון בריאות" at bounding box center [766, 133] width 218 height 8
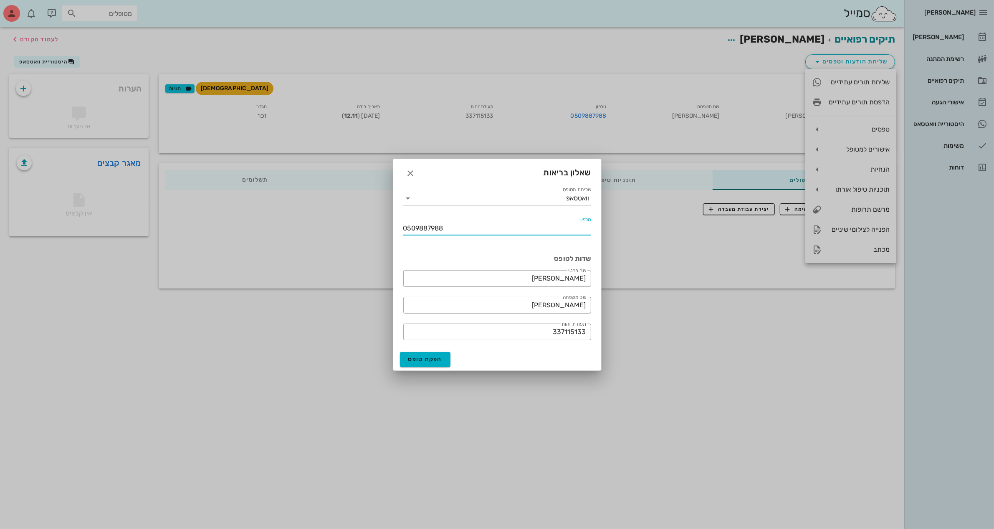
drag, startPoint x: 468, startPoint y: 226, endPoint x: 349, endPoint y: 226, distance: 118.6
click at [349, 226] on div "[PERSON_NAME] רשימת המתנה תיקים רפואיים אישורי הגעה היסטוריית וואטסאפ משימות דו…" at bounding box center [497, 264] width 994 height 529
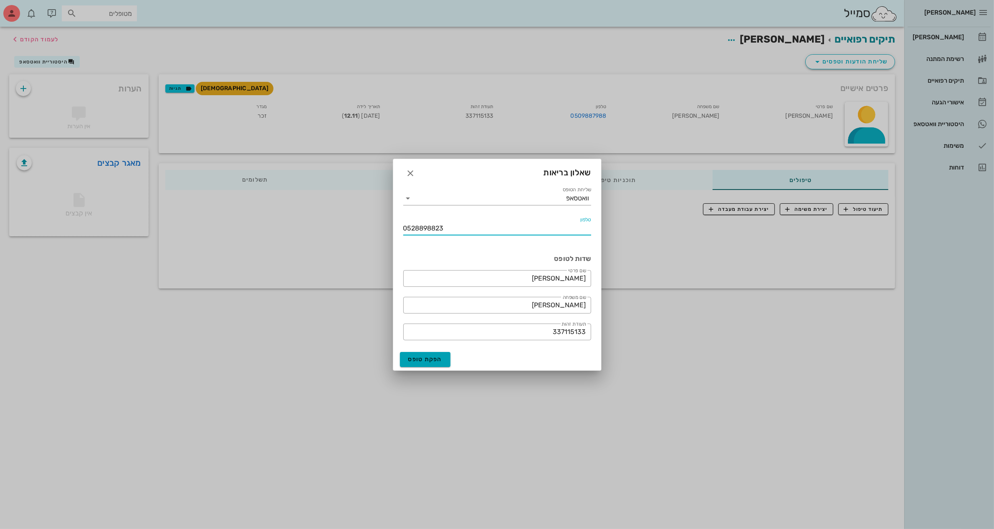
type input "0528898823"
click at [433, 359] on span "הפקת טופס" at bounding box center [425, 359] width 34 height 7
